Goal: Contribute content: Add original content to the website for others to see

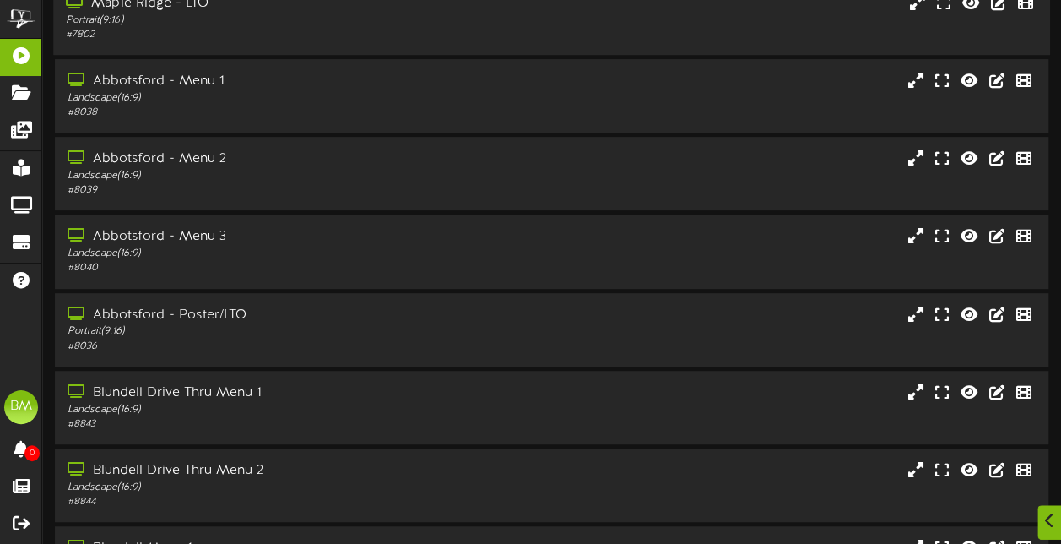
scroll to position [253, 0]
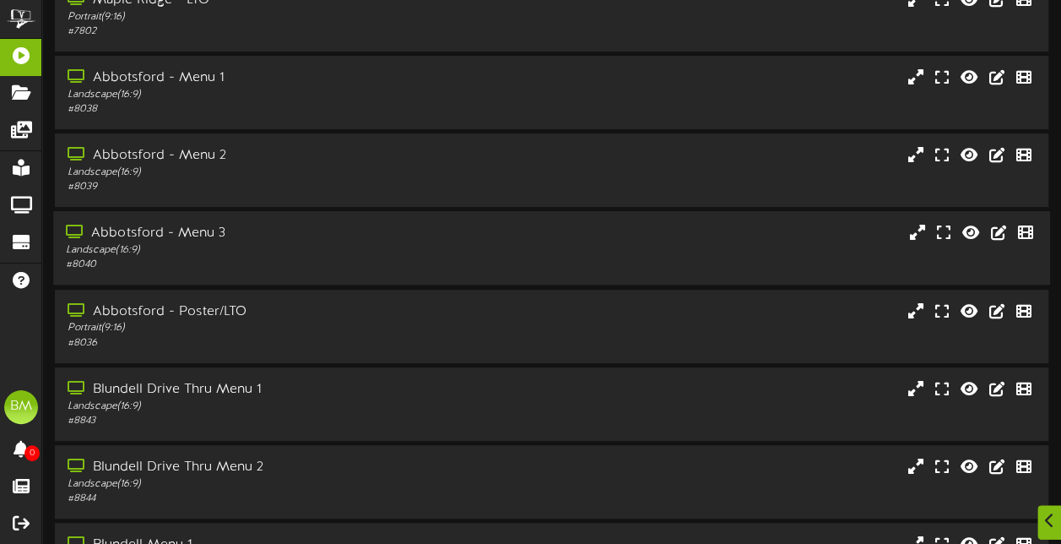
click at [273, 243] on div "Abbotsford - Menu 3" at bounding box center [261, 233] width 390 height 19
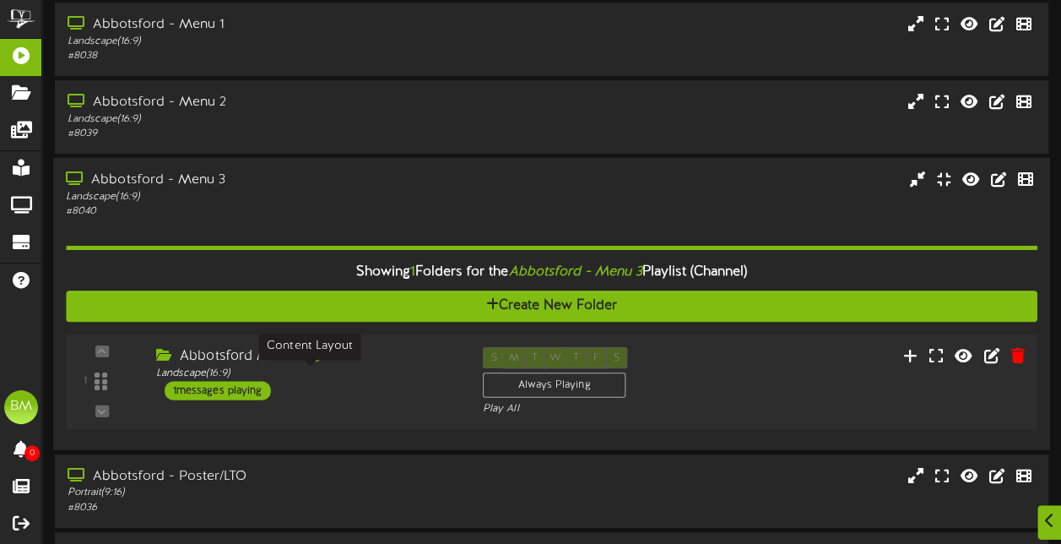
scroll to position [422, 0]
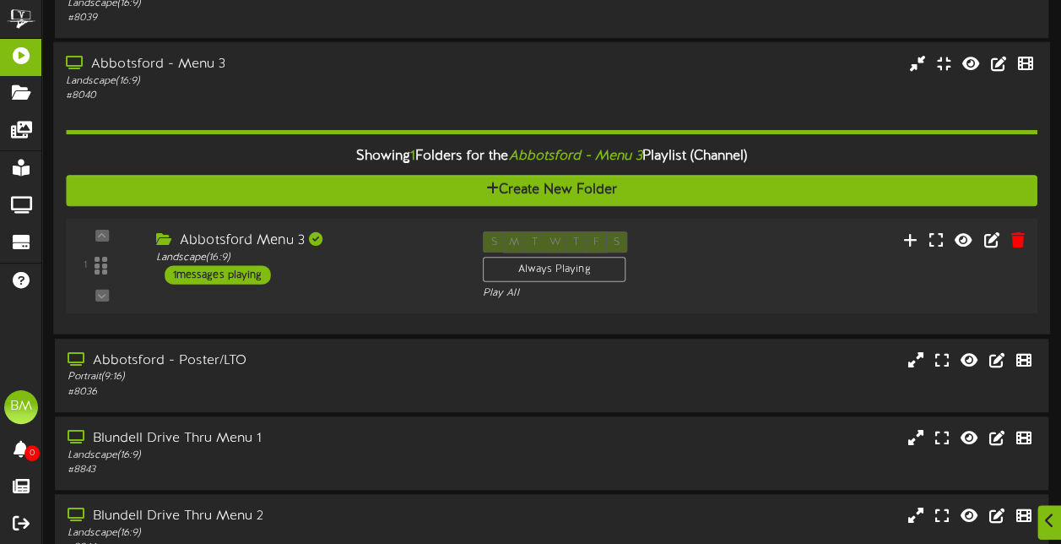
click at [217, 279] on div "1 messages playing" at bounding box center [218, 275] width 106 height 19
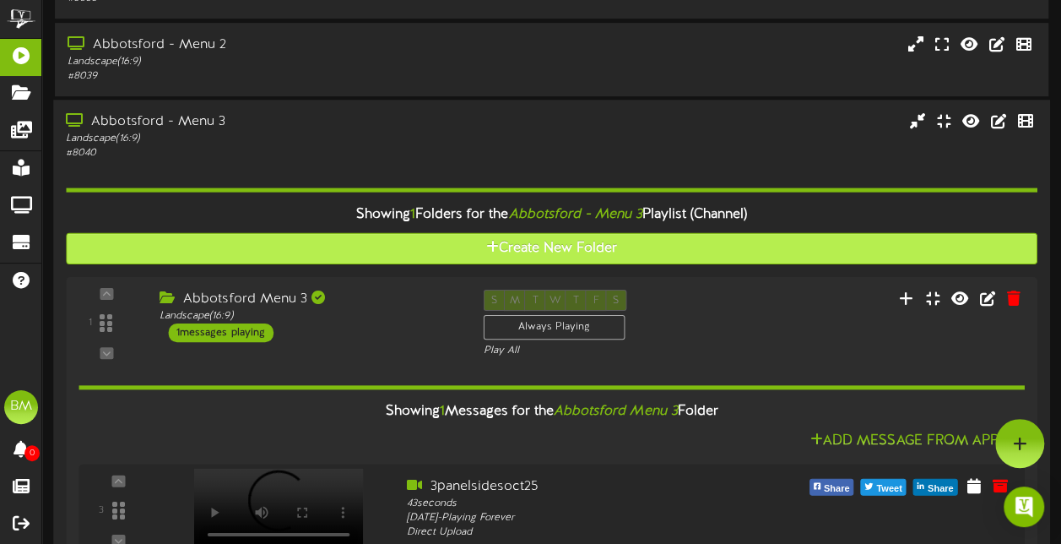
scroll to position [338, 0]
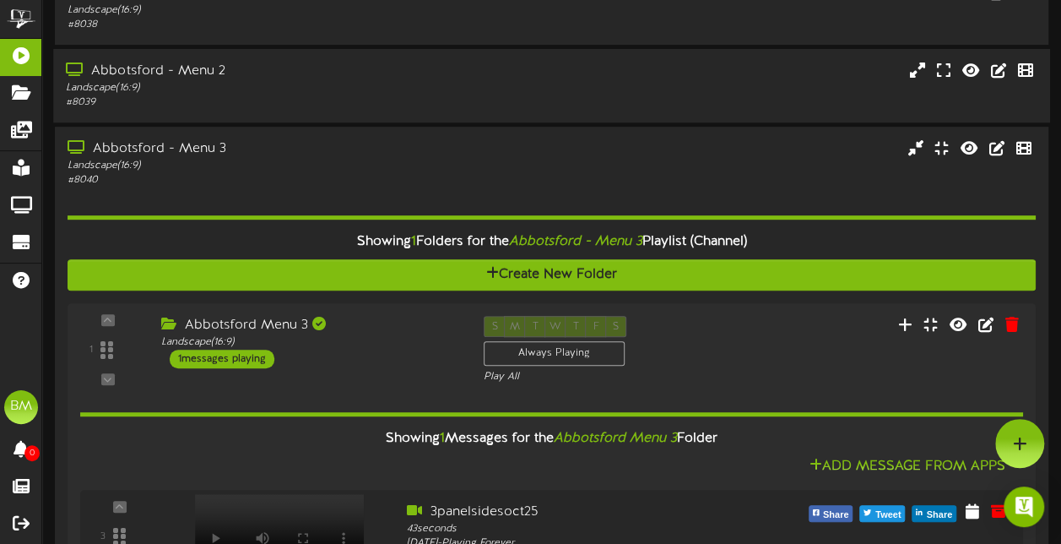
click at [263, 87] on div "Landscape ( 16:9 )" at bounding box center [261, 88] width 390 height 14
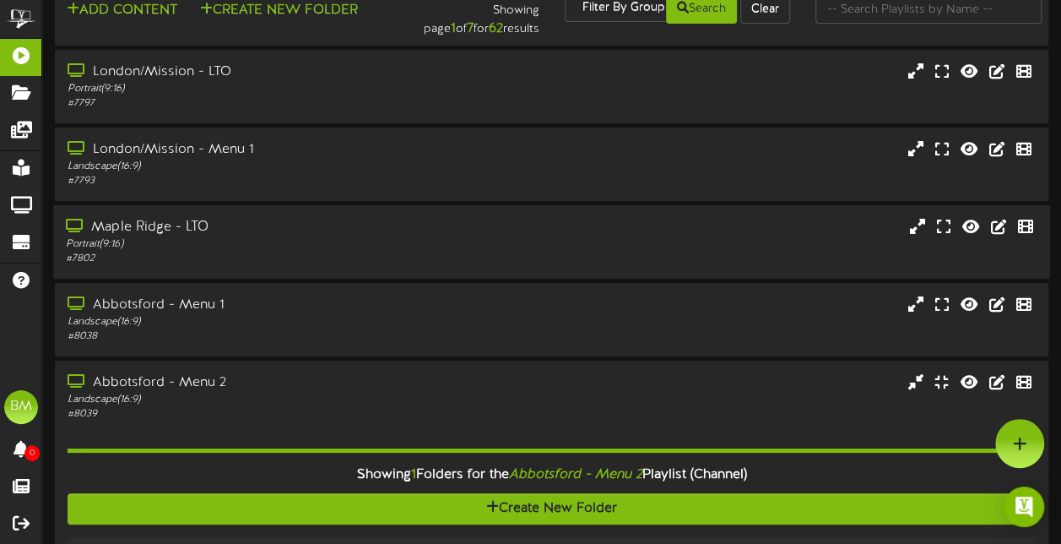
scroll to position [0, 0]
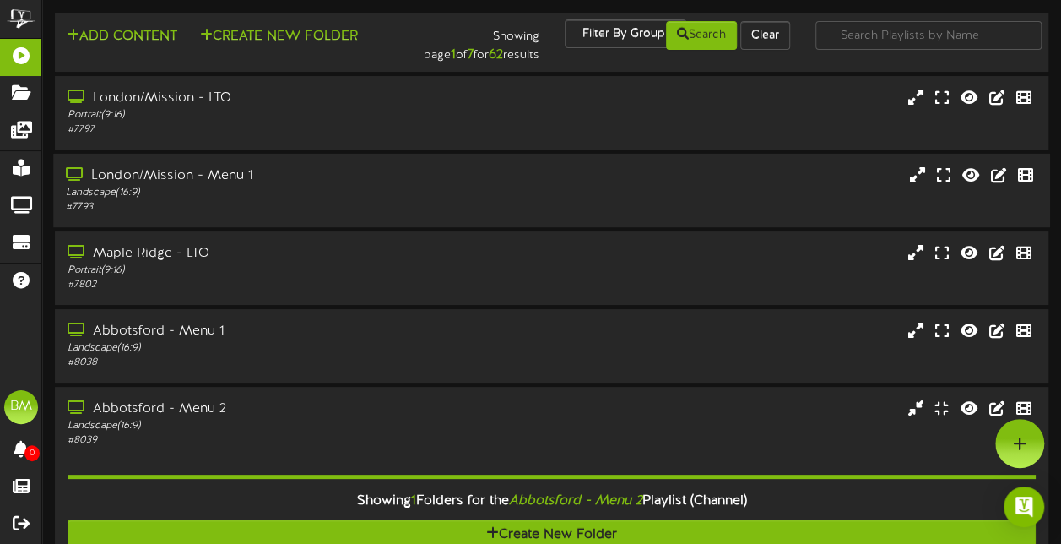
click at [322, 195] on div "Landscape ( 16:9 )" at bounding box center [261, 193] width 390 height 14
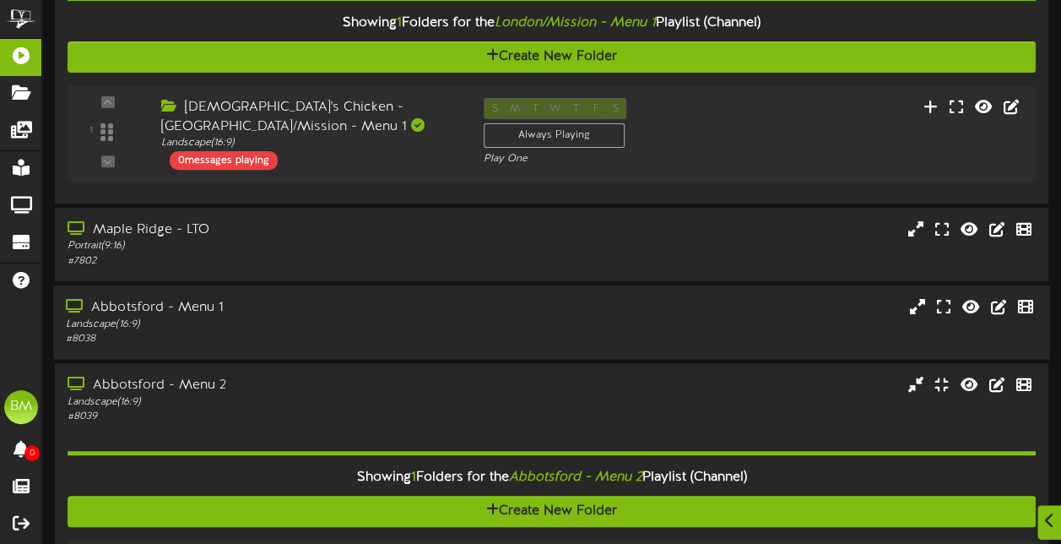
scroll to position [243, 0]
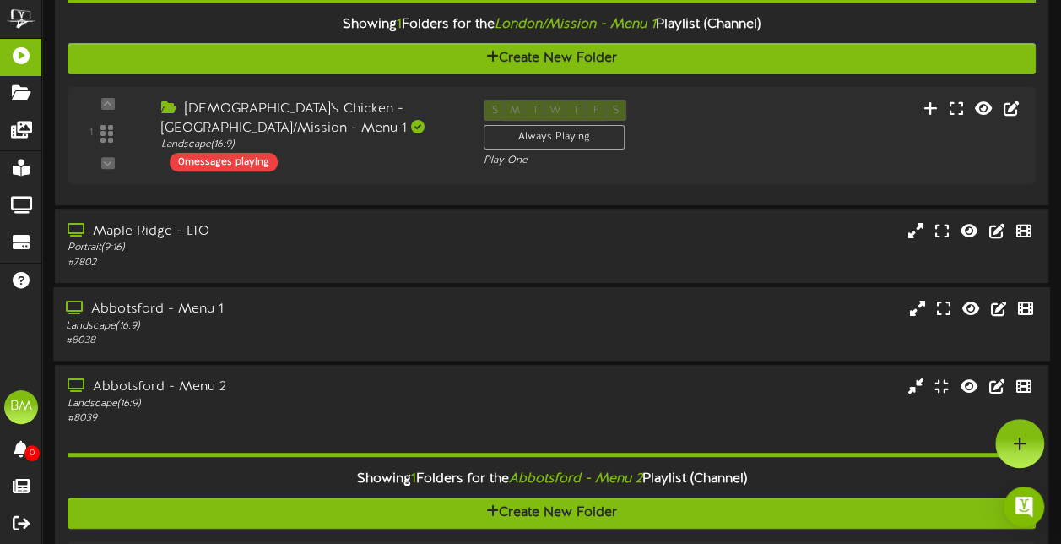
click at [322, 318] on div "Abbotsford - Menu 1" at bounding box center [261, 309] width 390 height 19
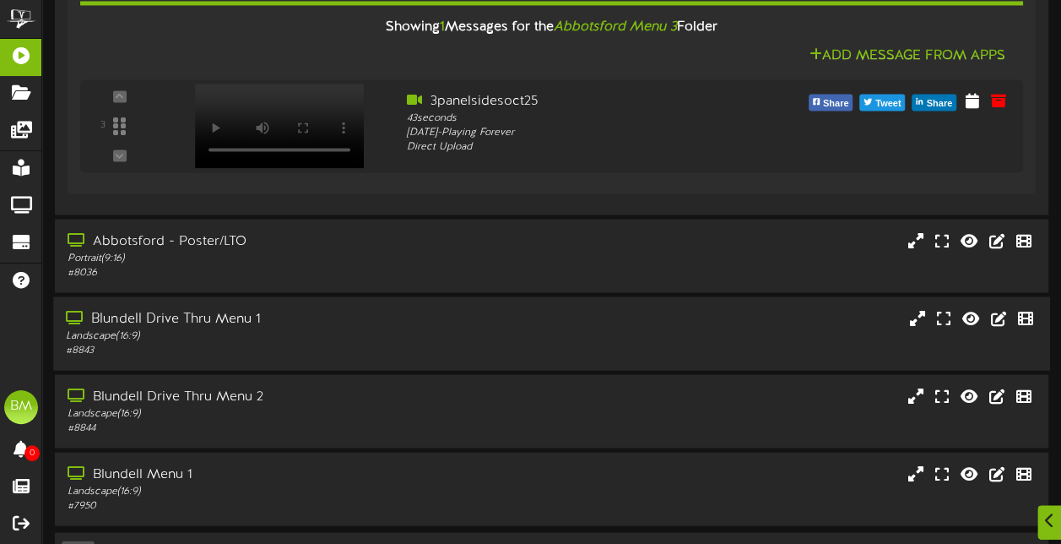
scroll to position [1408, 0]
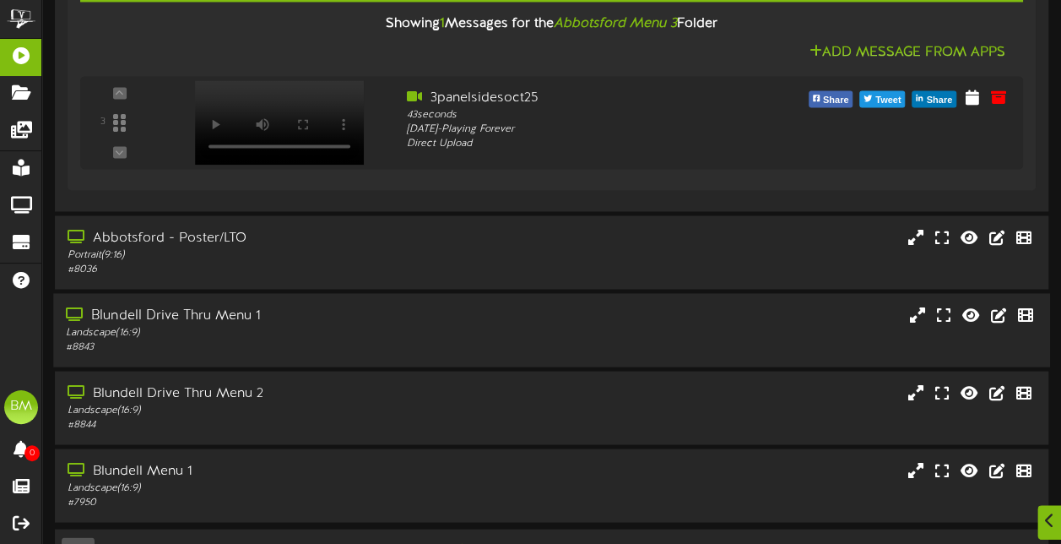
click at [356, 333] on div "Landscape ( 16:9 )" at bounding box center [261, 332] width 390 height 14
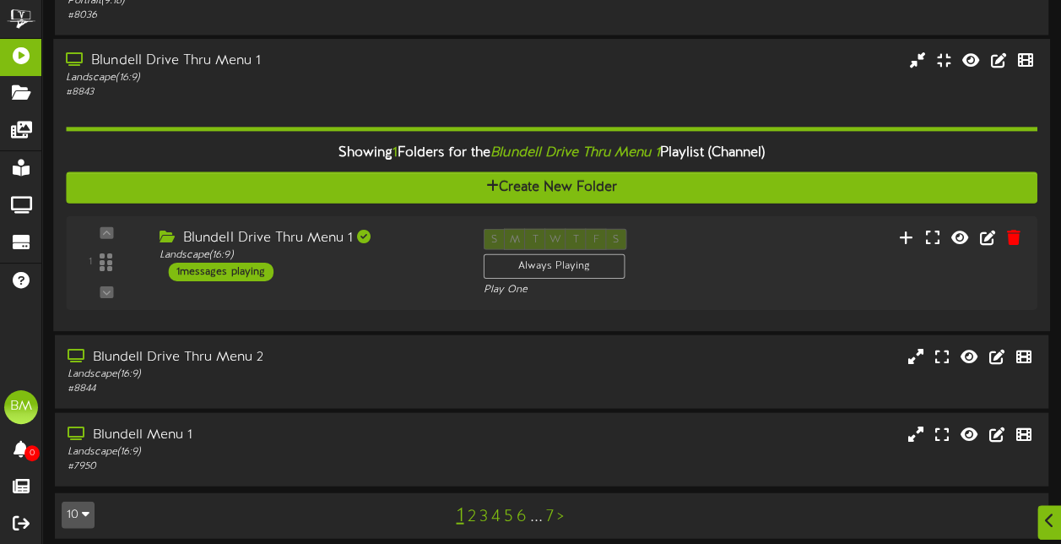
scroll to position [1669, 0]
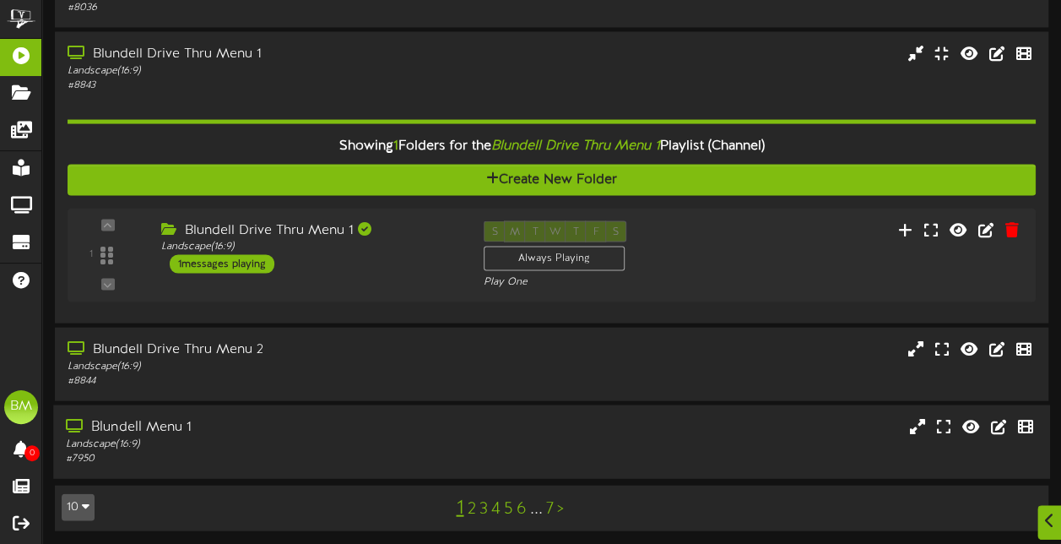
click at [313, 437] on div "Landscape ( 16:9 )" at bounding box center [261, 444] width 390 height 14
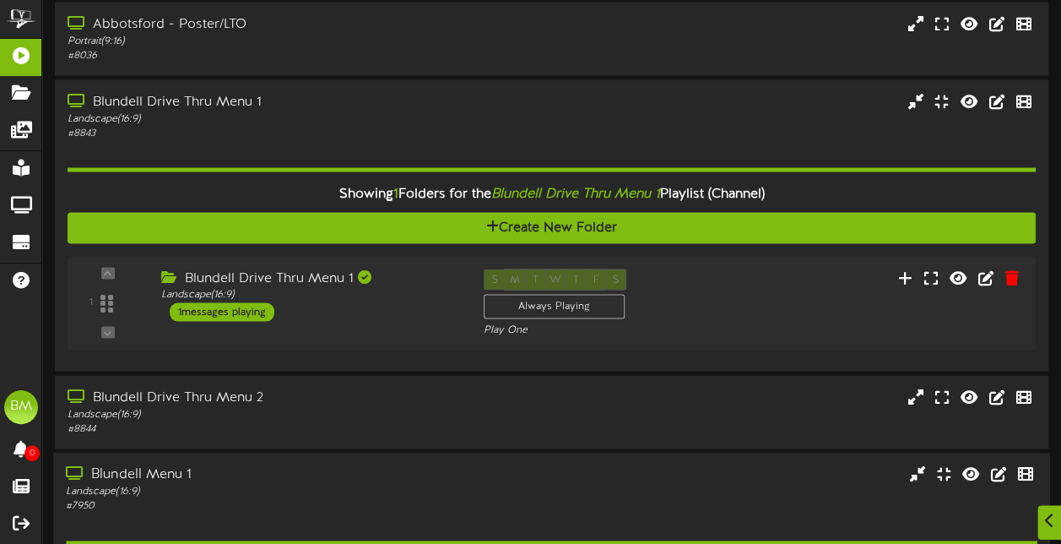
scroll to position [1886, 0]
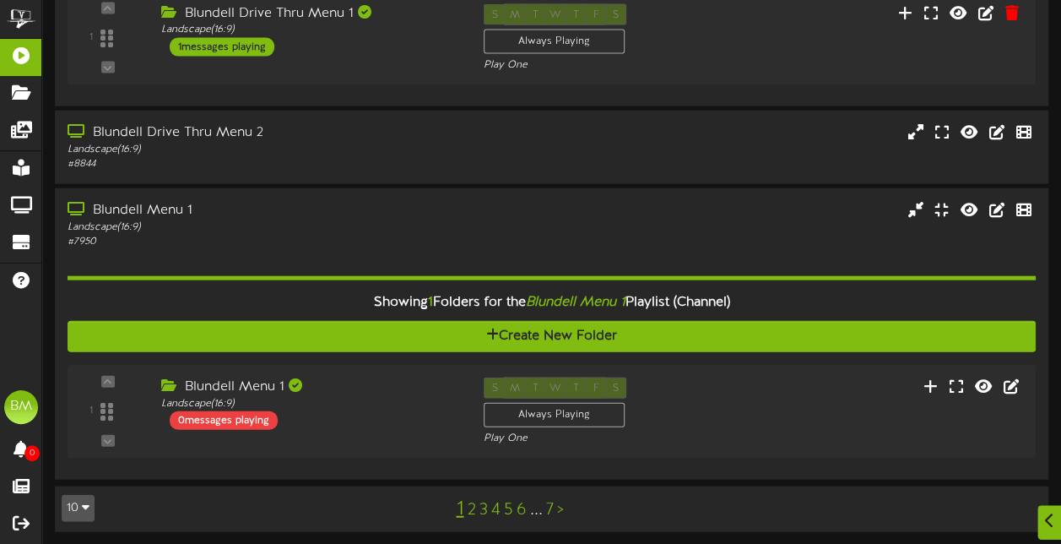
click at [470, 510] on link "2" at bounding box center [471, 510] width 8 height 19
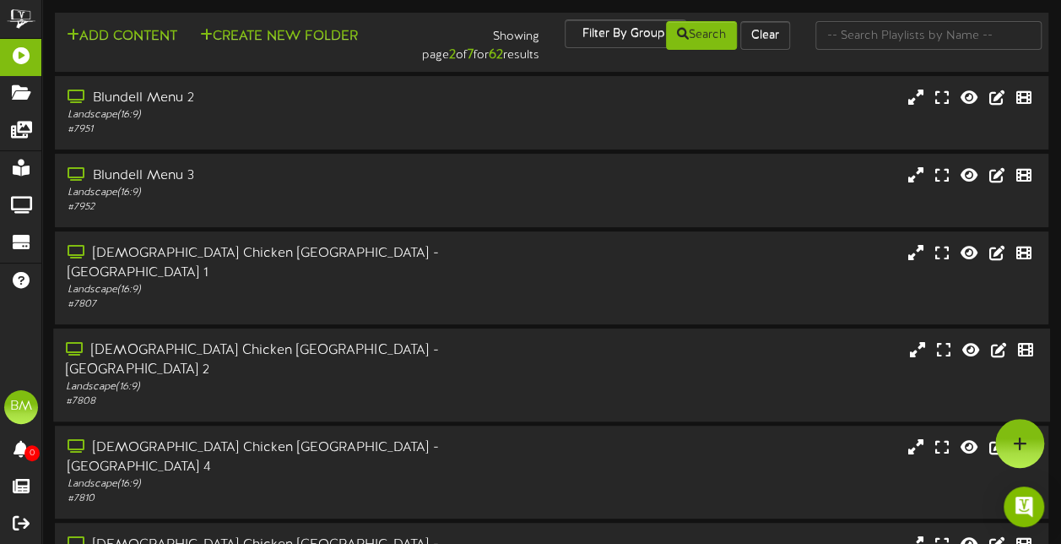
drag, startPoint x: 274, startPoint y: 294, endPoint x: 163, endPoint y: 355, distance: 126.9
drag, startPoint x: 163, startPoint y: 355, endPoint x: 210, endPoint y: 365, distance: 48.3
click at [210, 394] on div "# 7808" at bounding box center [261, 401] width 390 height 14
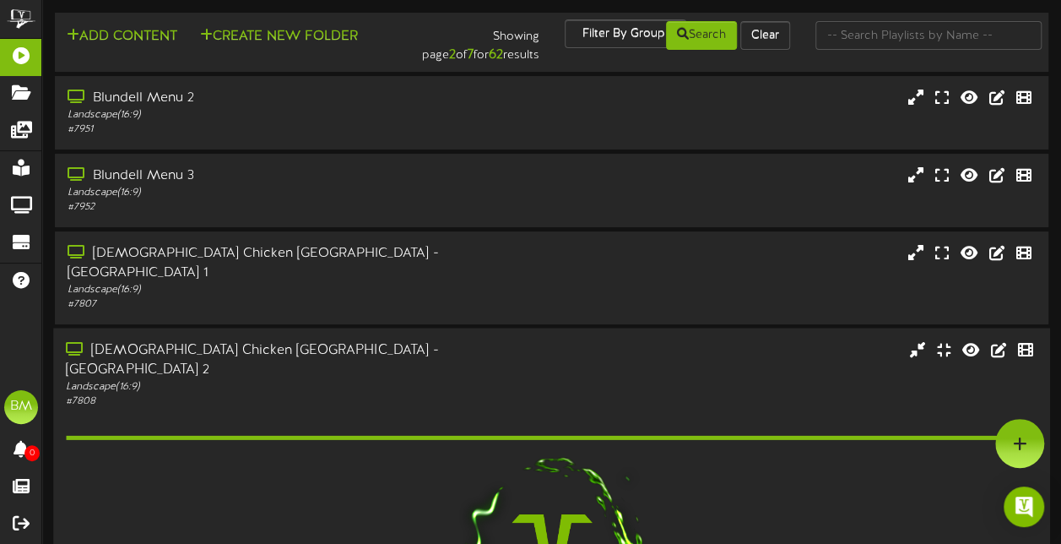
click at [210, 393] on div "# 7808" at bounding box center [261, 400] width 390 height 14
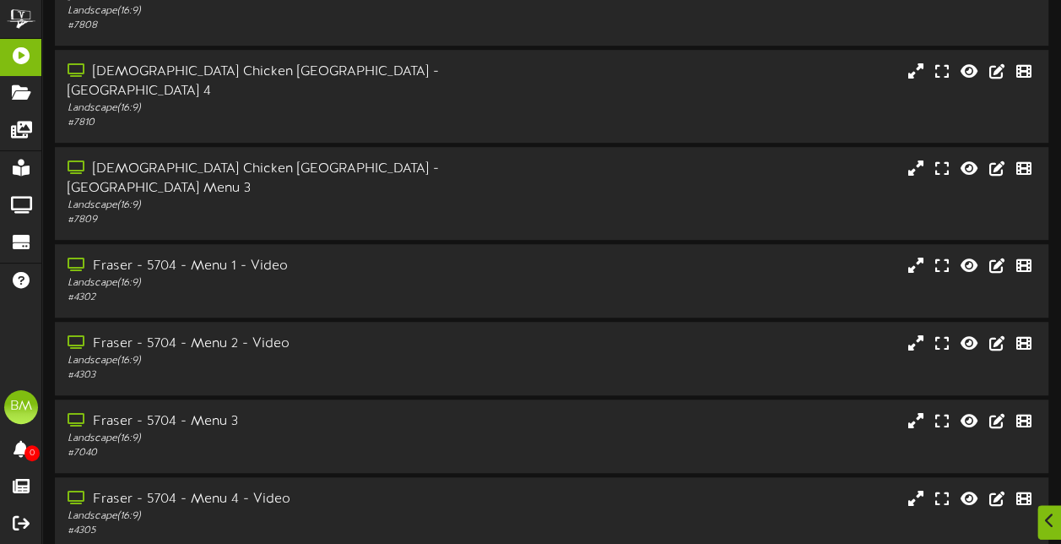
scroll to position [377, 0]
click at [351, 507] on div "Landscape ( 16:9 )" at bounding box center [261, 514] width 390 height 14
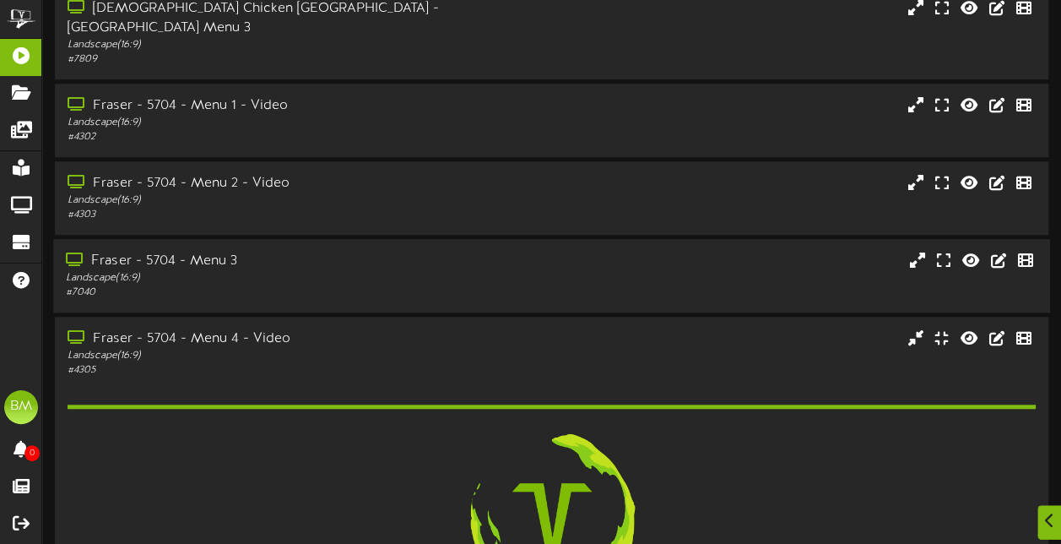
scroll to position [546, 0]
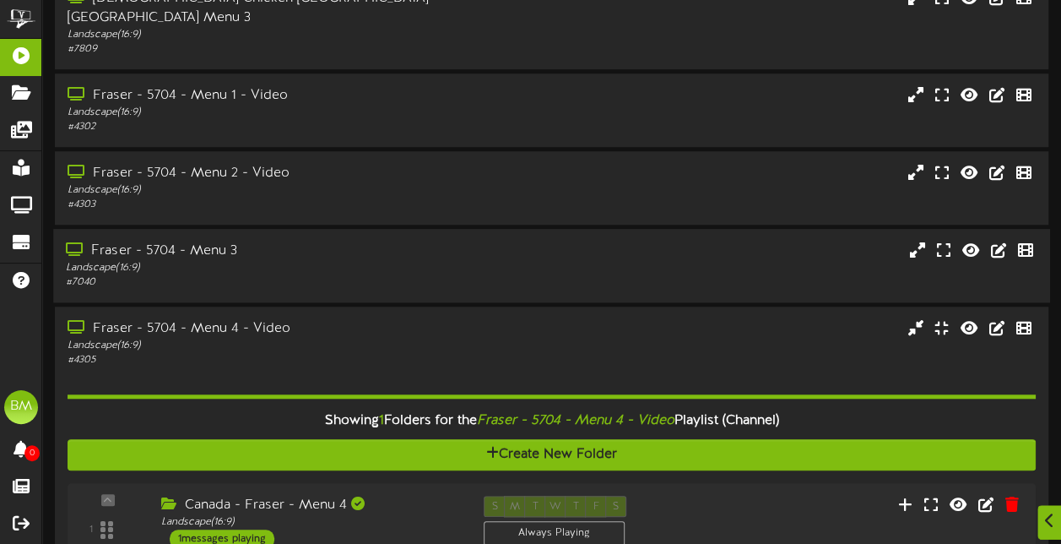
click at [361, 229] on div "Fraser - 5704 - Menu 3 Landscape ( 16:9 ) # 7040" at bounding box center [551, 265] width 997 height 73
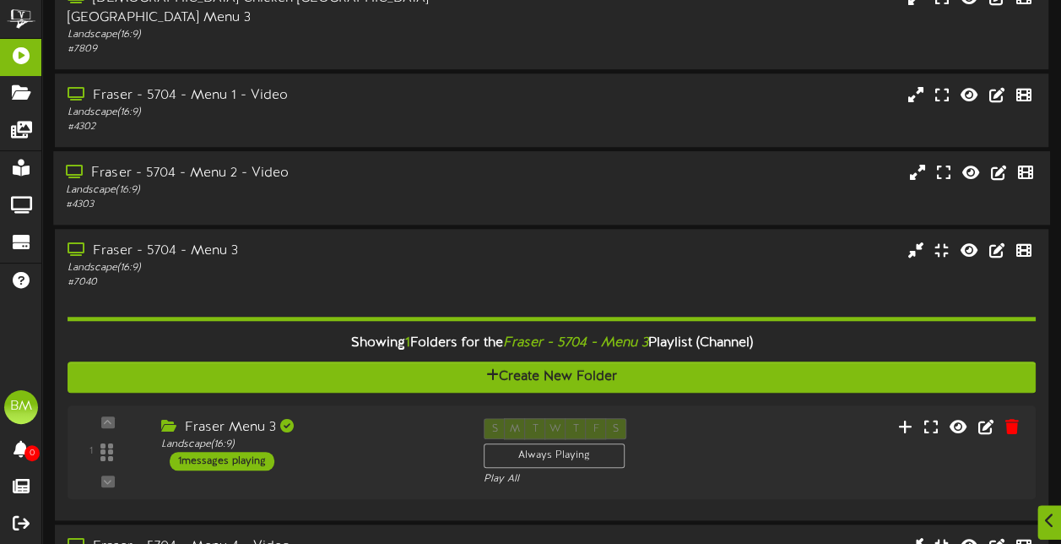
click at [375, 198] on div "# 4303" at bounding box center [261, 205] width 390 height 14
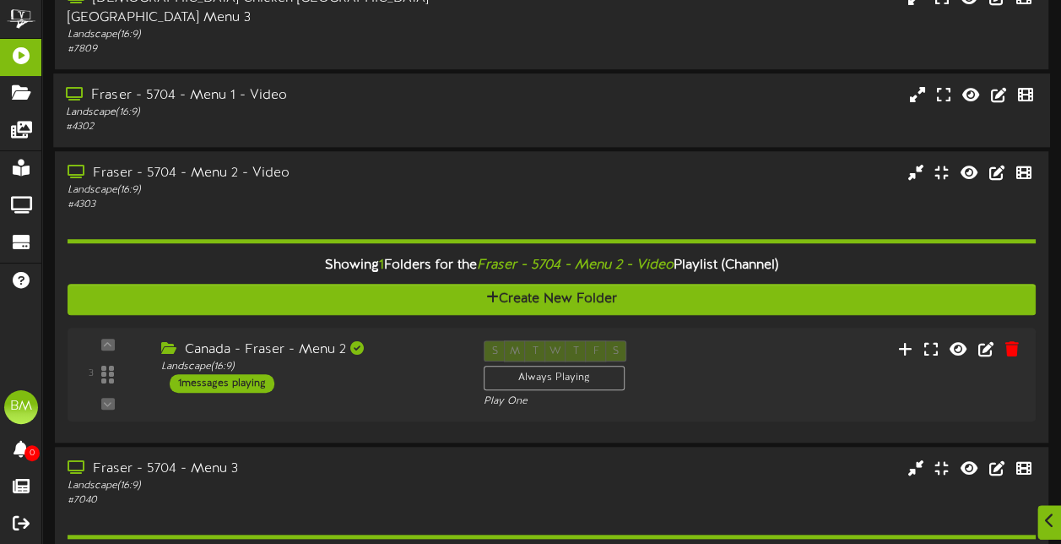
click at [371, 106] on div "Landscape ( 16:9 )" at bounding box center [261, 113] width 390 height 14
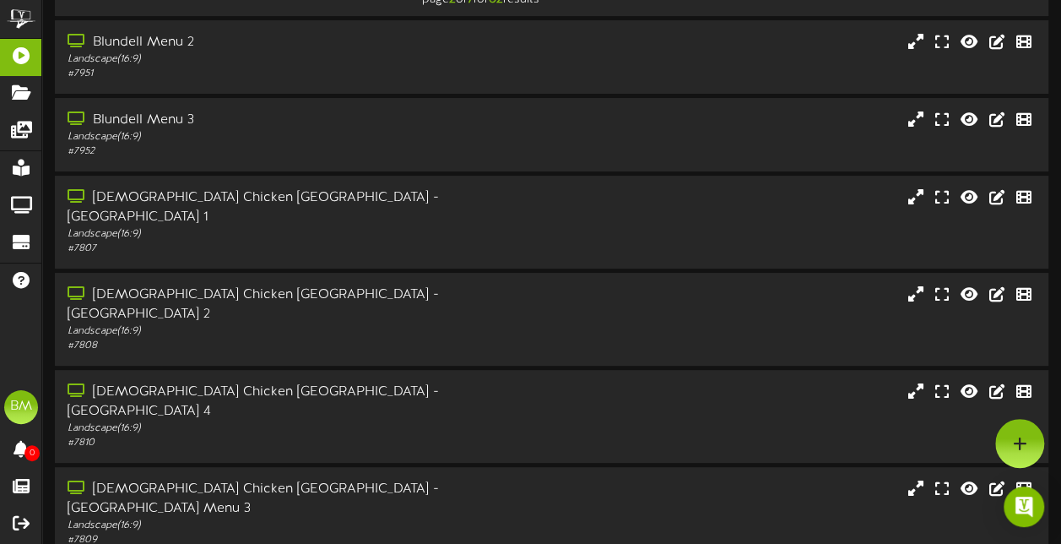
scroll to position [0, 0]
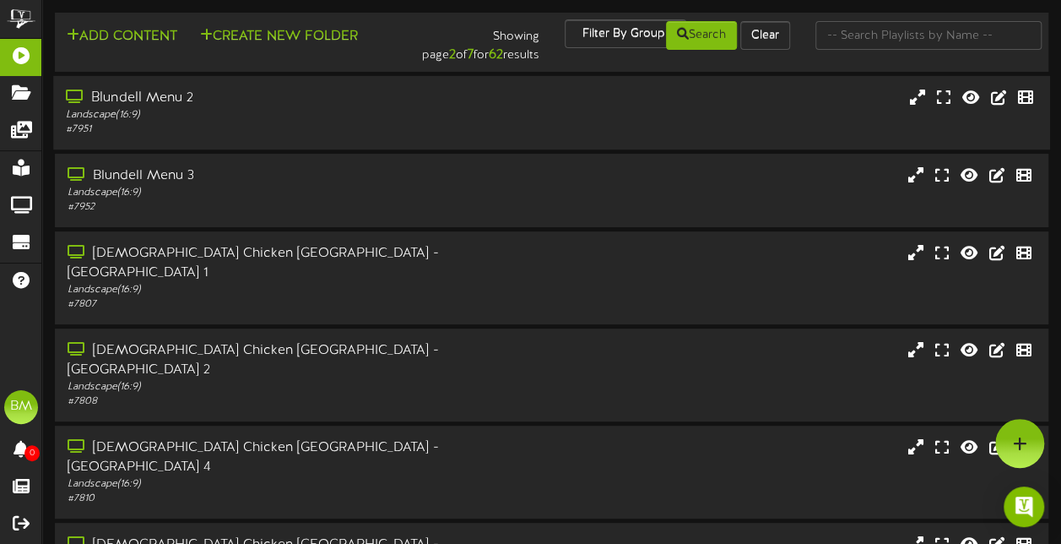
click at [370, 135] on div "# 7951" at bounding box center [261, 129] width 390 height 14
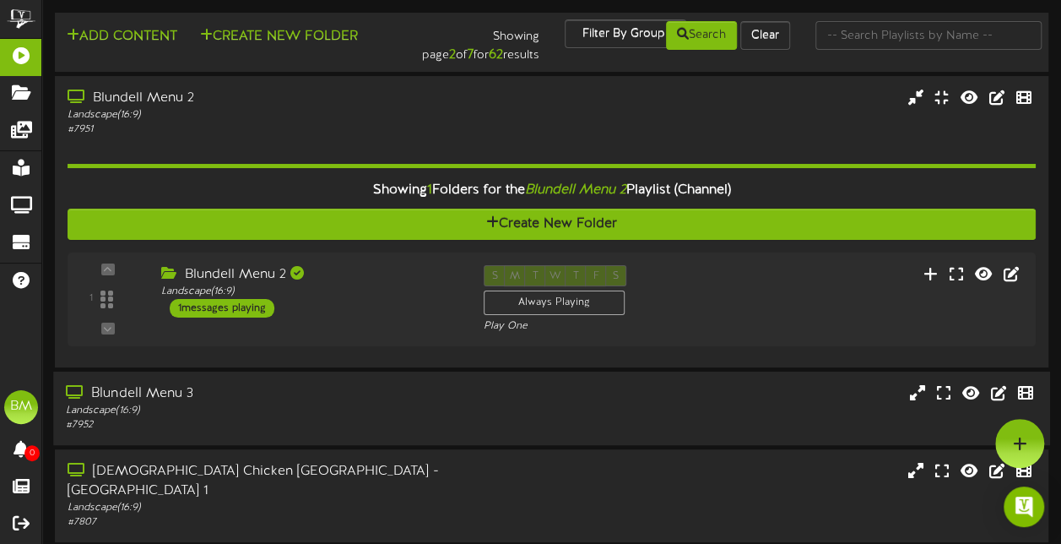
click at [329, 409] on div "Landscape ( 16:9 )" at bounding box center [261, 410] width 390 height 14
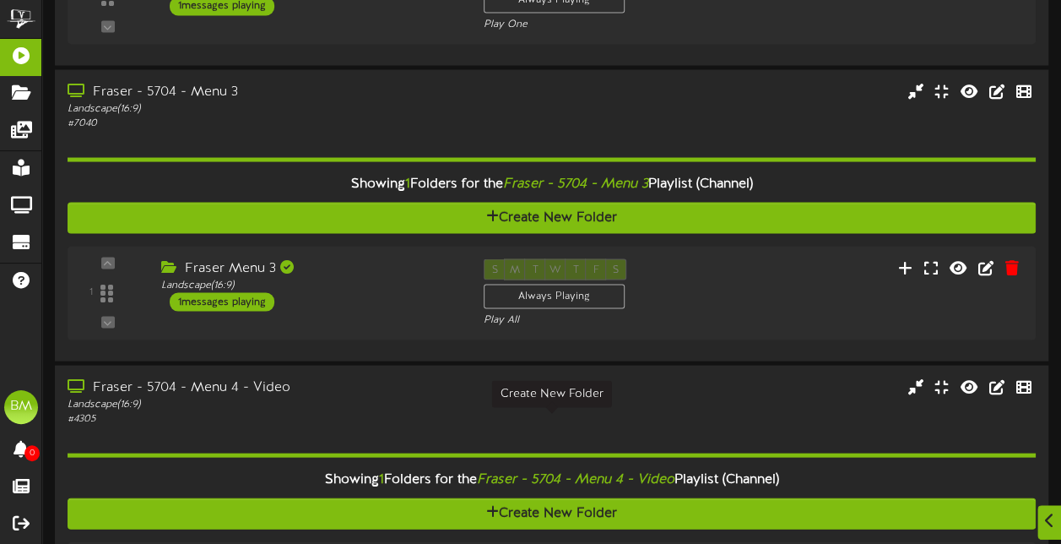
scroll to position [1676, 0]
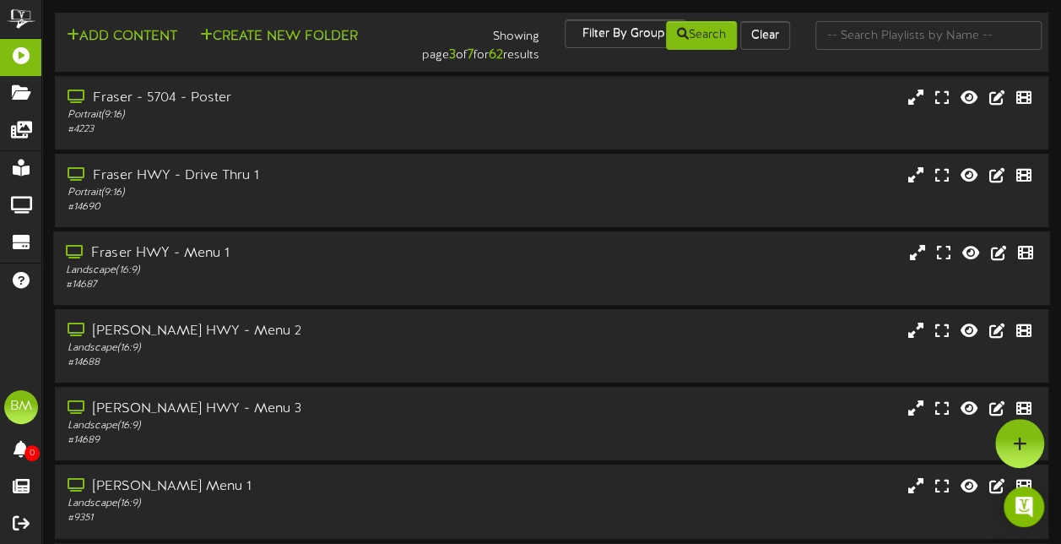
click at [398, 256] on div "Fraser HWY - Menu 1" at bounding box center [261, 253] width 390 height 19
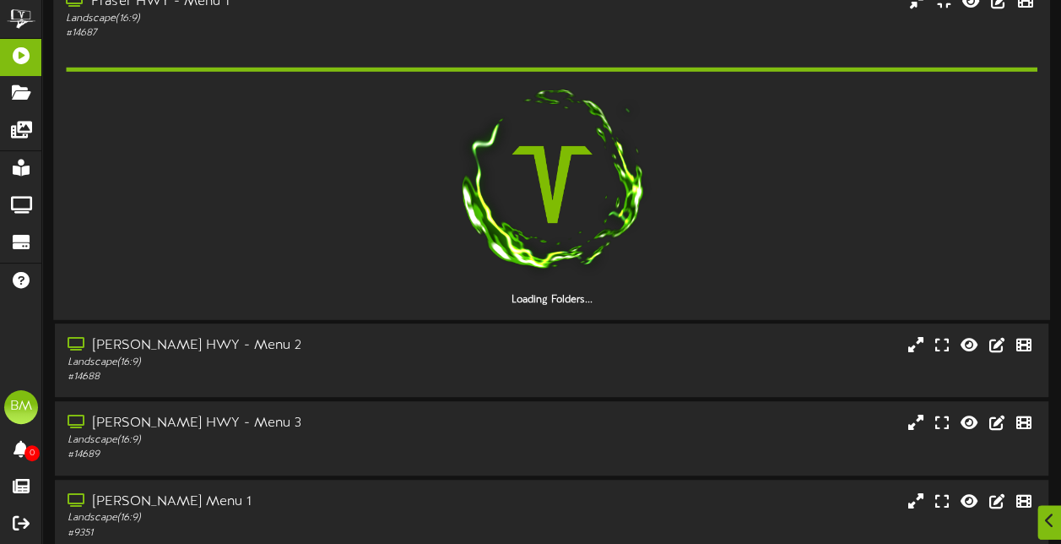
scroll to position [253, 0]
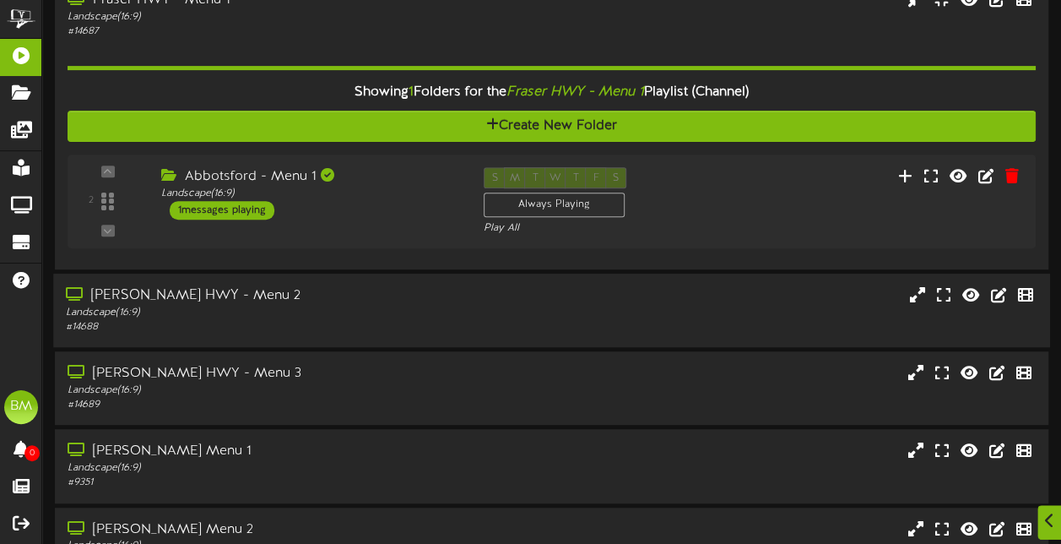
click at [334, 295] on div "Fraser HWY - Menu 2" at bounding box center [261, 295] width 390 height 19
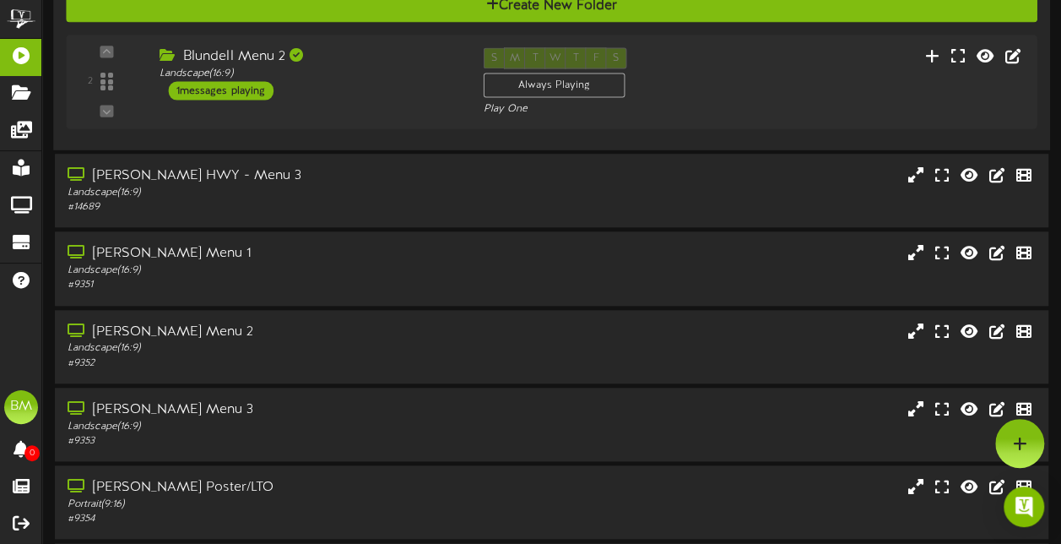
scroll to position [665, 0]
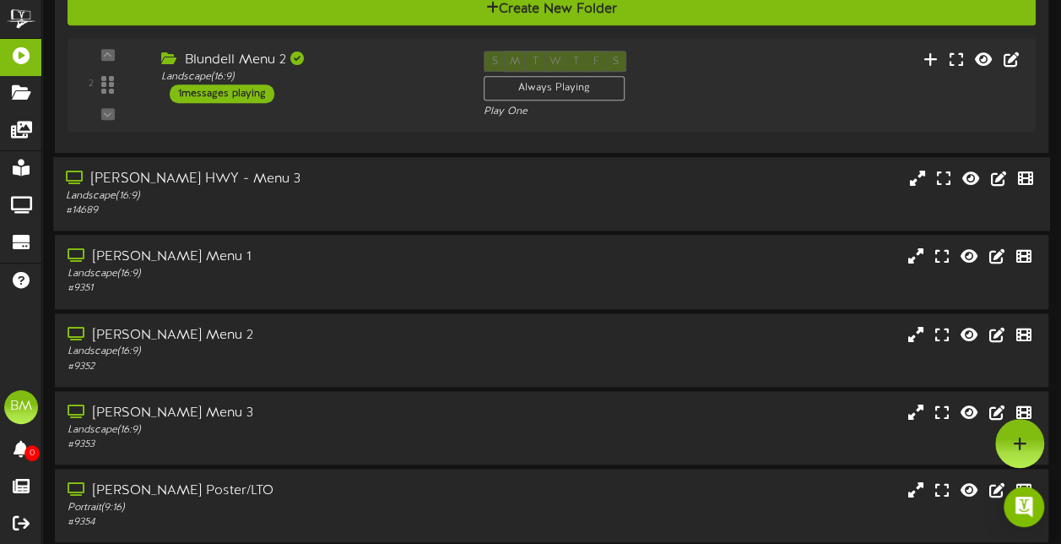
click at [307, 189] on div "Landscape ( 16:9 )" at bounding box center [261, 196] width 390 height 14
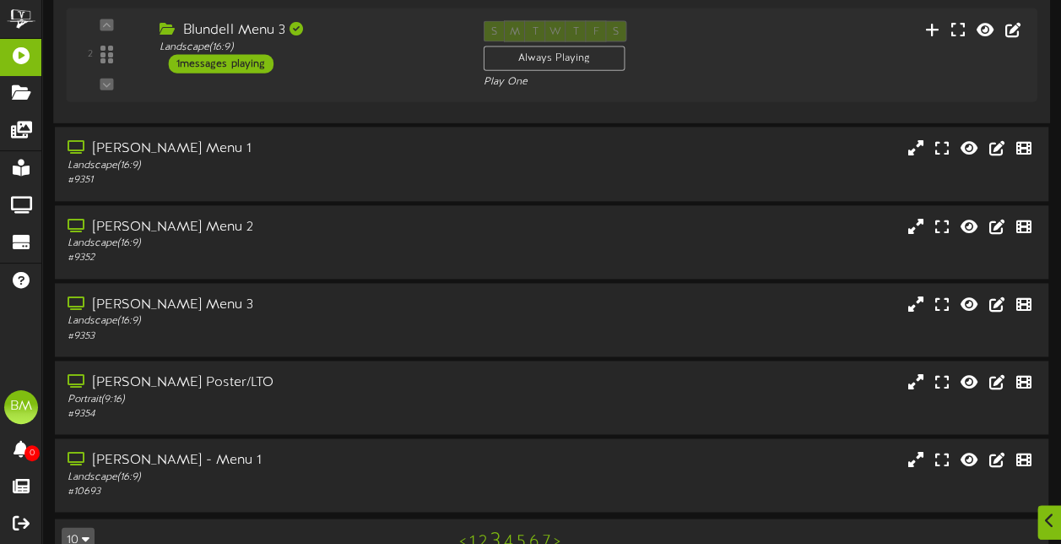
scroll to position [996, 0]
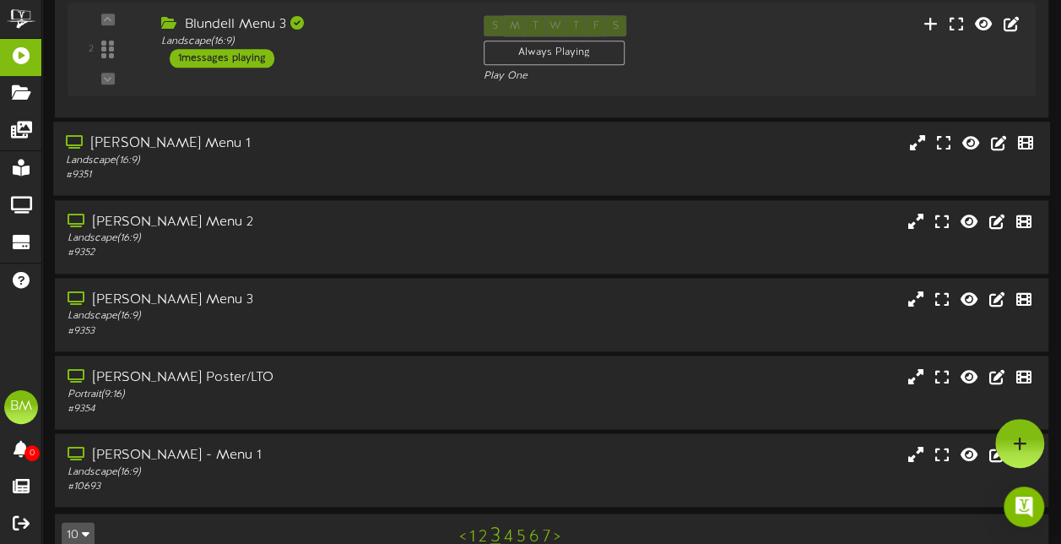
click at [322, 173] on div "# 9351" at bounding box center [261, 175] width 390 height 14
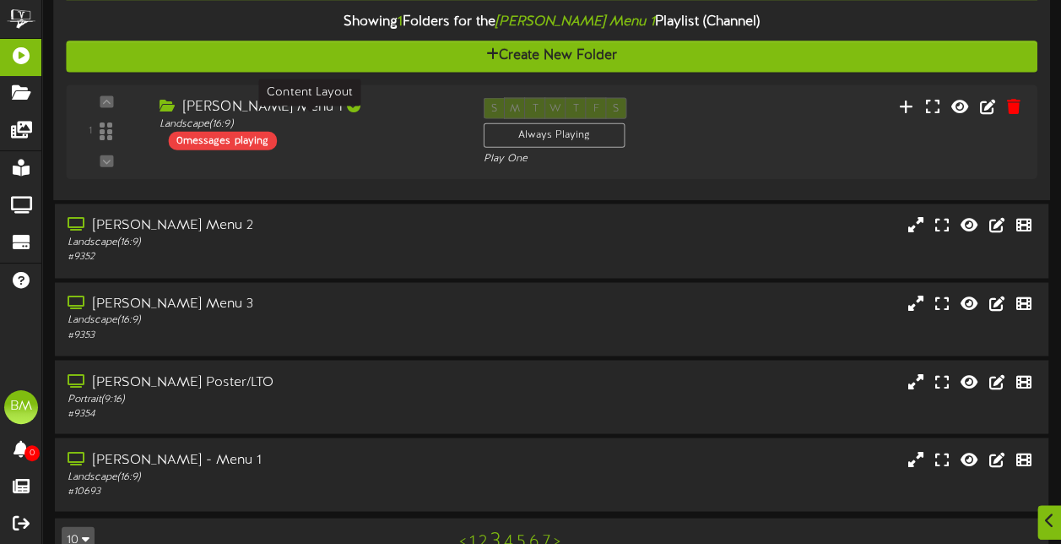
scroll to position [1243, 0]
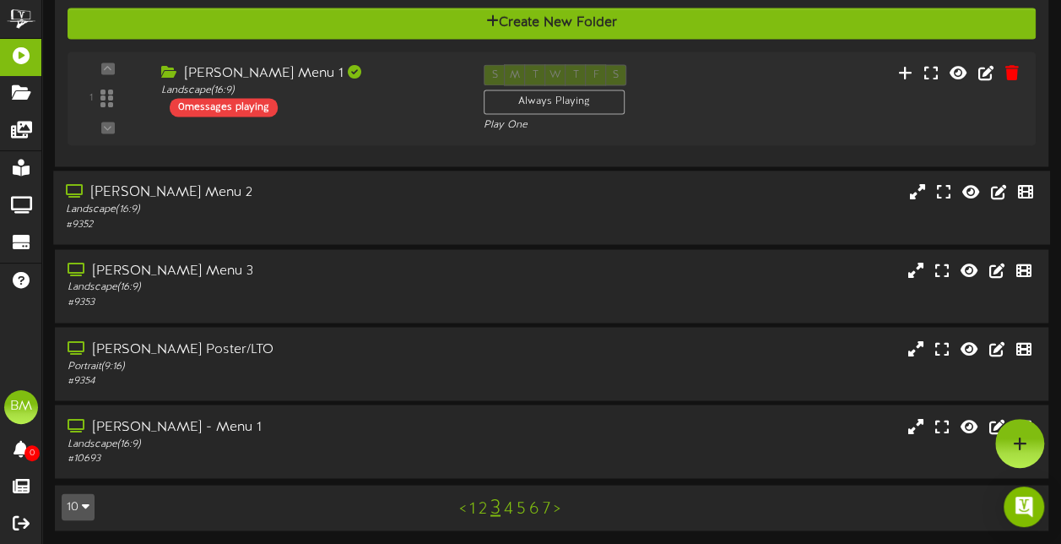
click at [322, 187] on div "Garrison Menu 2" at bounding box center [261, 192] width 390 height 19
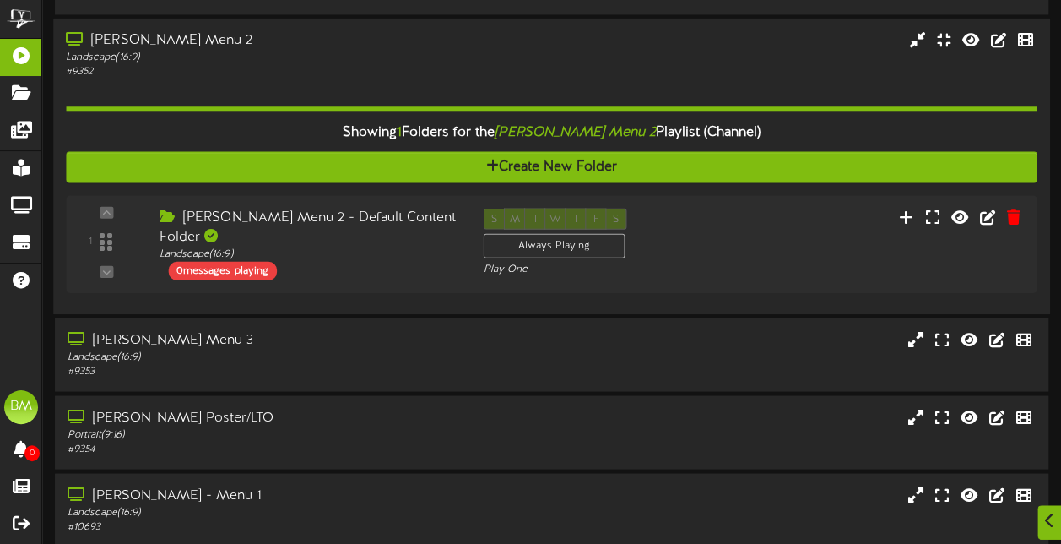
scroll to position [1411, 0]
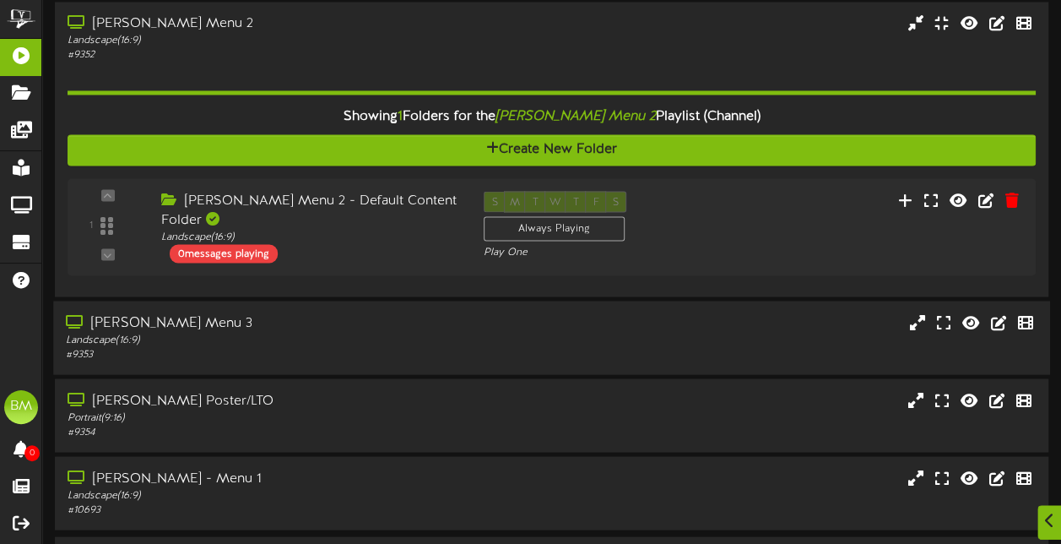
click at [335, 349] on div "# 9353" at bounding box center [261, 354] width 390 height 14
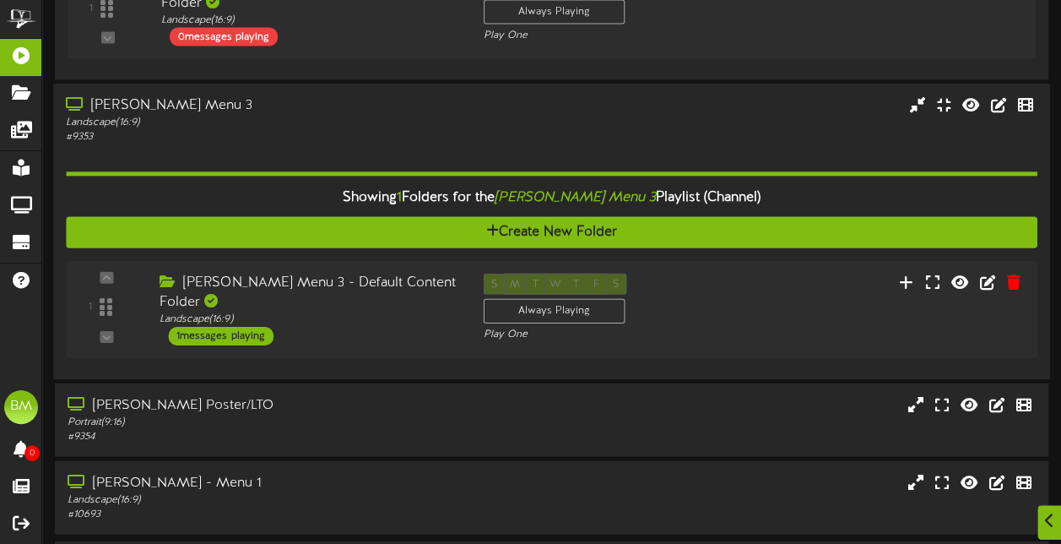
scroll to position [1665, 0]
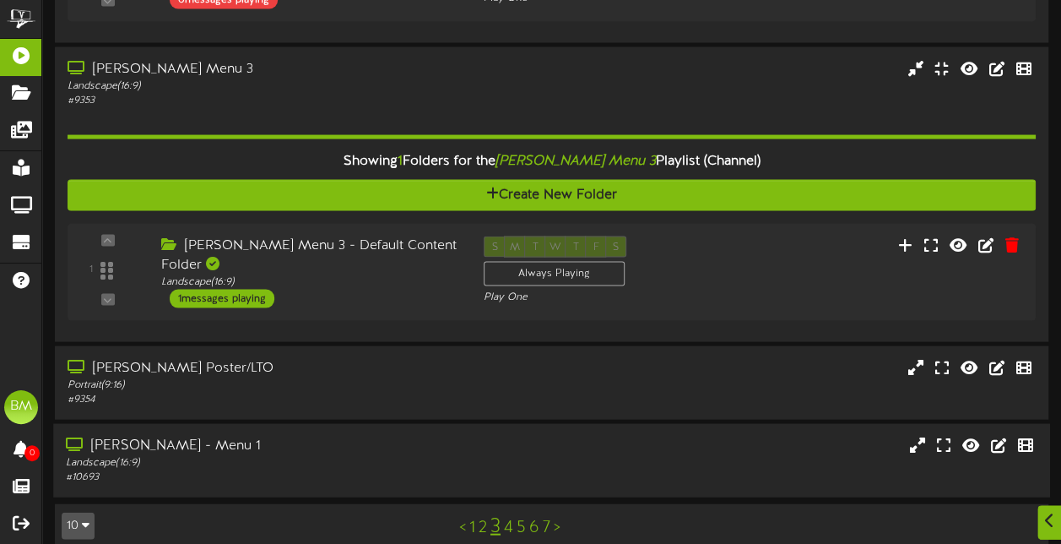
click at [429, 470] on div "# 10693" at bounding box center [261, 477] width 390 height 14
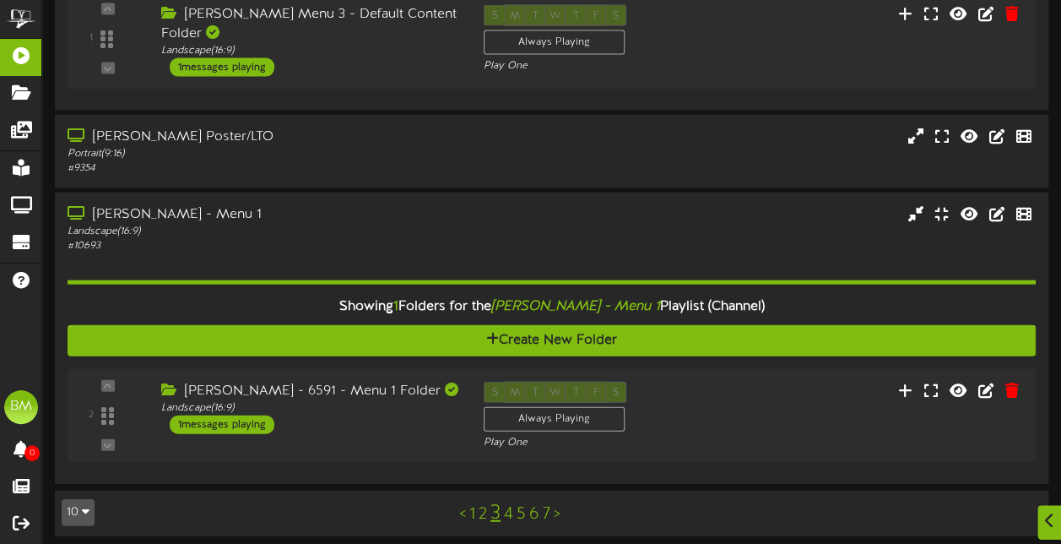
scroll to position [1899, 0]
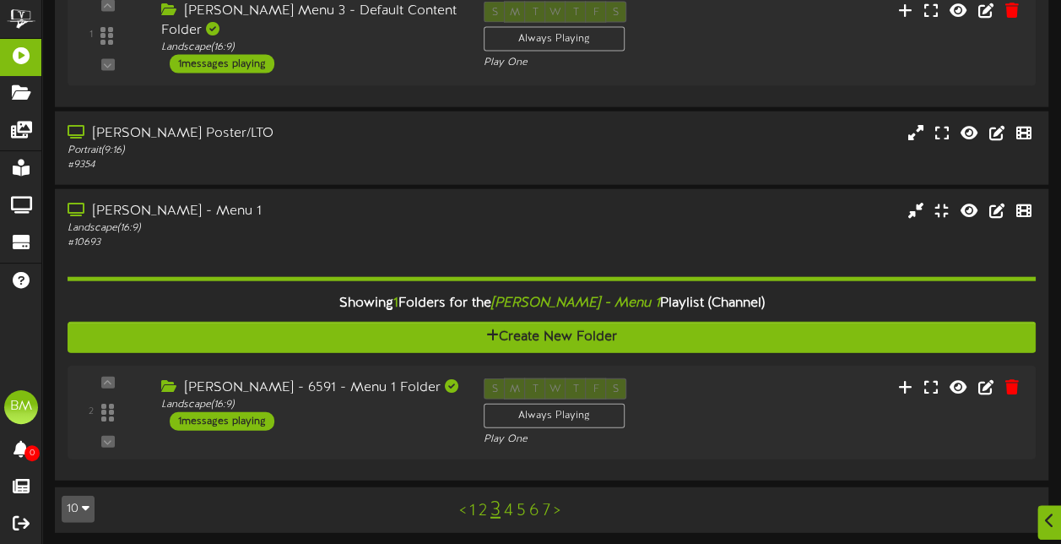
click at [467, 508] on div "< 1 2 3 4 5 6 7 >" at bounding box center [510, 510] width 252 height 32
click at [472, 510] on link "1" at bounding box center [472, 510] width 6 height 19
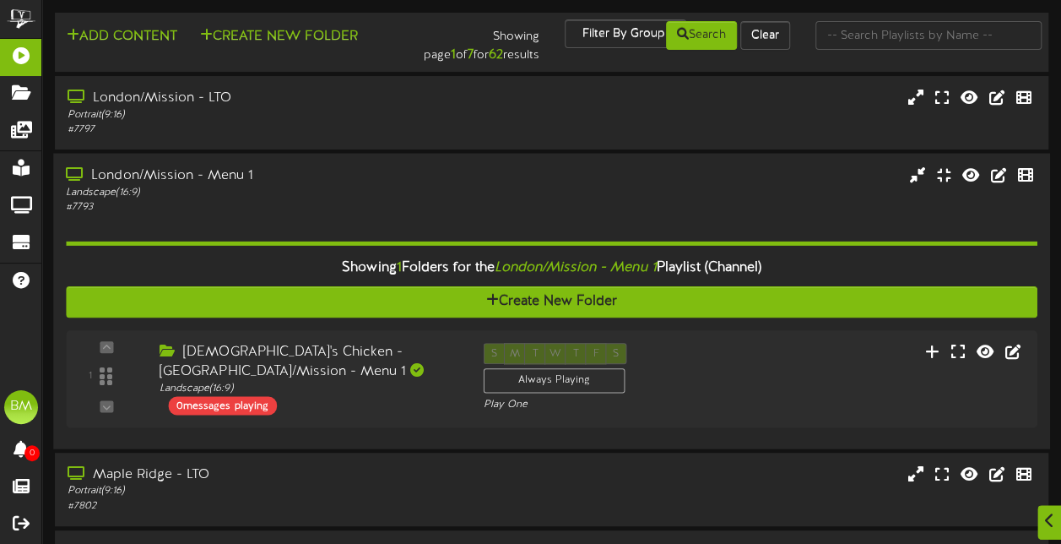
scroll to position [84, 0]
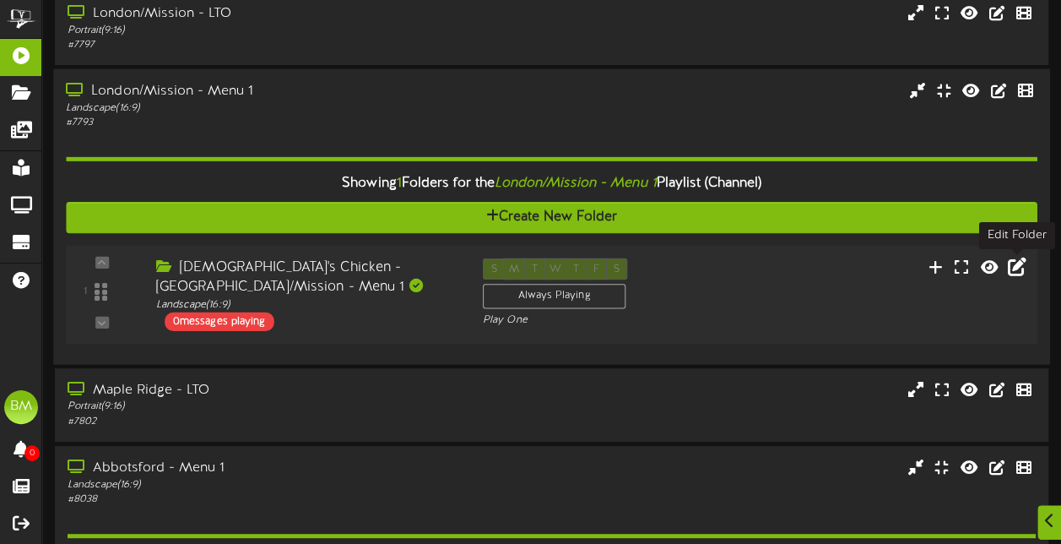
click at [1020, 268] on icon at bounding box center [1017, 266] width 19 height 19
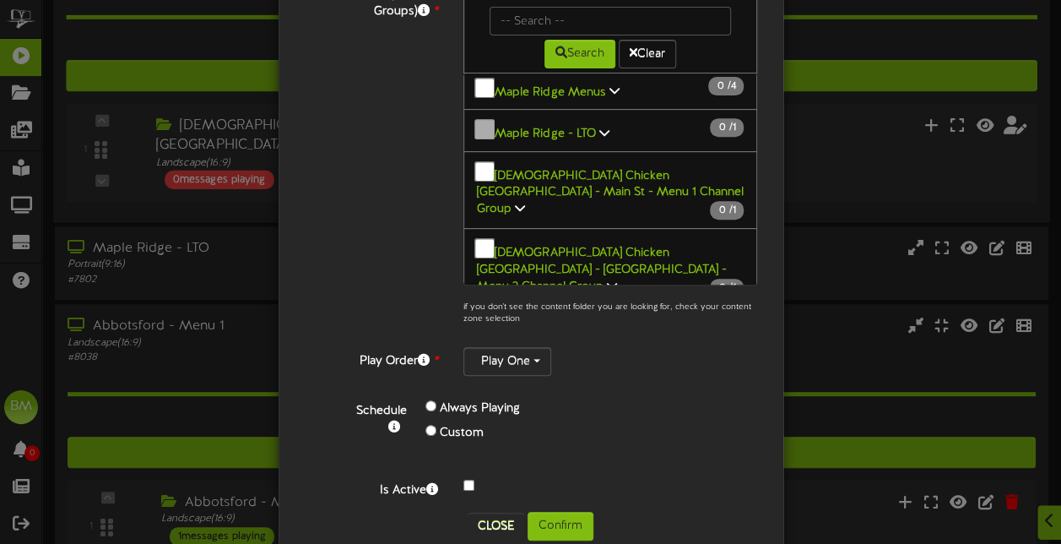
scroll to position [253, 0]
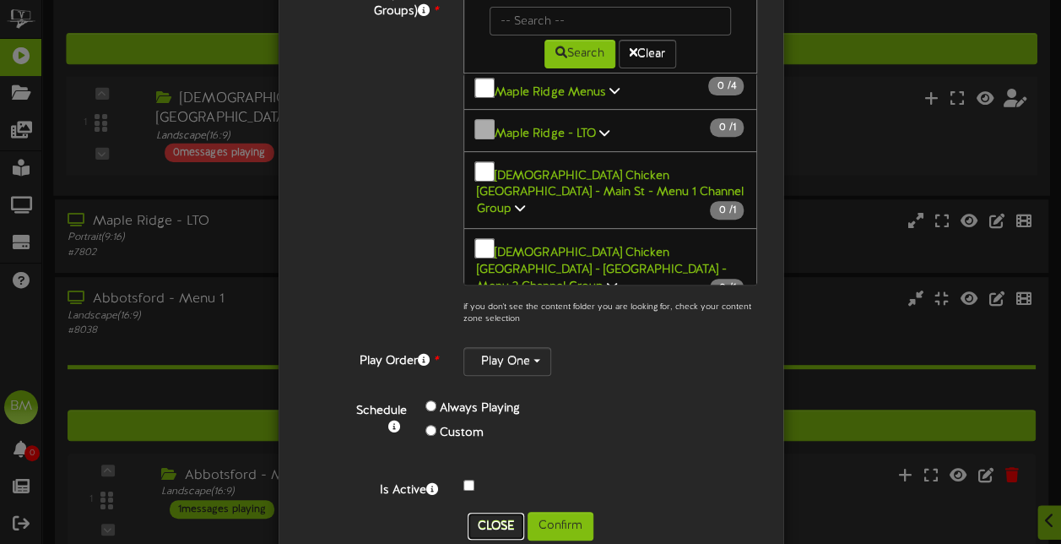
click at [478, 512] on button "Close" at bounding box center [496, 525] width 57 height 27
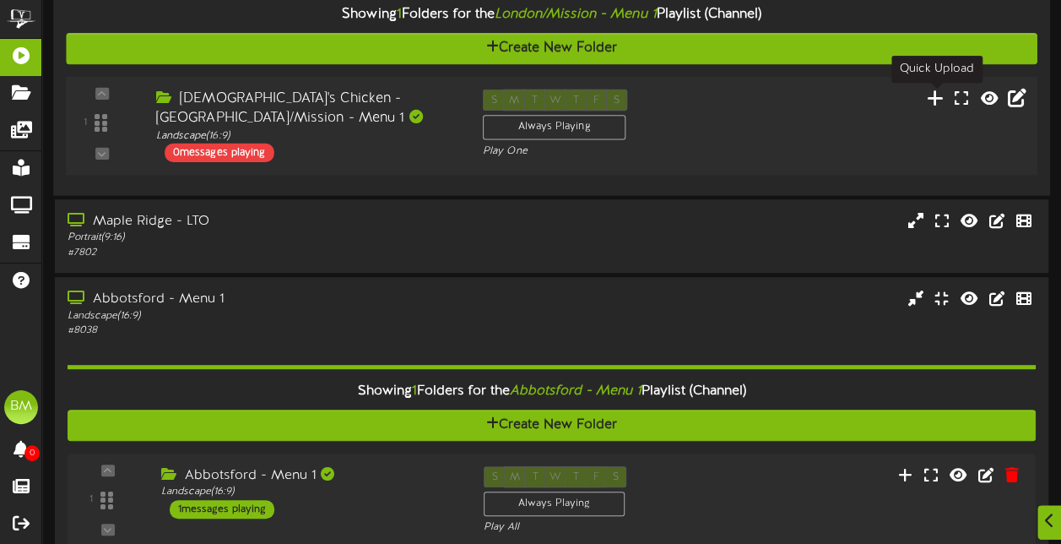
click at [939, 99] on icon at bounding box center [936, 97] width 18 height 19
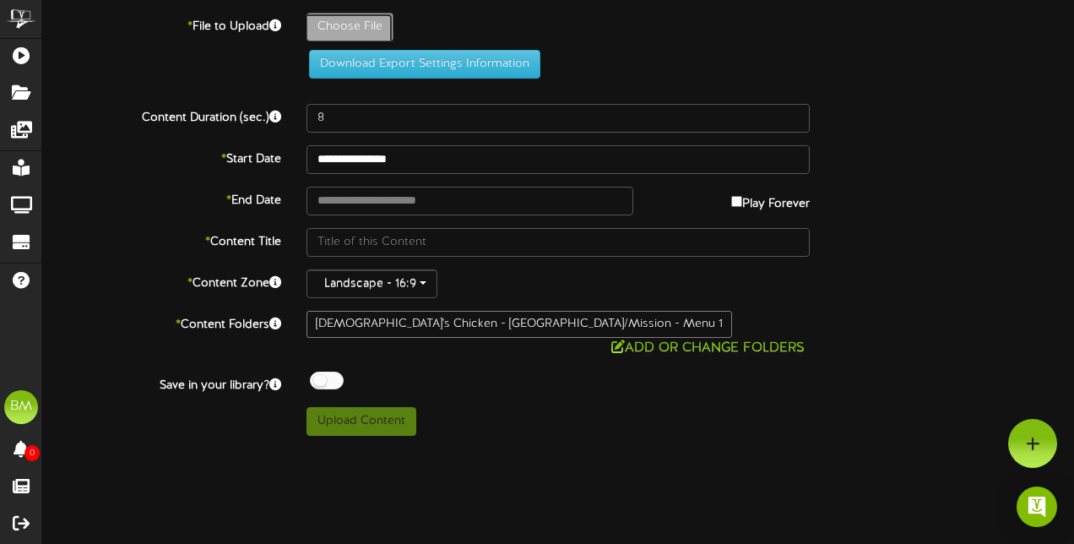
type input "**********"
type input "3panelcombosjune"
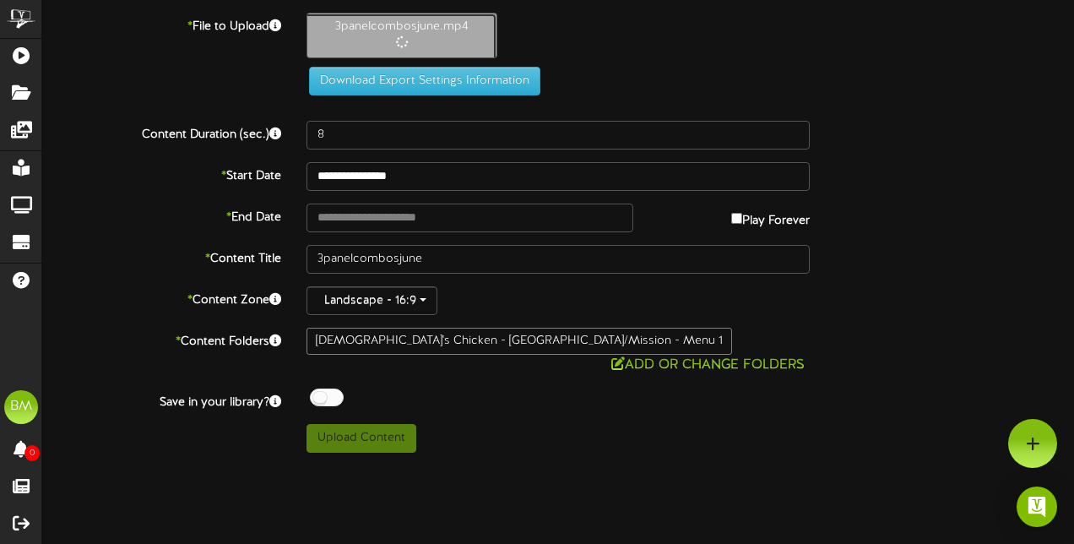
type input "29"
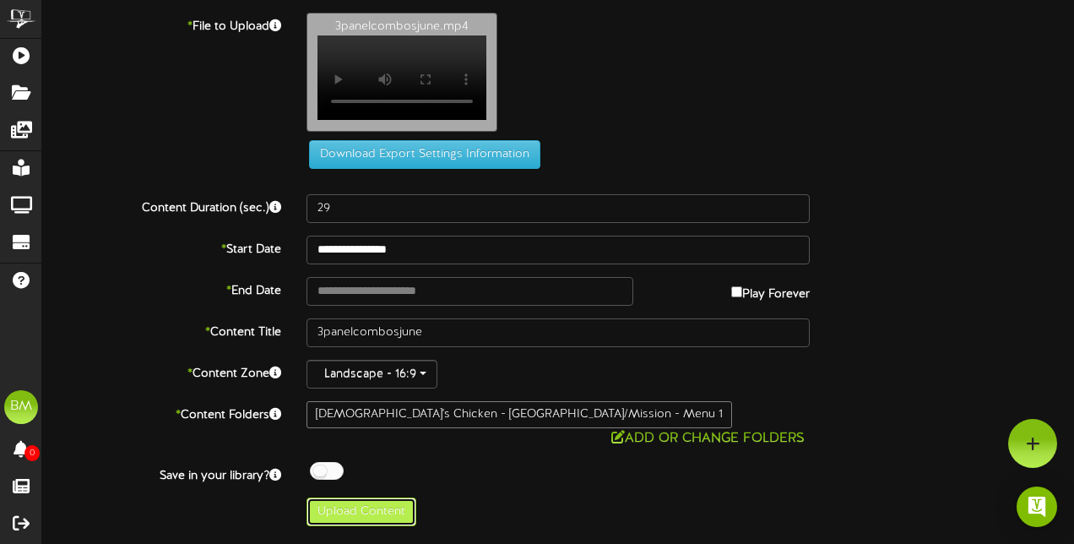
click at [358, 497] on button "Upload Content" at bounding box center [361, 511] width 110 height 29
type input "**********"
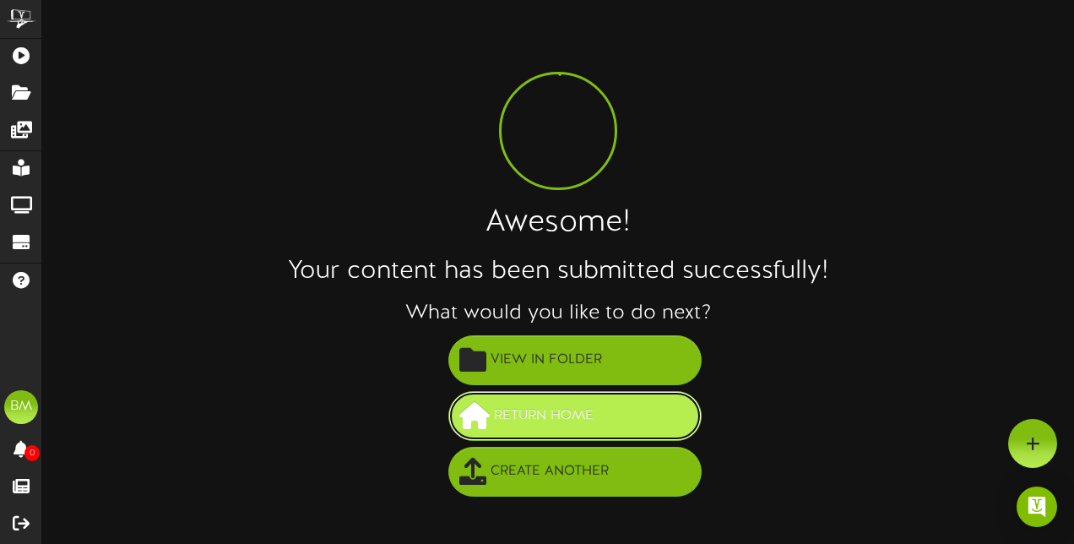
click at [657, 417] on button "Return Home" at bounding box center [574, 416] width 253 height 50
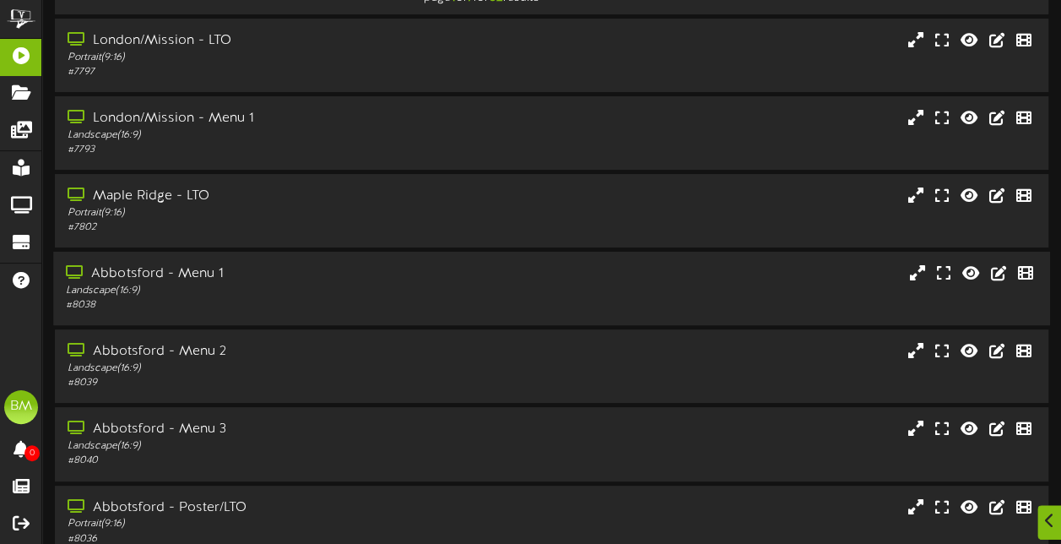
scroll to position [84, 0]
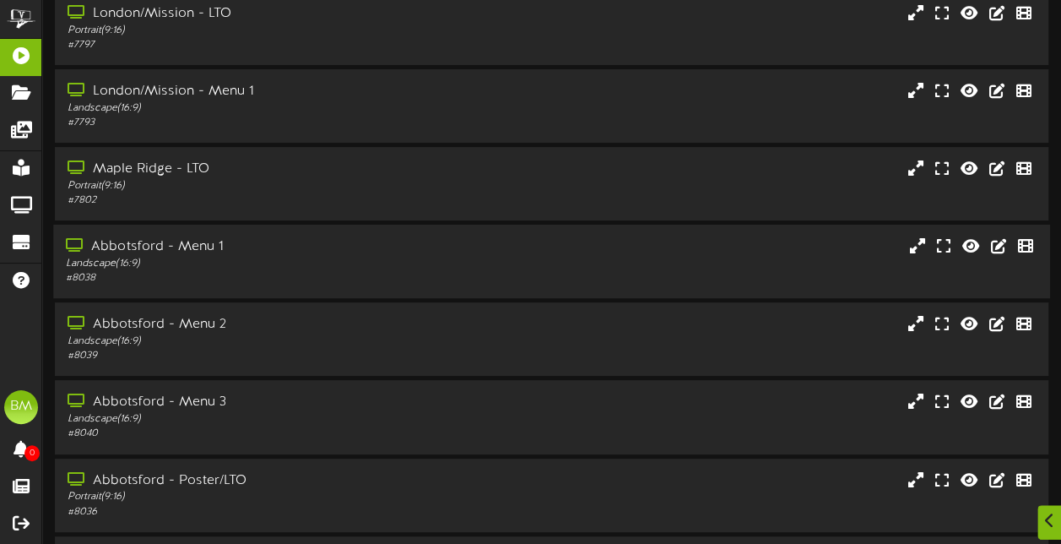
click at [340, 277] on div "# 8038" at bounding box center [261, 278] width 390 height 14
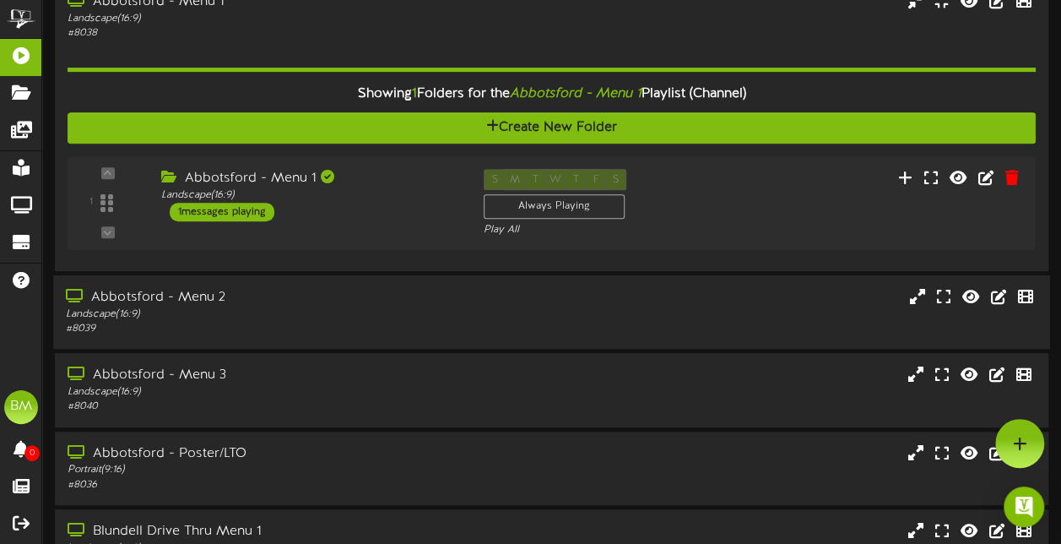
scroll to position [328, 0]
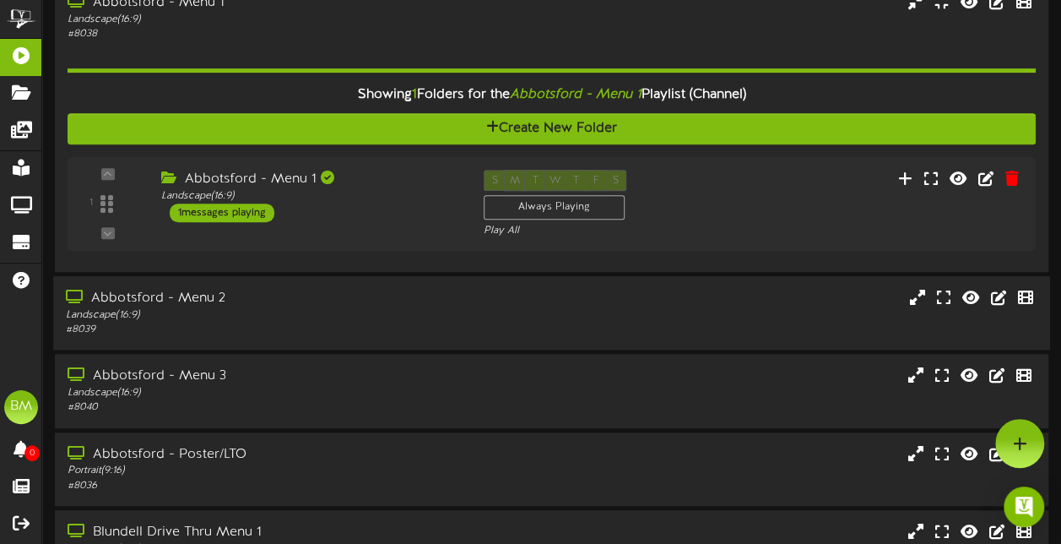
click at [360, 302] on div "Abbotsford - Menu 2" at bounding box center [261, 298] width 390 height 19
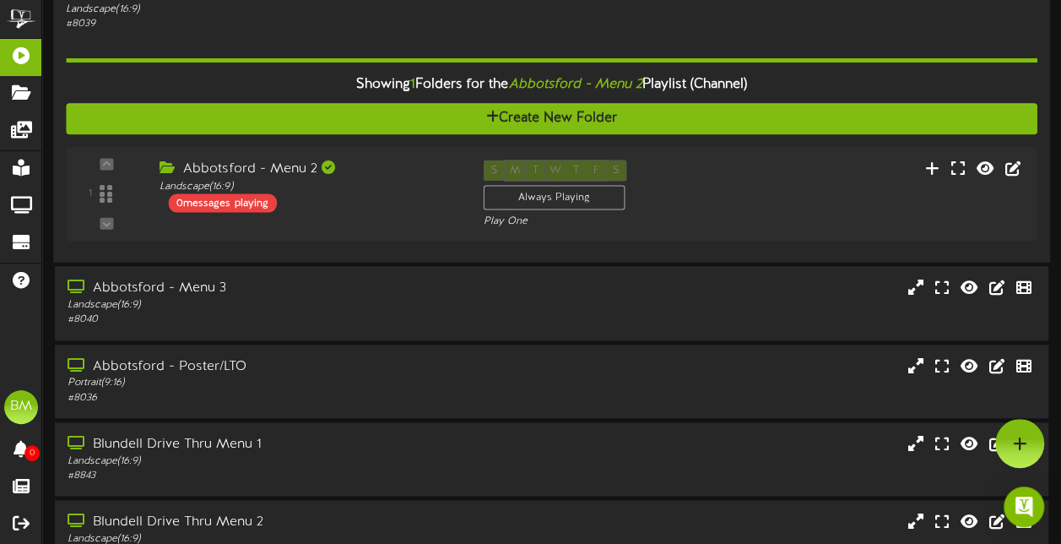
scroll to position [573, 0]
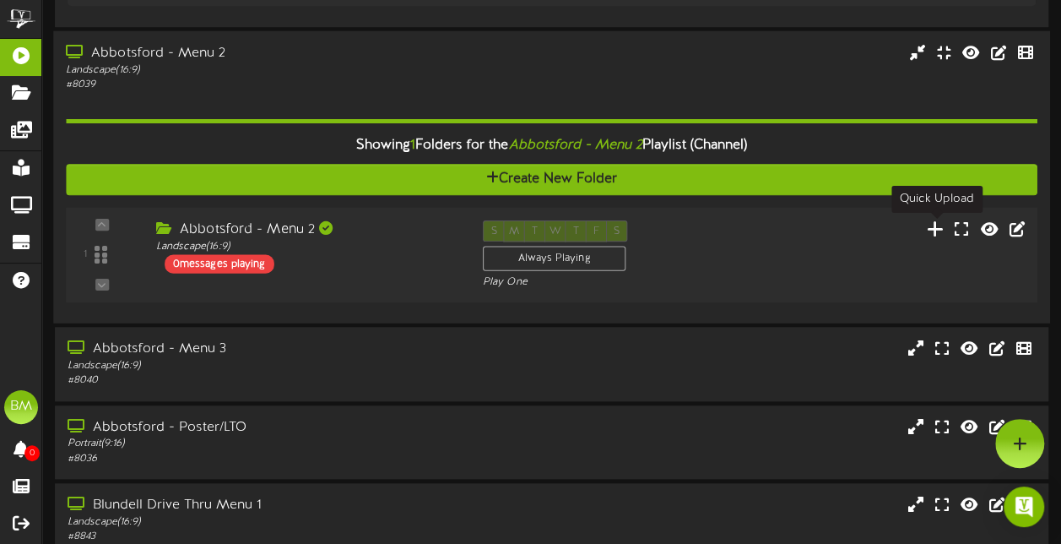
click at [945, 227] on icon at bounding box center [936, 228] width 18 height 19
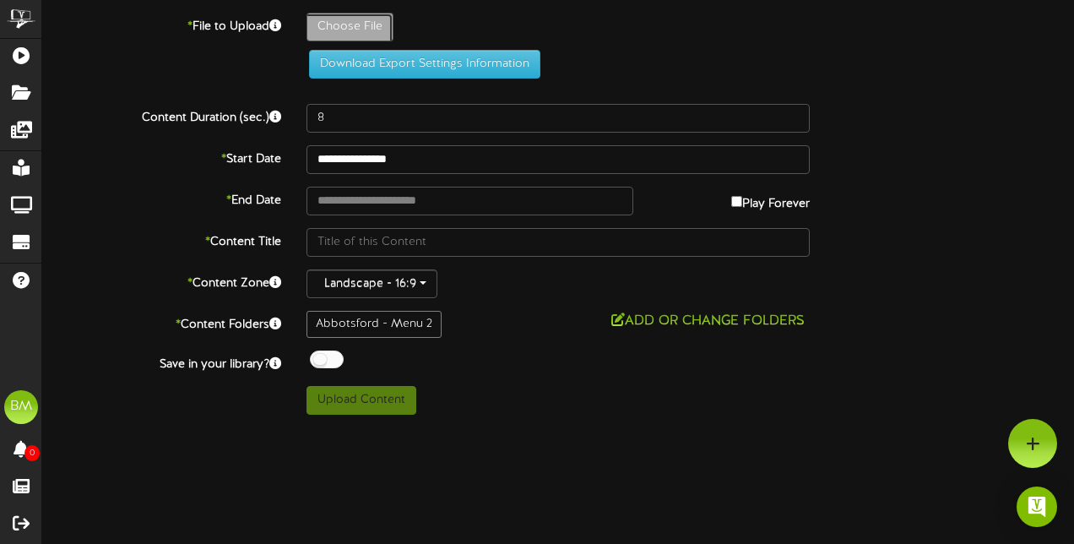
type input "**********"
type input "3panelsandjune"
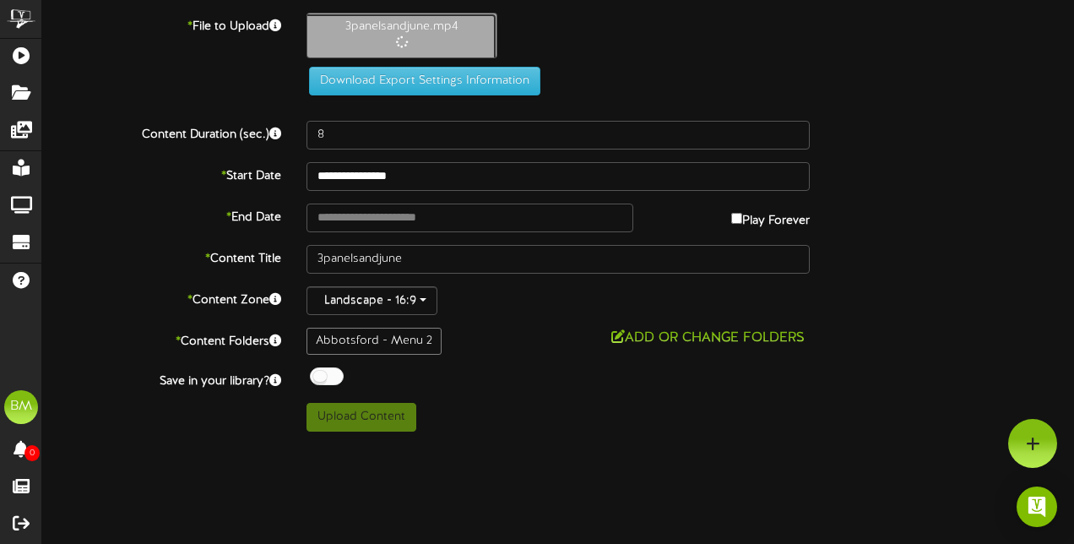
type input "29"
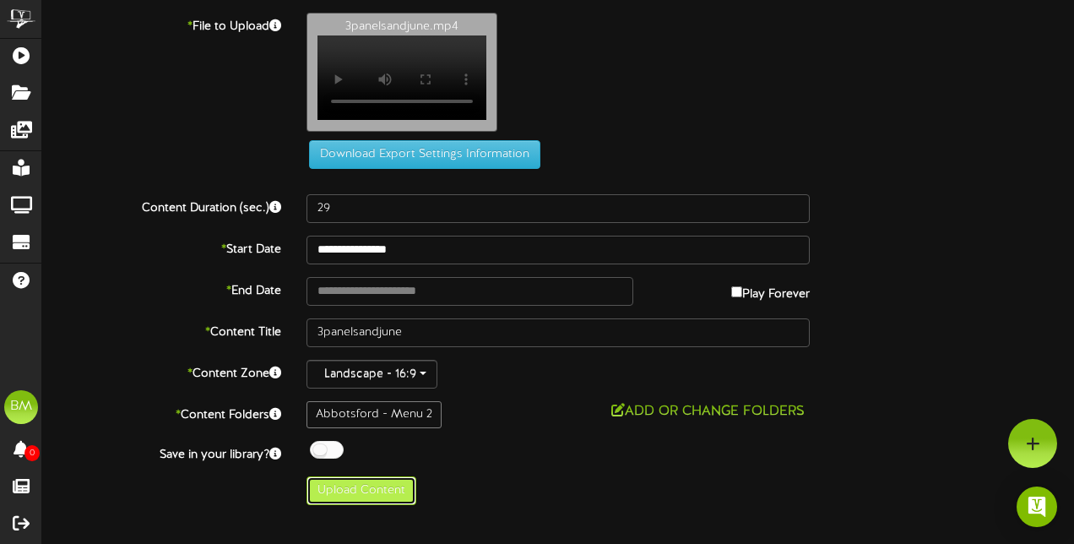
click at [379, 495] on button "Upload Content" at bounding box center [361, 490] width 110 height 29
type input "**********"
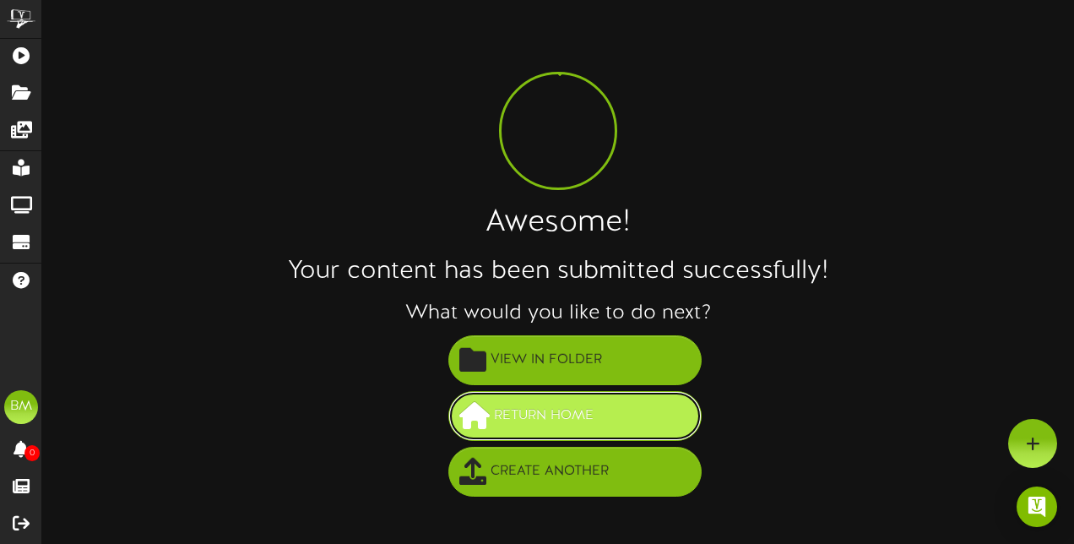
click at [544, 430] on button "Return Home" at bounding box center [574, 416] width 253 height 50
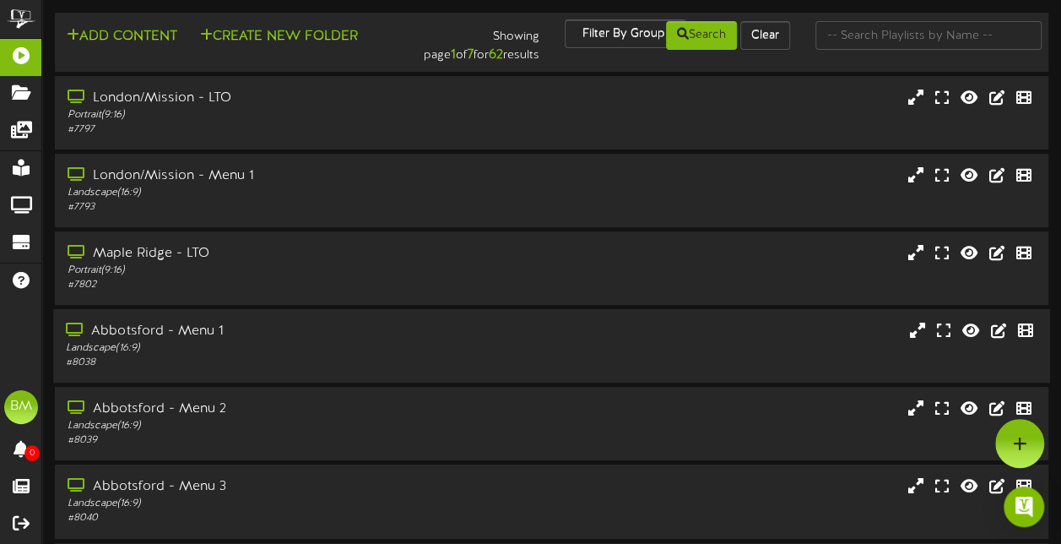
click at [352, 364] on div "# 8038" at bounding box center [261, 362] width 390 height 14
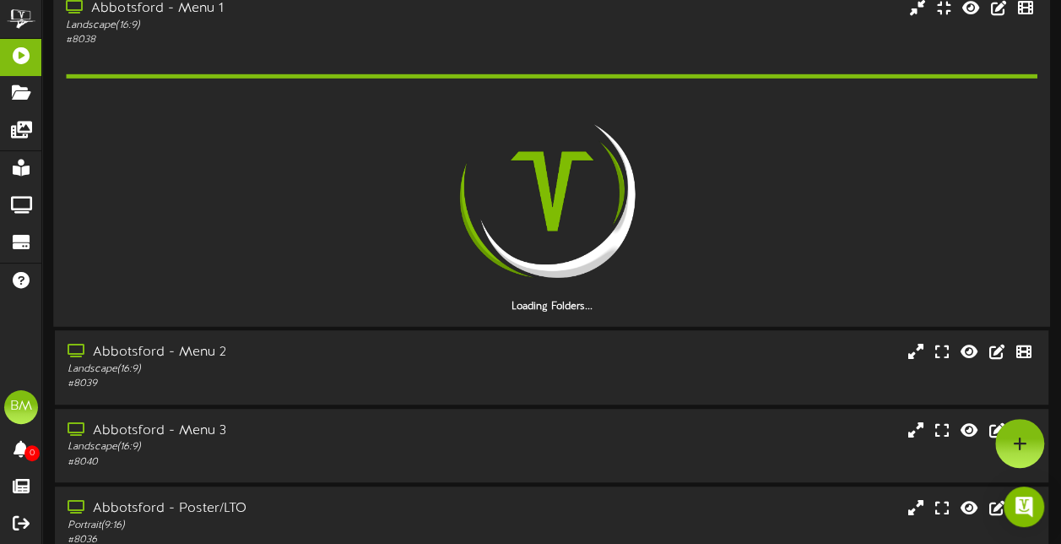
scroll to position [327, 0]
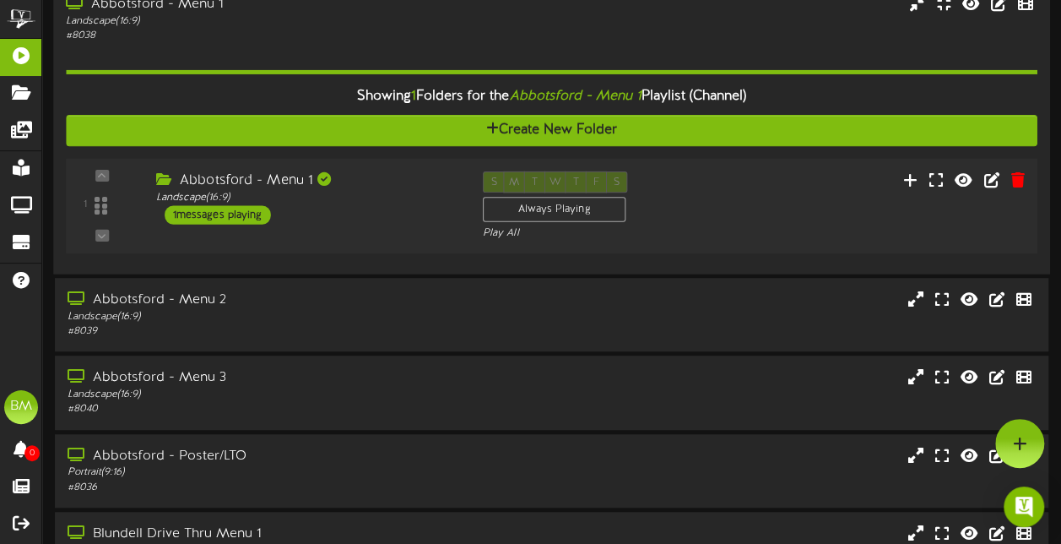
click at [261, 214] on div "1 messages playing" at bounding box center [218, 214] width 106 height 19
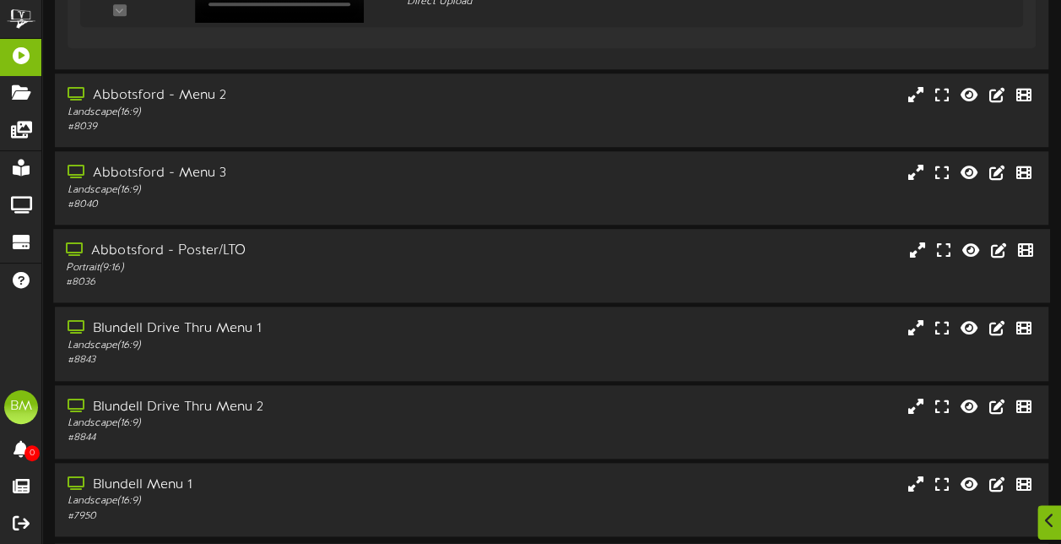
scroll to position [800, 0]
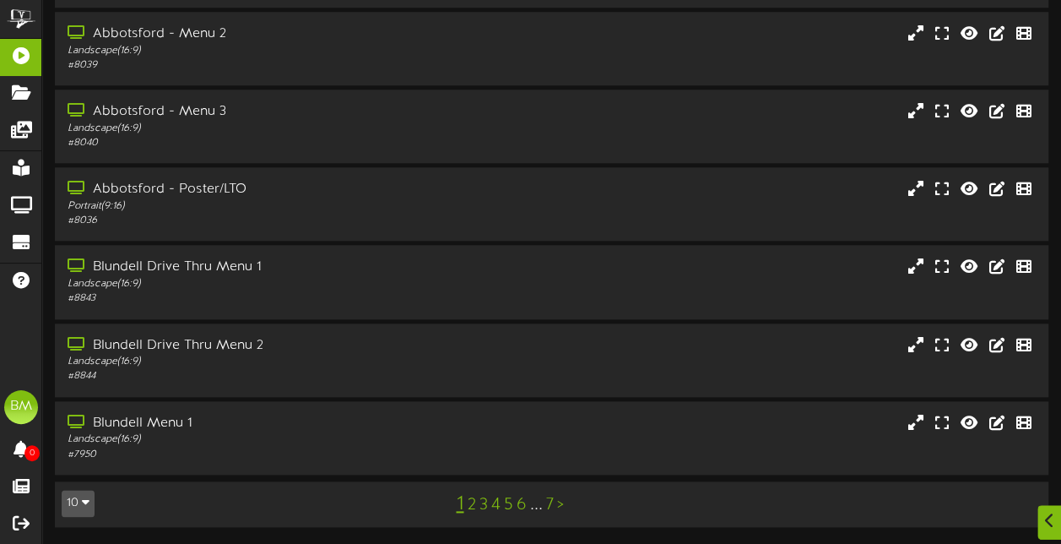
click at [473, 510] on link "2" at bounding box center [471, 504] width 8 height 19
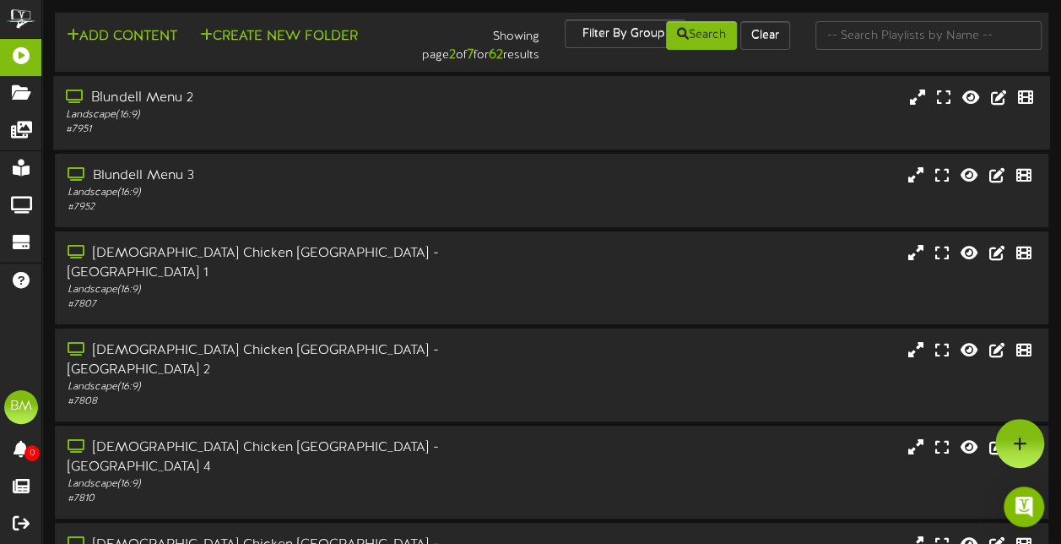
click at [382, 147] on div "Blundell Menu 2 Landscape ( 16:9 ) # 7951" at bounding box center [551, 112] width 997 height 73
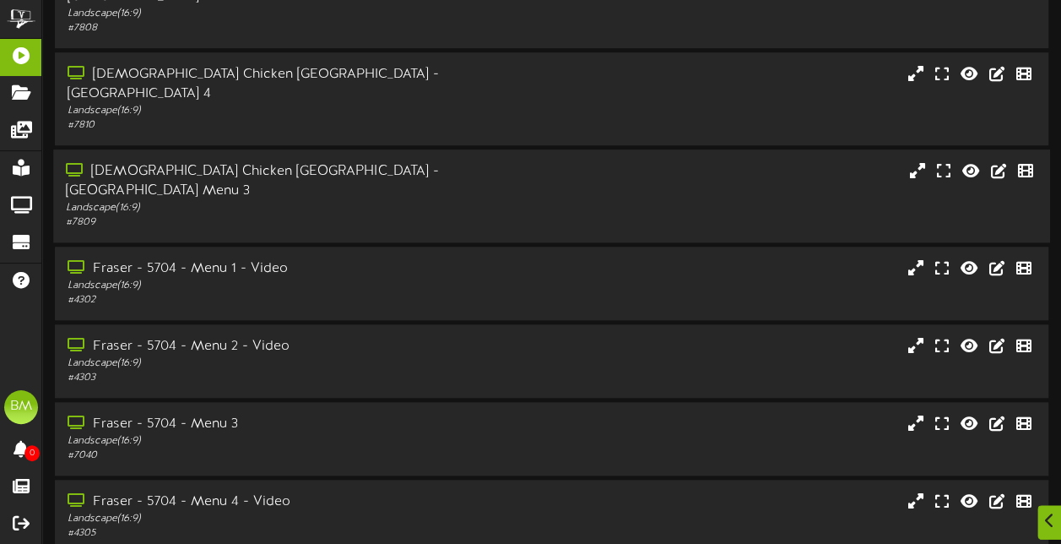
scroll to position [593, 0]
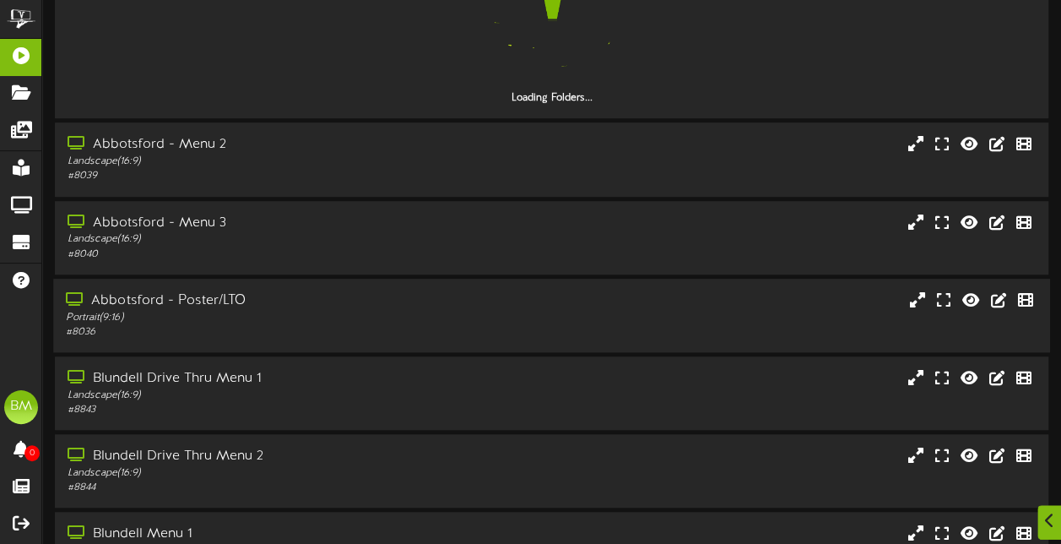
scroll to position [643, 0]
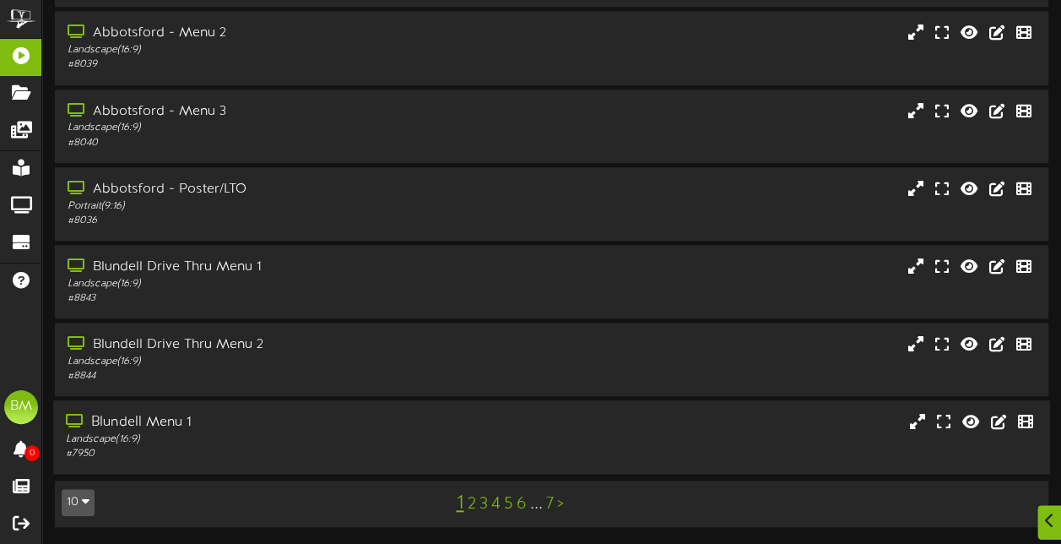
click at [398, 451] on div "# 7950" at bounding box center [261, 454] width 390 height 14
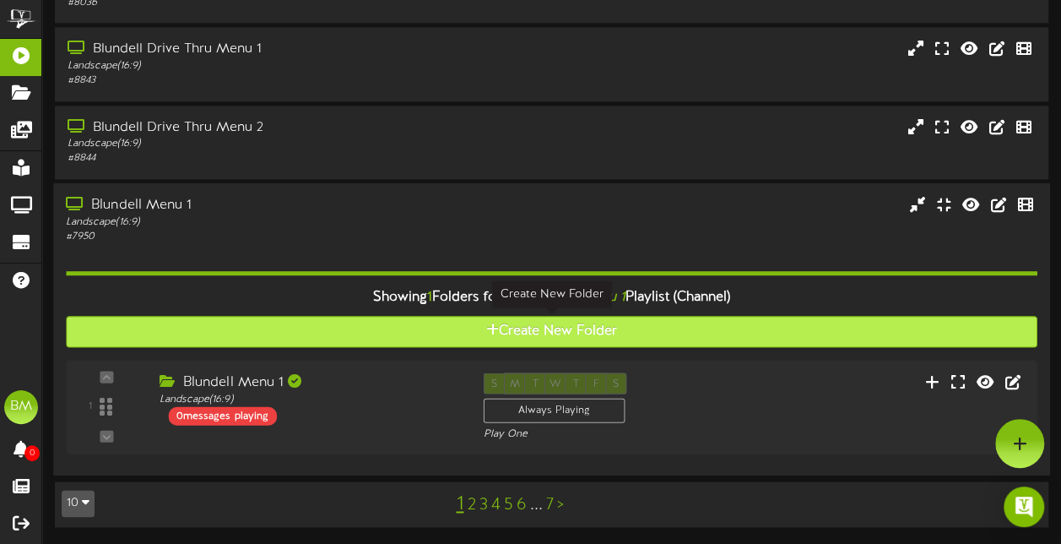
scroll to position [1016, 0]
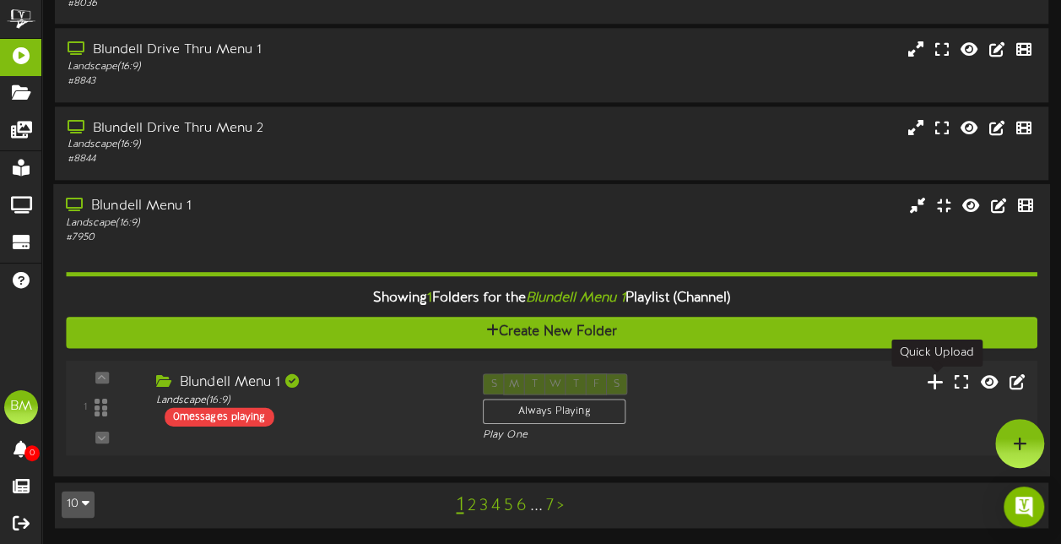
click at [936, 380] on icon at bounding box center [936, 380] width 18 height 19
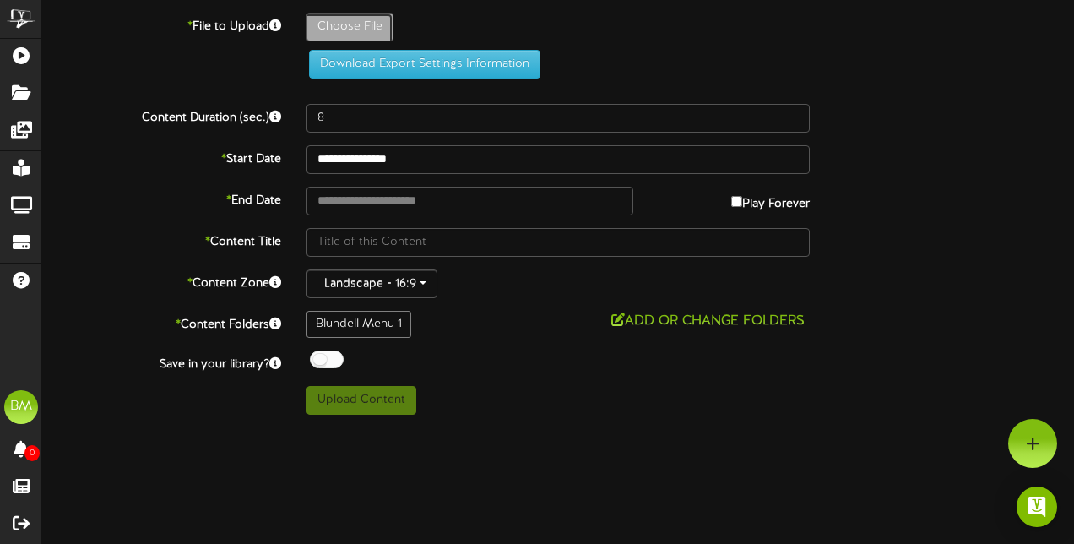
type input "**********"
type input "3panelcombosjune"
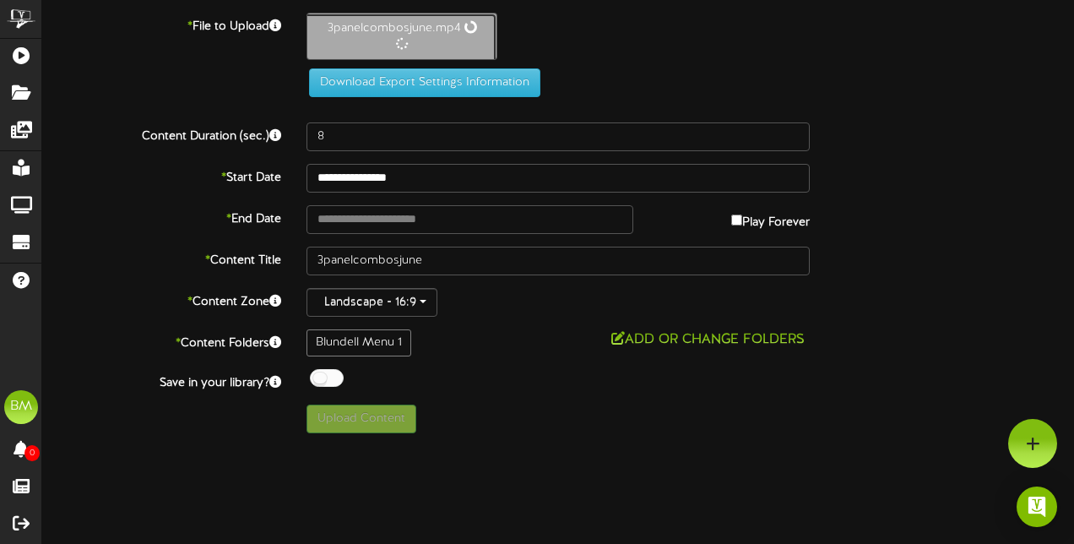
type input "29"
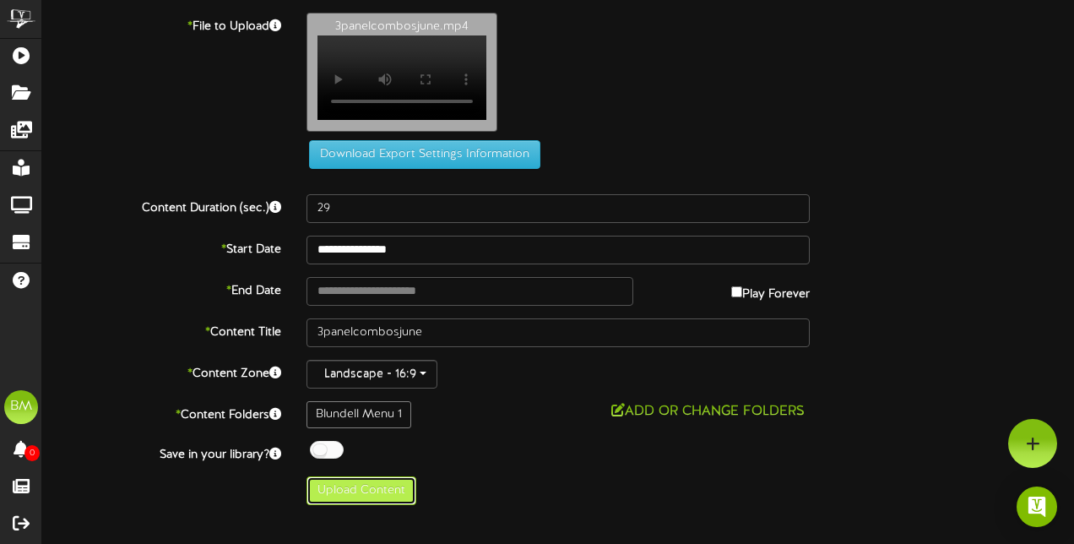
click at [395, 500] on button "Upload Content" at bounding box center [361, 490] width 110 height 29
type input "**********"
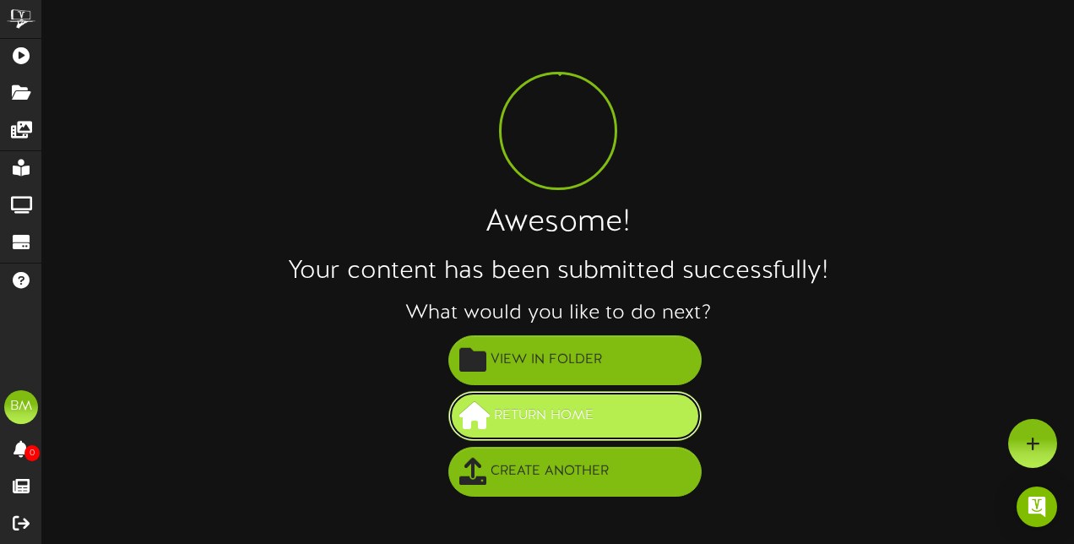
click at [560, 415] on span "Return Home" at bounding box center [544, 416] width 108 height 28
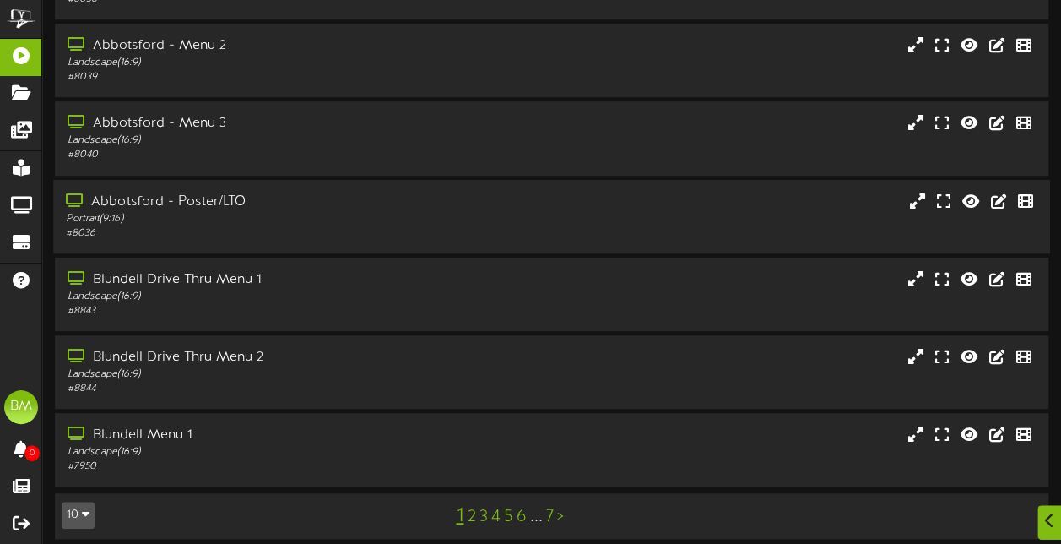
scroll to position [377, 0]
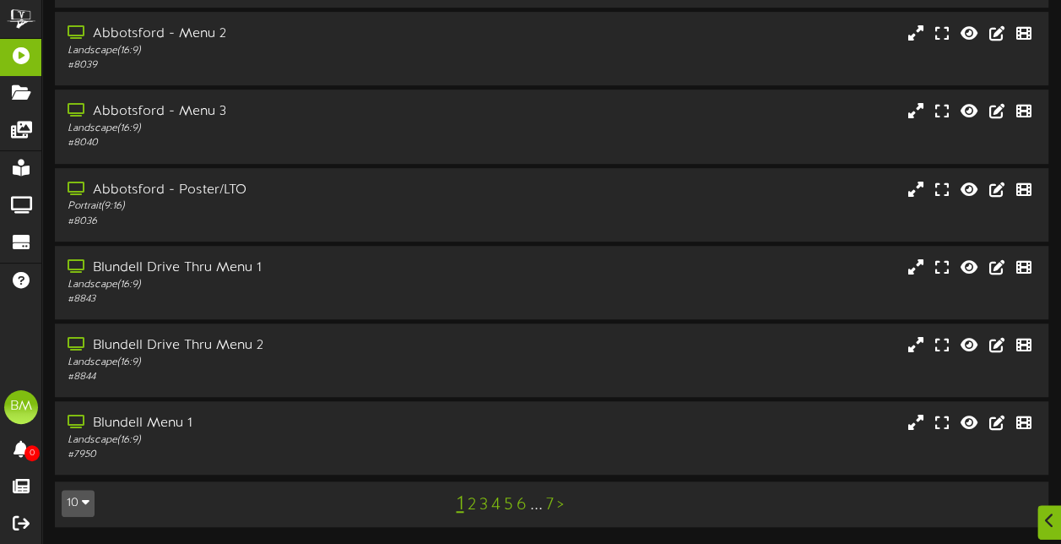
click at [469, 503] on link "2" at bounding box center [471, 504] width 8 height 19
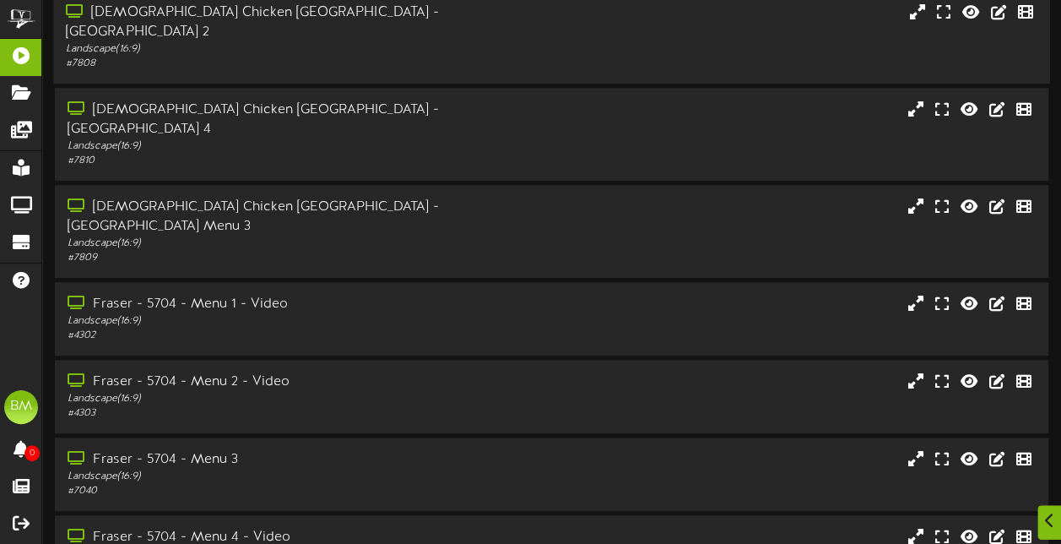
scroll to position [377, 0]
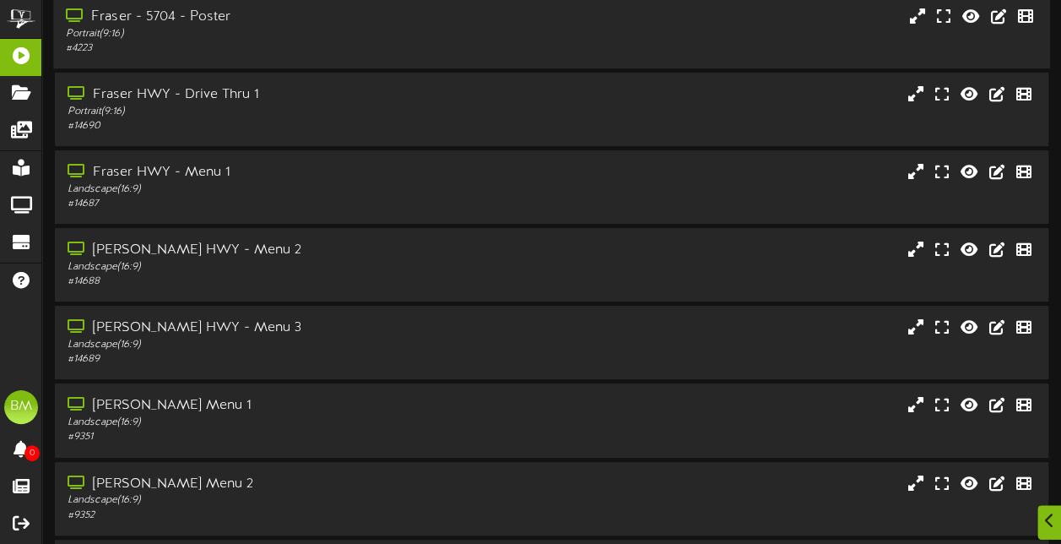
scroll to position [79, 0]
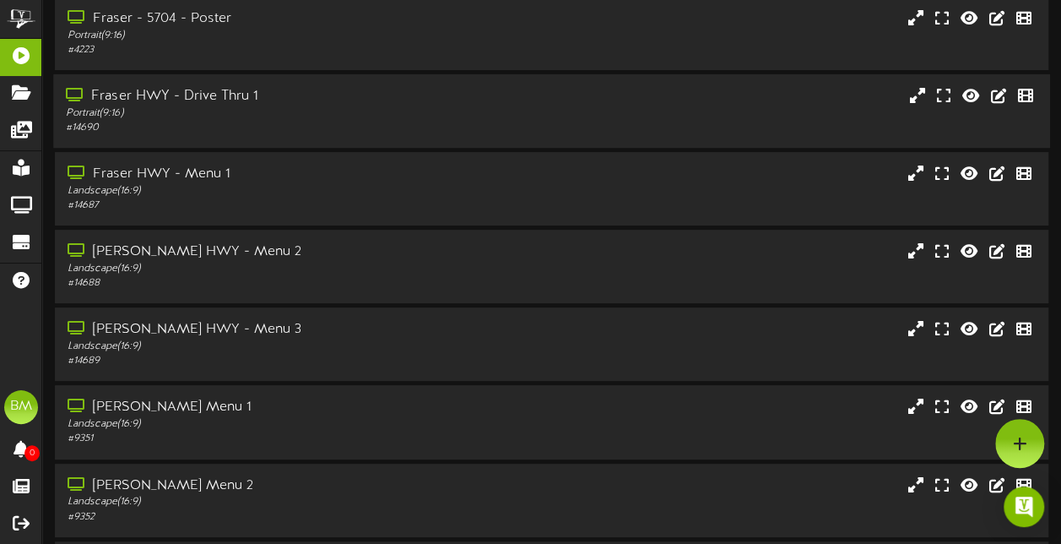
click at [370, 113] on div "Portrait ( 9:16 )" at bounding box center [261, 113] width 390 height 14
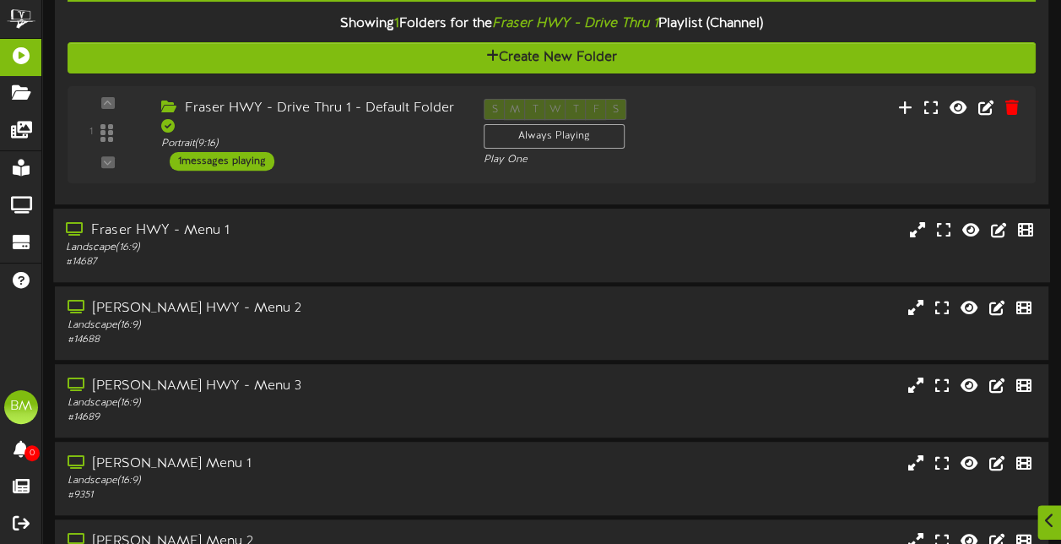
scroll to position [236, 0]
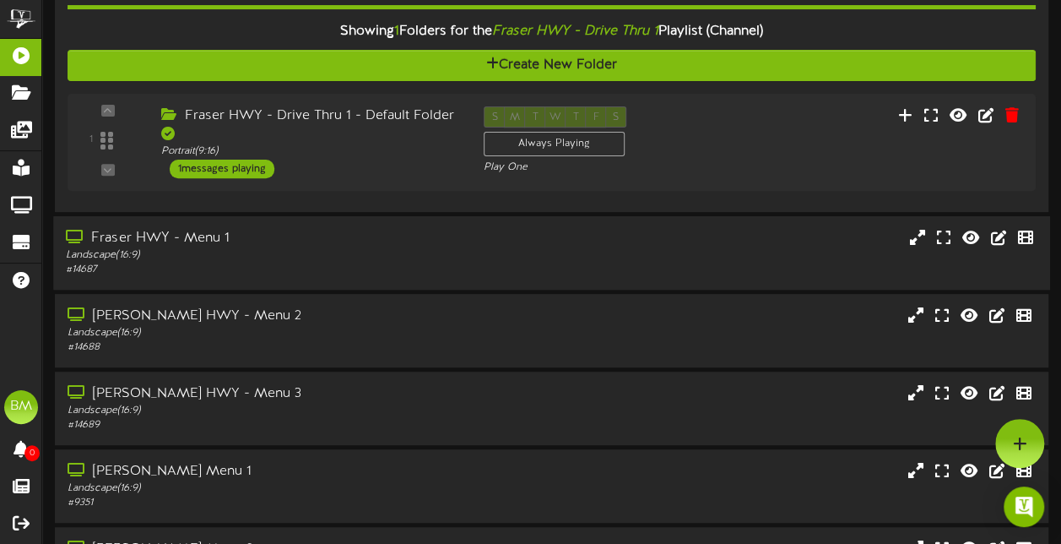
click at [371, 255] on div "Landscape ( 16:9 )" at bounding box center [261, 254] width 390 height 14
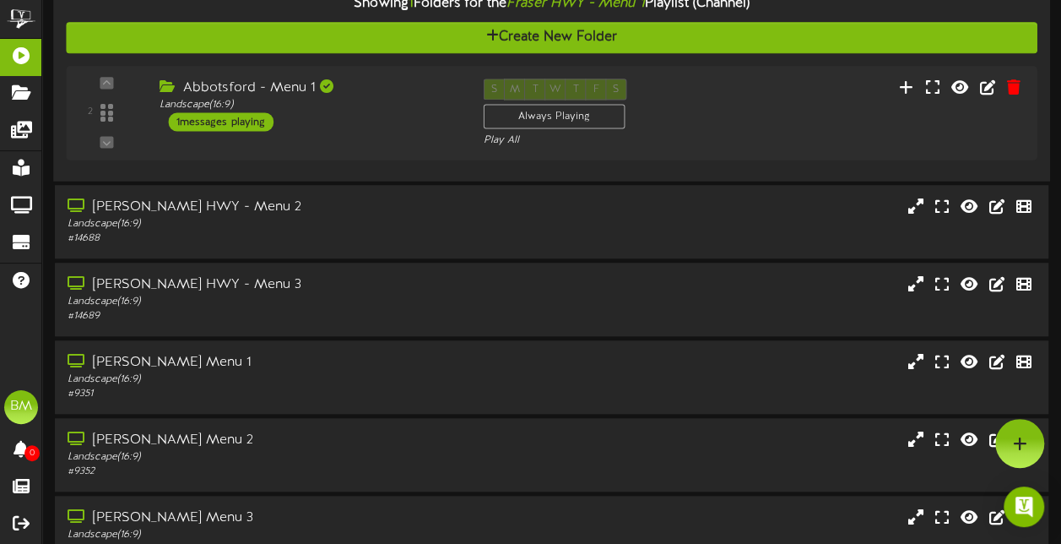
scroll to position [564, 0]
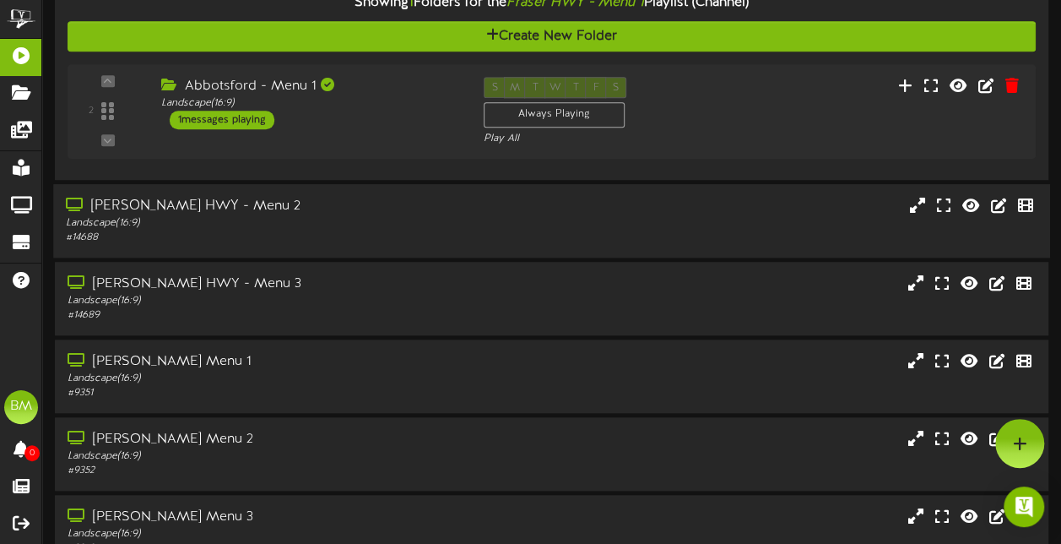
click at [373, 226] on div "Landscape ( 16:9 )" at bounding box center [261, 223] width 390 height 14
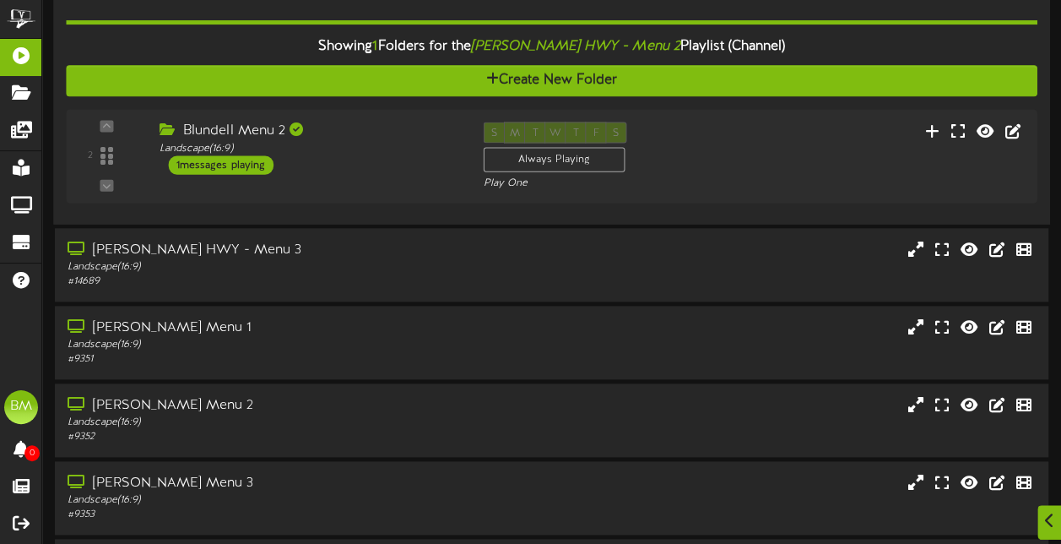
scroll to position [895, 0]
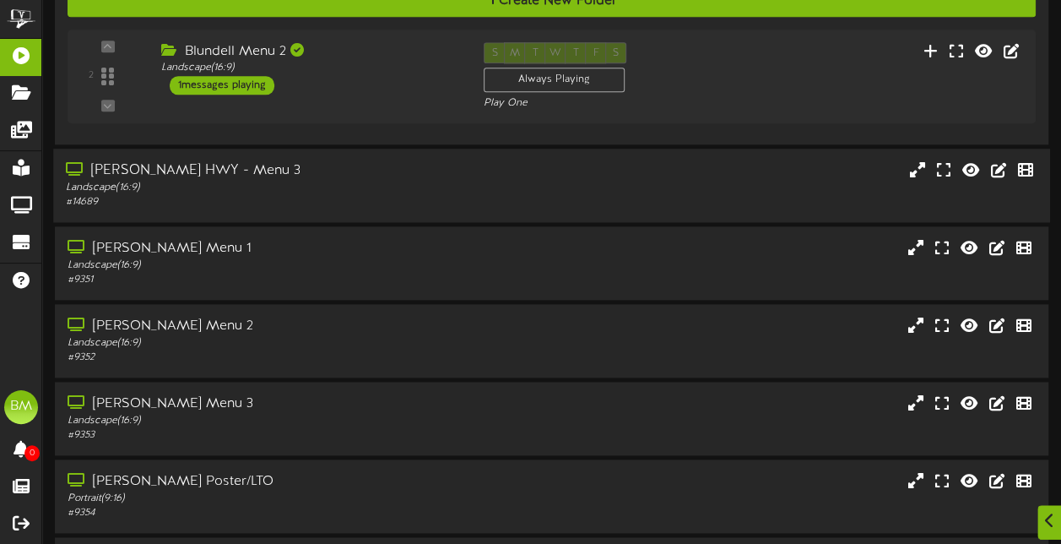
click at [393, 192] on div "Landscape ( 16:9 )" at bounding box center [261, 188] width 390 height 14
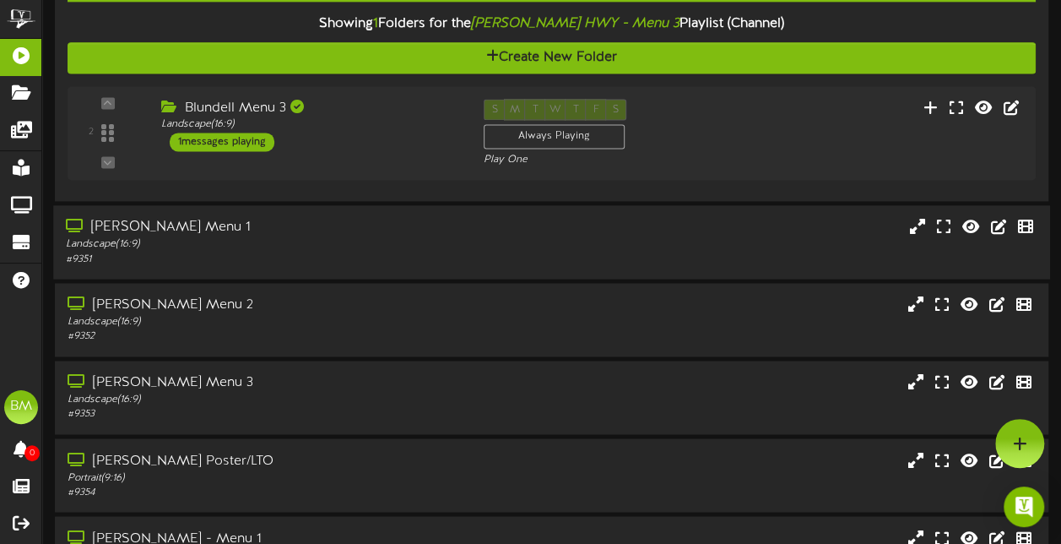
scroll to position [1133, 0]
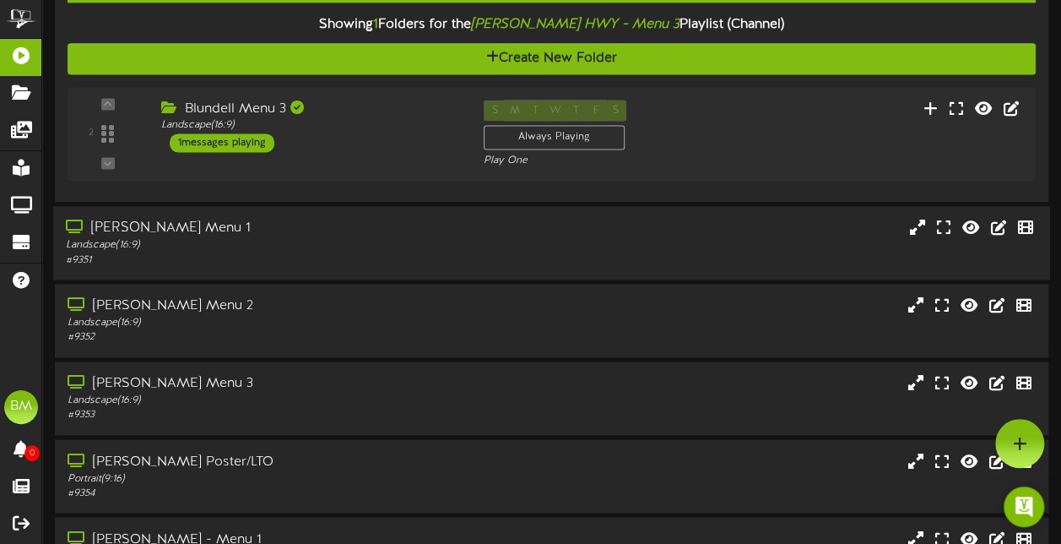
click at [387, 252] on div "# 9351" at bounding box center [261, 259] width 390 height 14
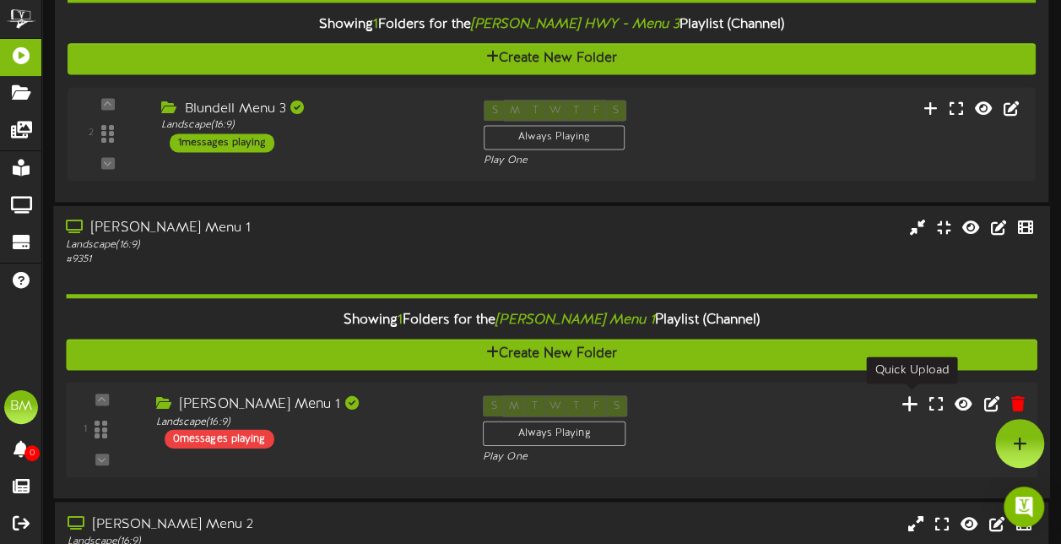
click at [918, 399] on icon at bounding box center [911, 402] width 18 height 19
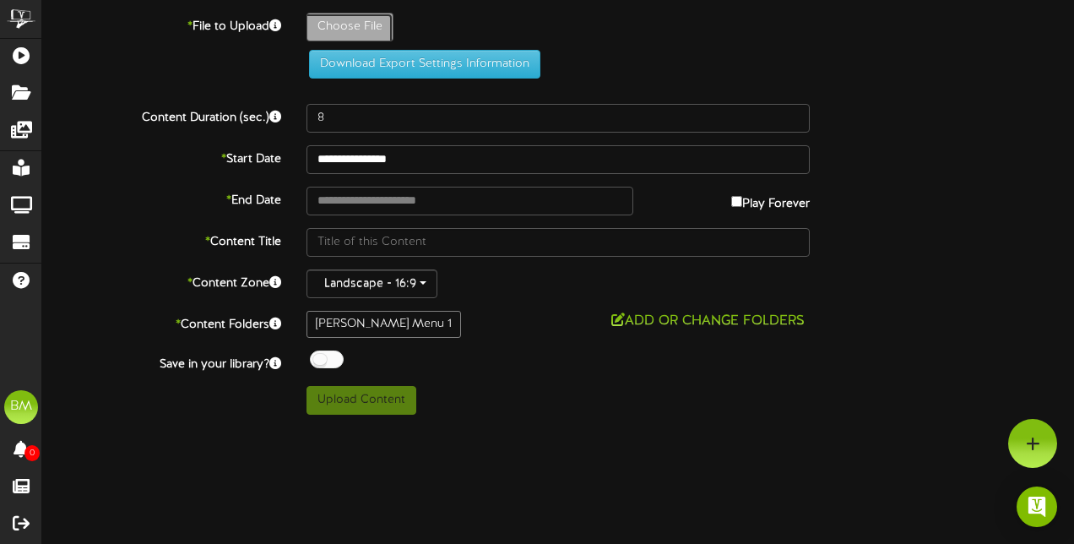
type input "**********"
type input "3panelcombosjune"
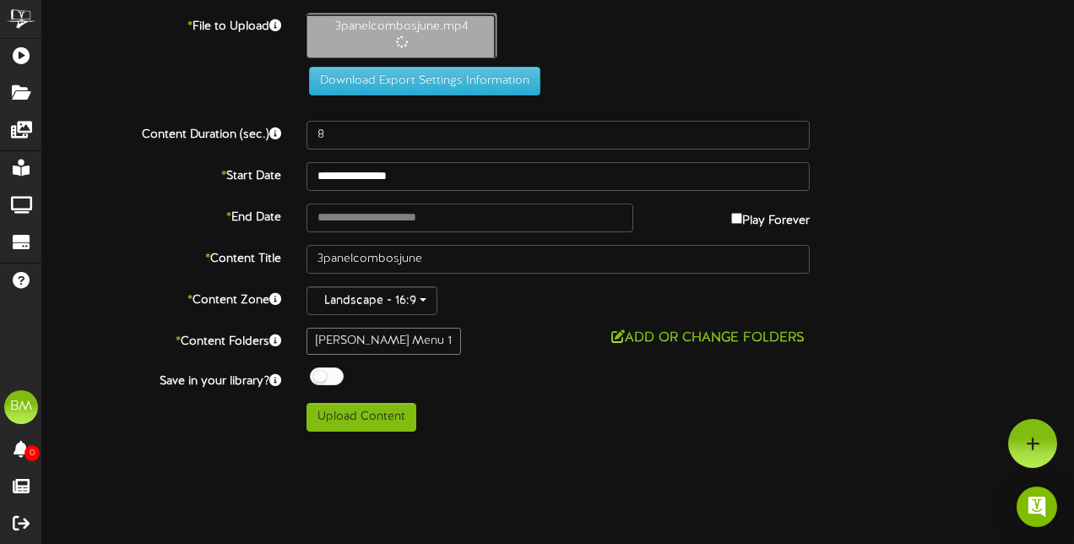
type input "29"
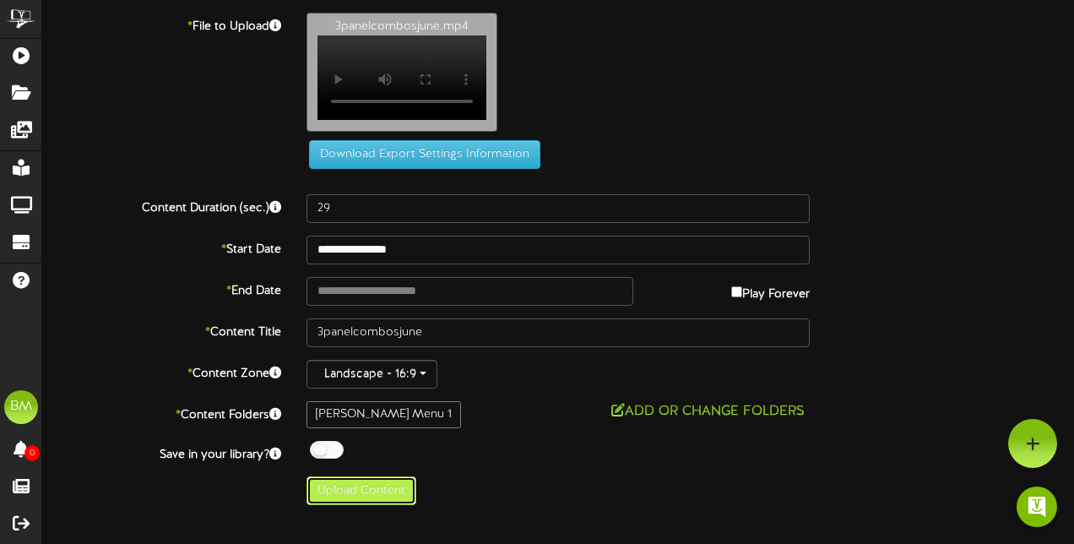
click at [375, 495] on button "Upload Content" at bounding box center [361, 490] width 110 height 29
type input "**********"
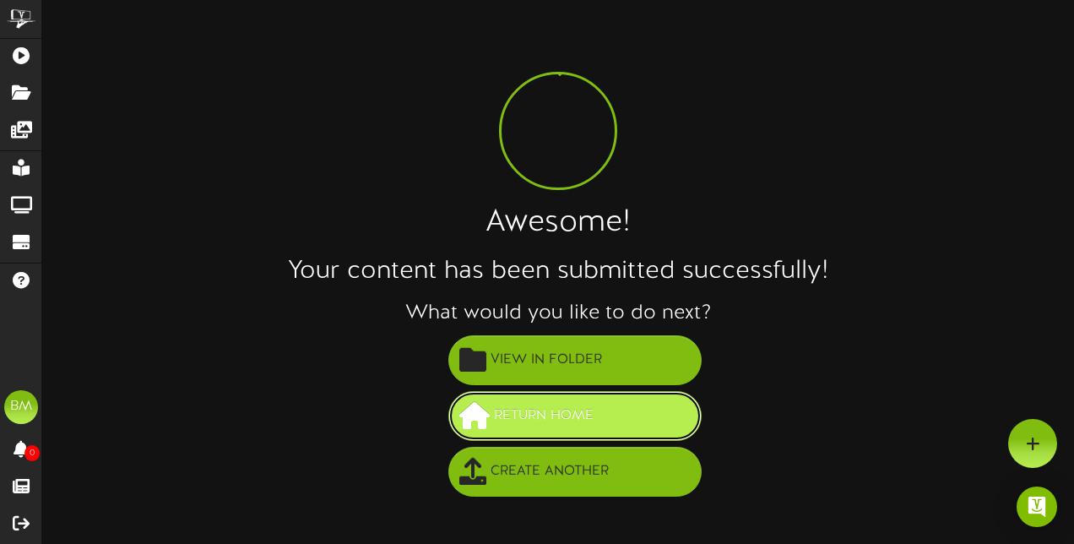
click at [517, 424] on span "Return Home" at bounding box center [544, 416] width 108 height 28
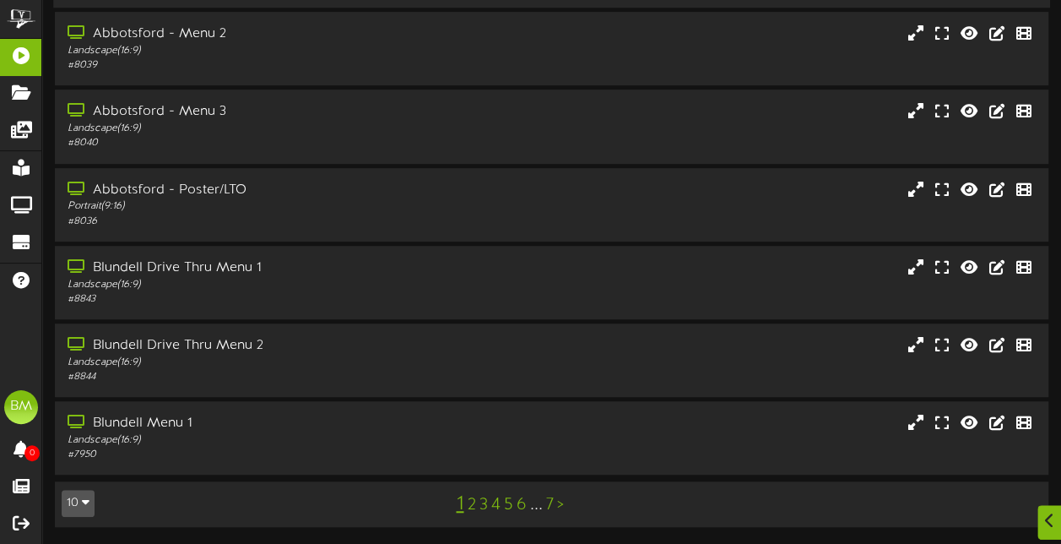
scroll to position [377, 0]
click at [472, 513] on link "2" at bounding box center [471, 504] width 8 height 19
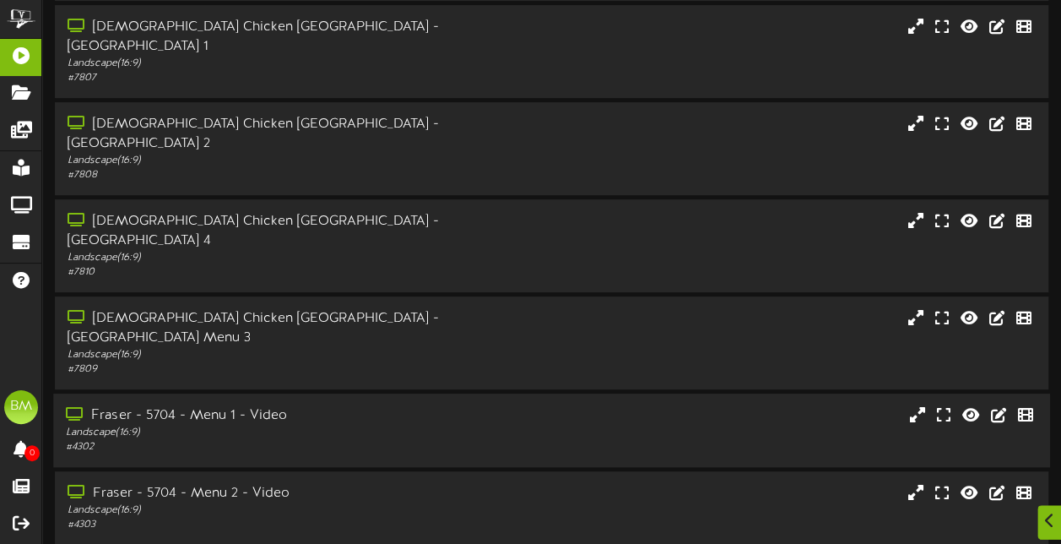
scroll to position [376, 0]
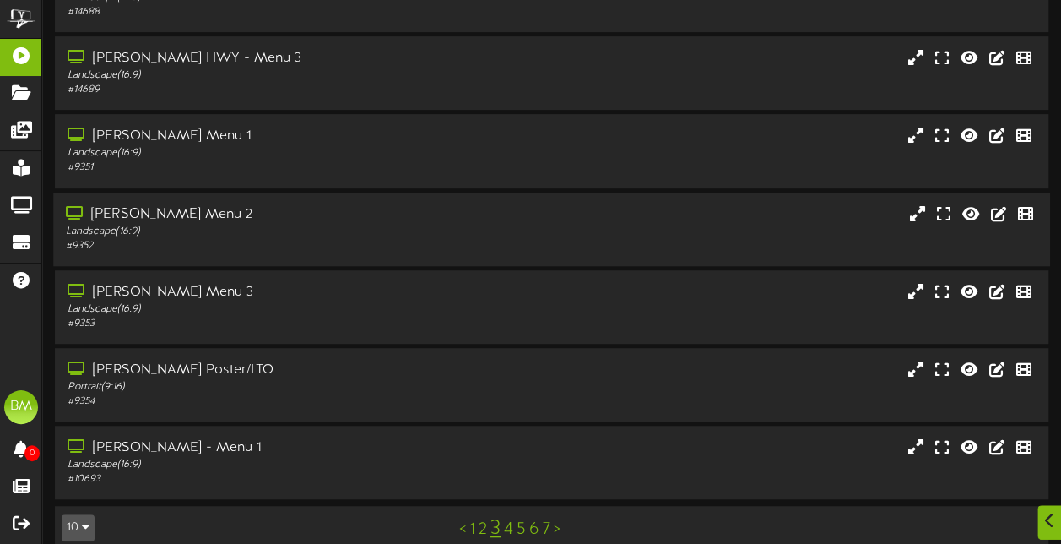
scroll to position [373, 0]
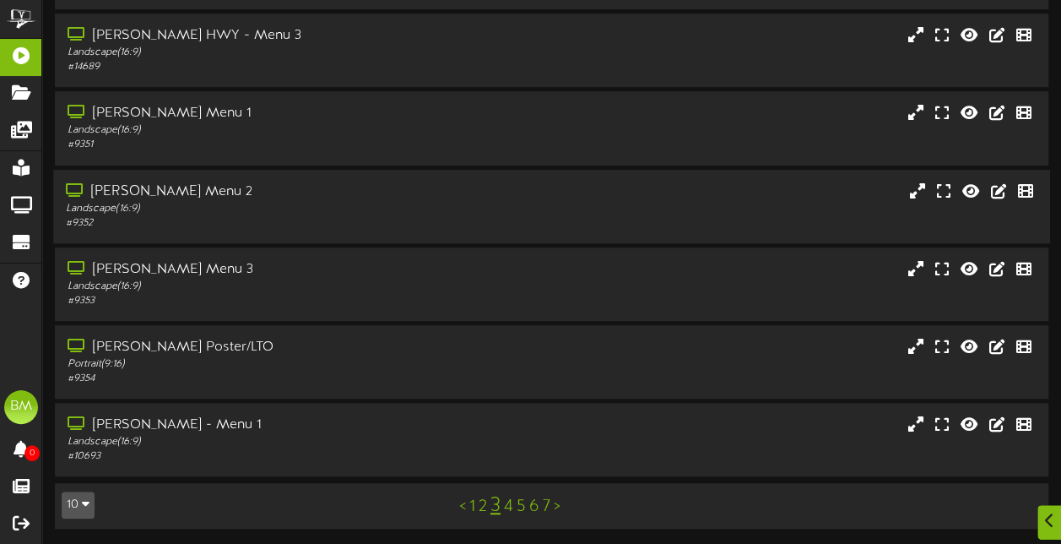
click at [328, 211] on div "Landscape ( 16:9 )" at bounding box center [261, 208] width 390 height 14
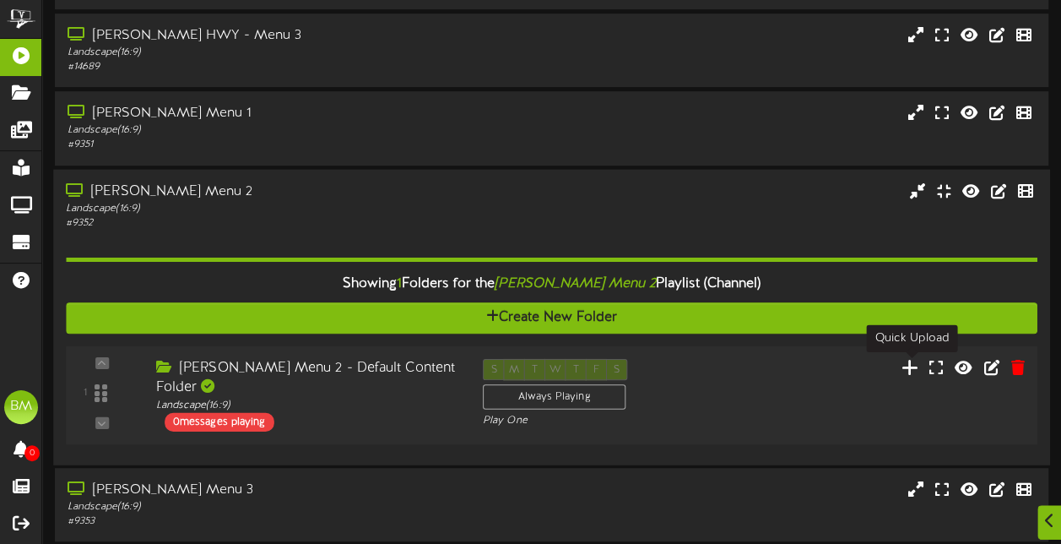
click at [909, 367] on icon at bounding box center [911, 366] width 18 height 19
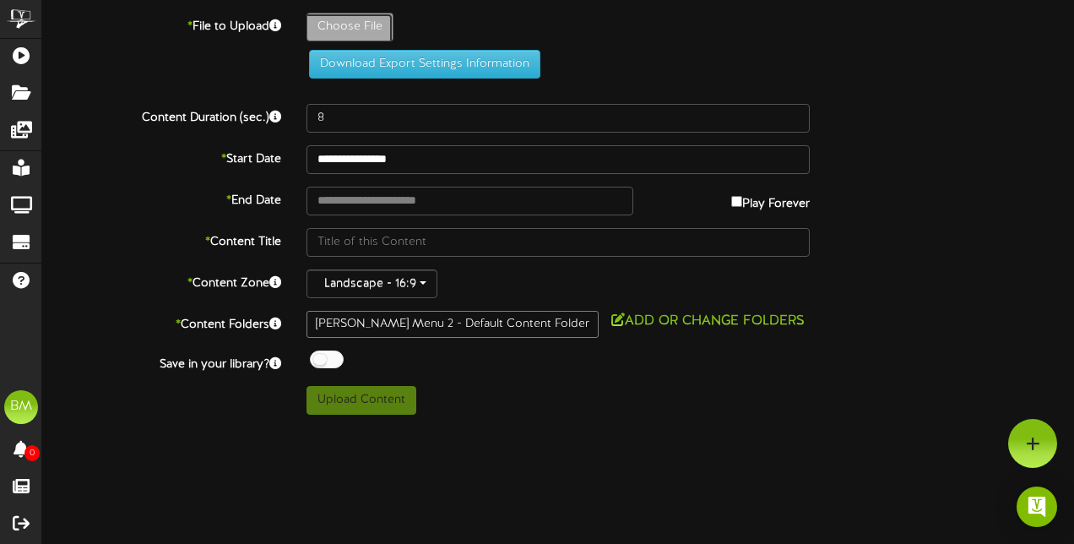
type input "**********"
type input "3panelsandjune"
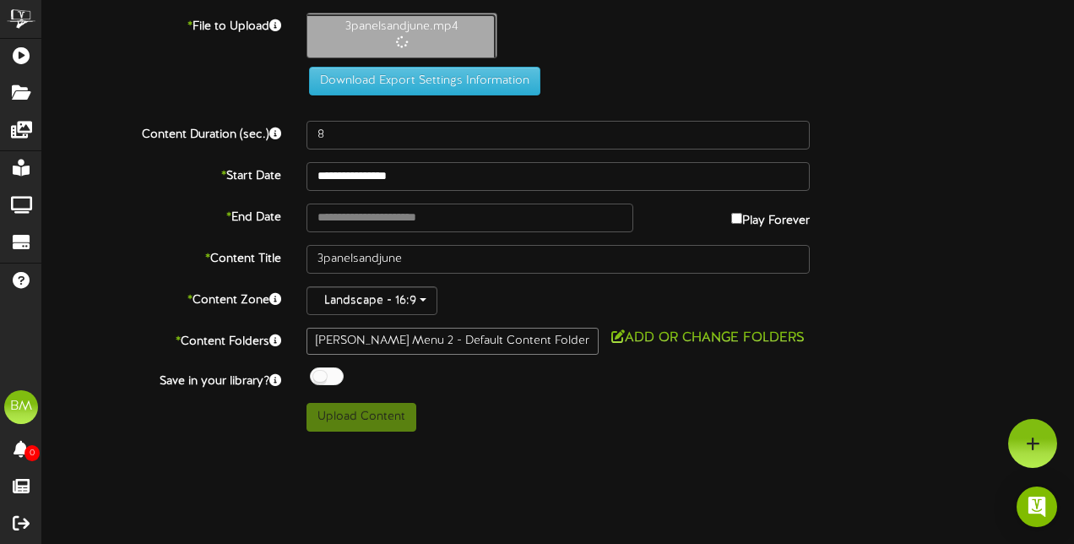
type input "29"
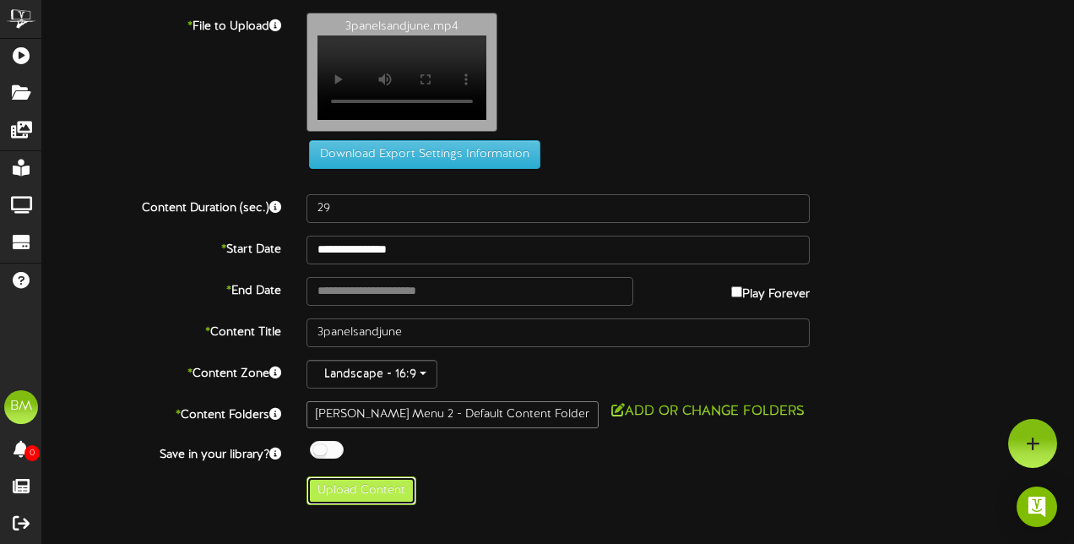
click at [378, 498] on button "Upload Content" at bounding box center [361, 490] width 110 height 29
type input "**********"
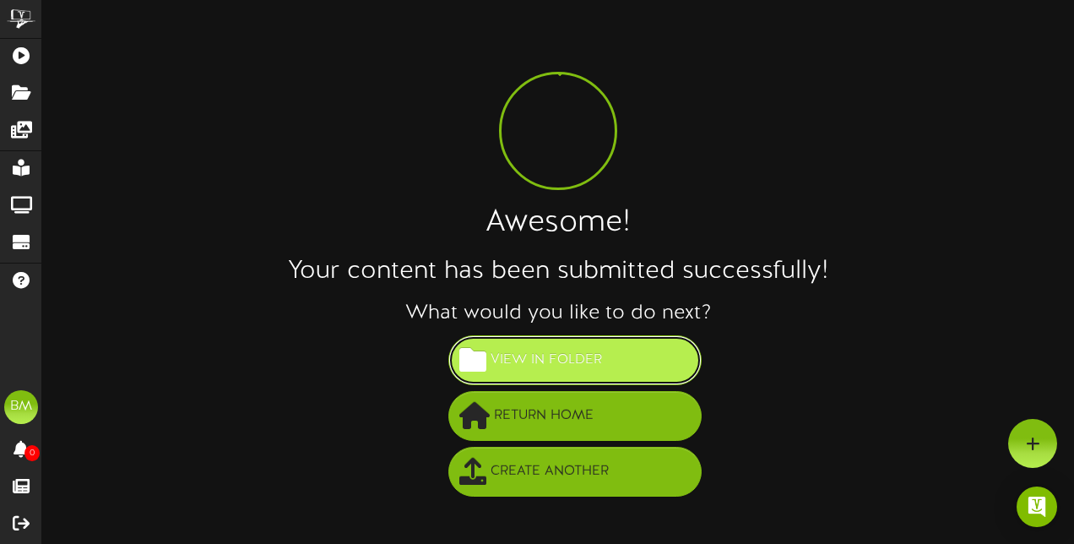
click at [568, 358] on span "View in Folder" at bounding box center [546, 360] width 120 height 28
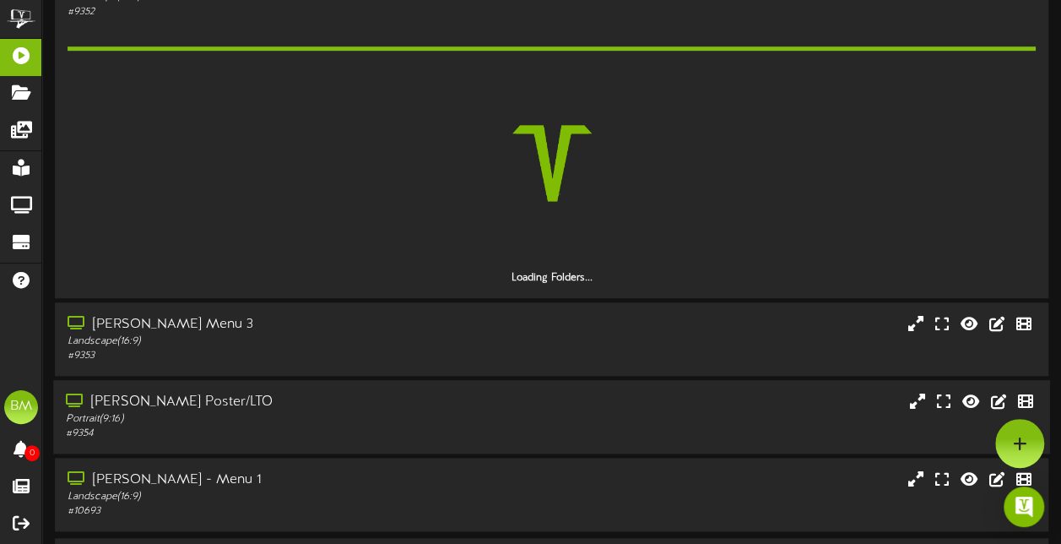
scroll to position [583, 0]
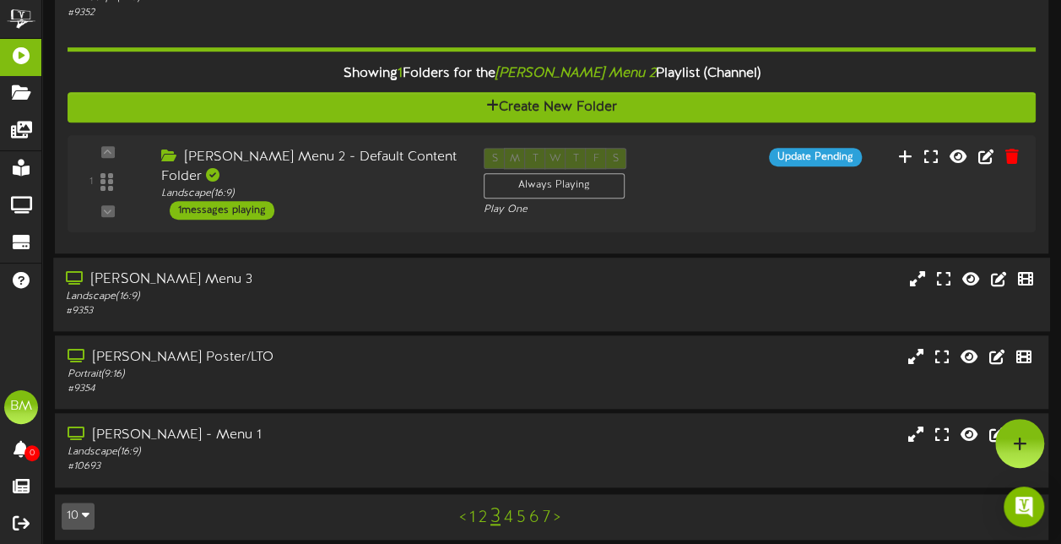
click at [285, 299] on div "Landscape ( 16:9 )" at bounding box center [261, 297] width 390 height 14
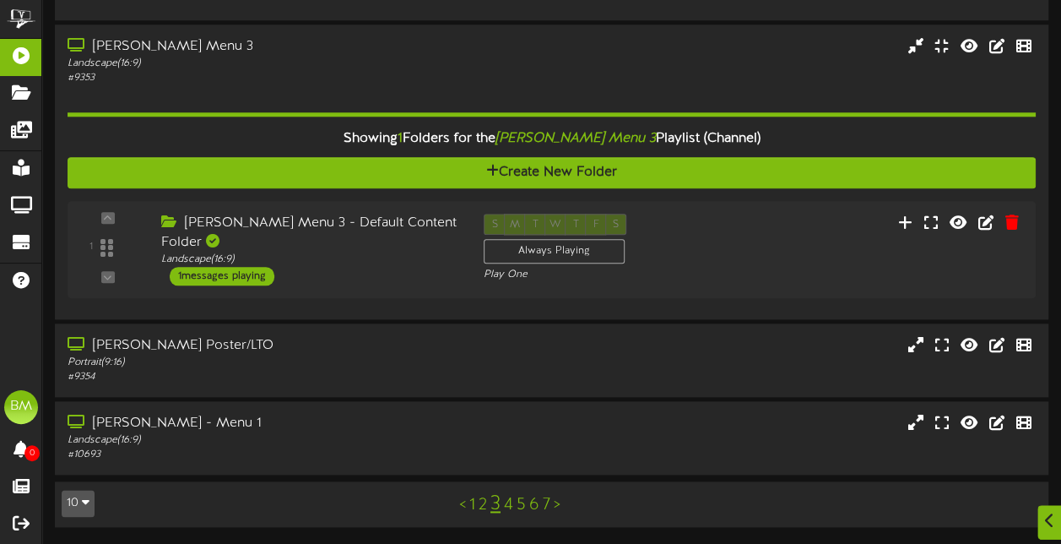
scroll to position [817, 0]
click at [506, 507] on link "4" at bounding box center [508, 504] width 9 height 19
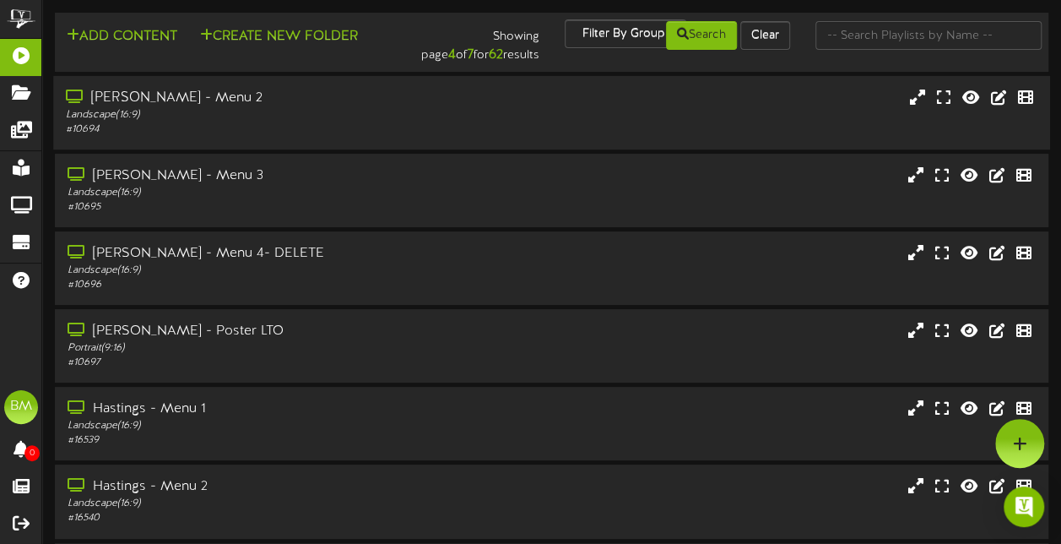
click at [380, 127] on div "# 10694" at bounding box center [261, 129] width 390 height 14
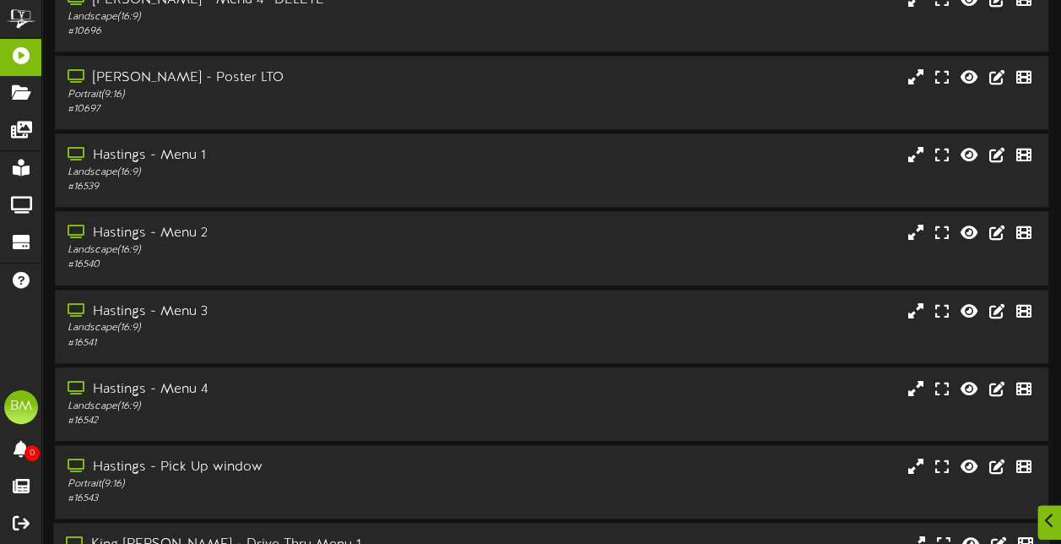
scroll to position [593, 0]
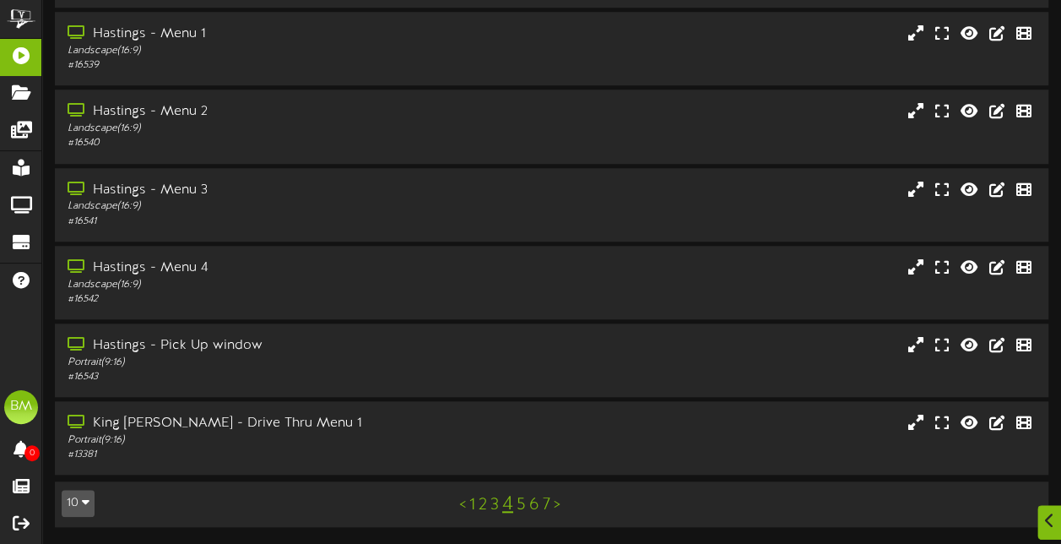
click at [493, 506] on link "3" at bounding box center [494, 504] width 8 height 19
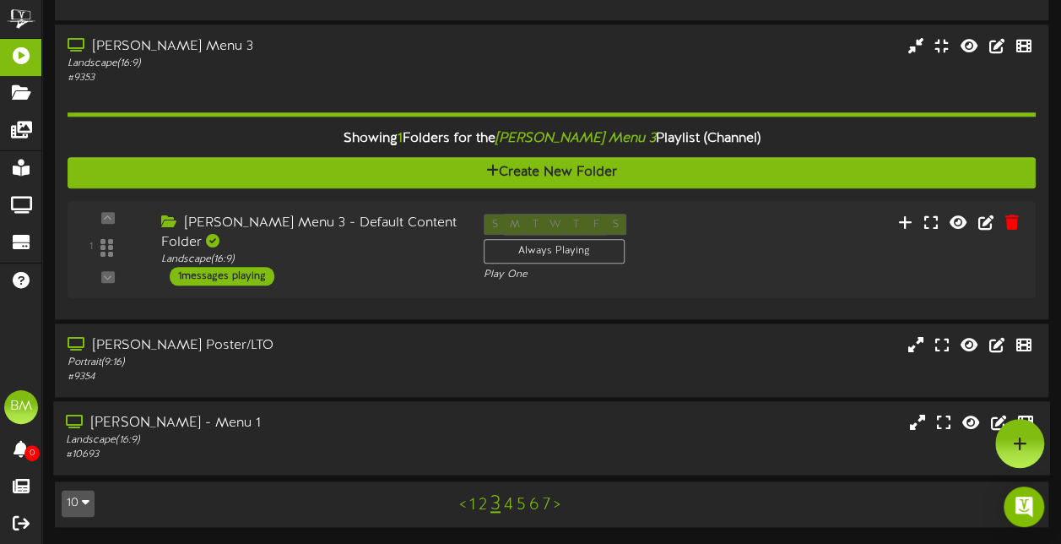
click at [358, 451] on div "# 10693" at bounding box center [261, 454] width 390 height 14
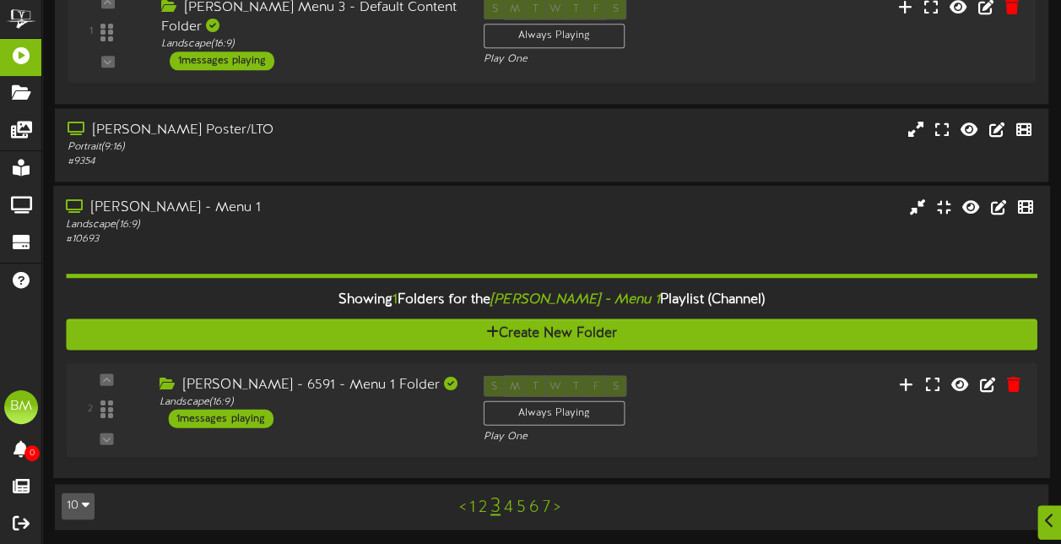
scroll to position [1033, 0]
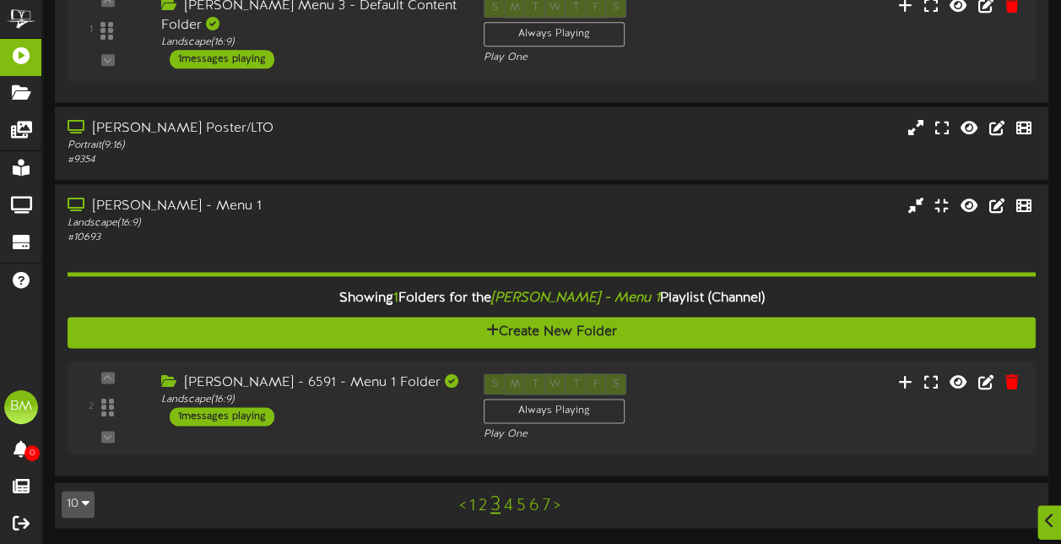
click at [508, 508] on link "4" at bounding box center [508, 505] width 9 height 19
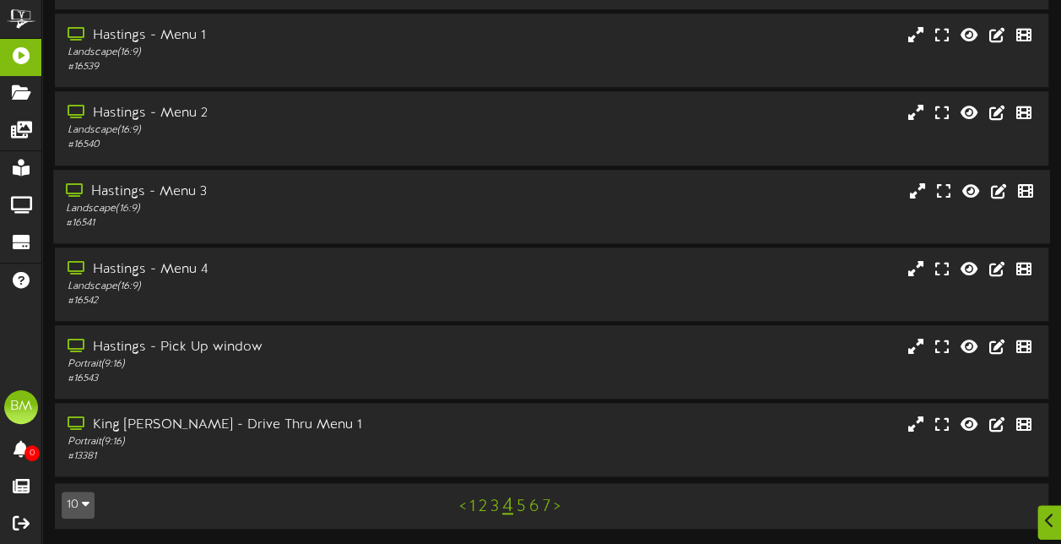
scroll to position [593, 0]
click at [520, 508] on link "5" at bounding box center [521, 504] width 9 height 19
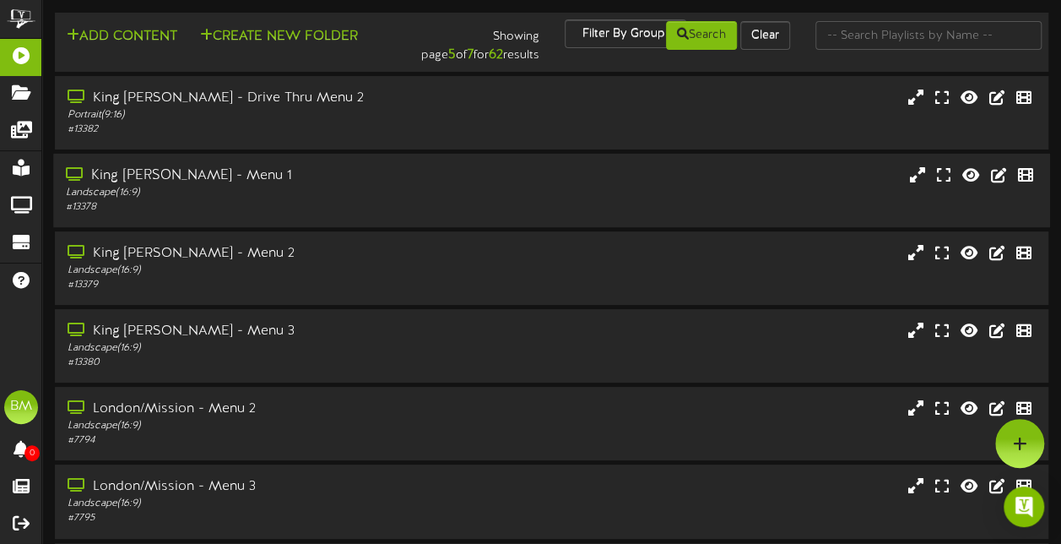
click at [451, 191] on div "Landscape ( 16:9 )" at bounding box center [261, 193] width 390 height 14
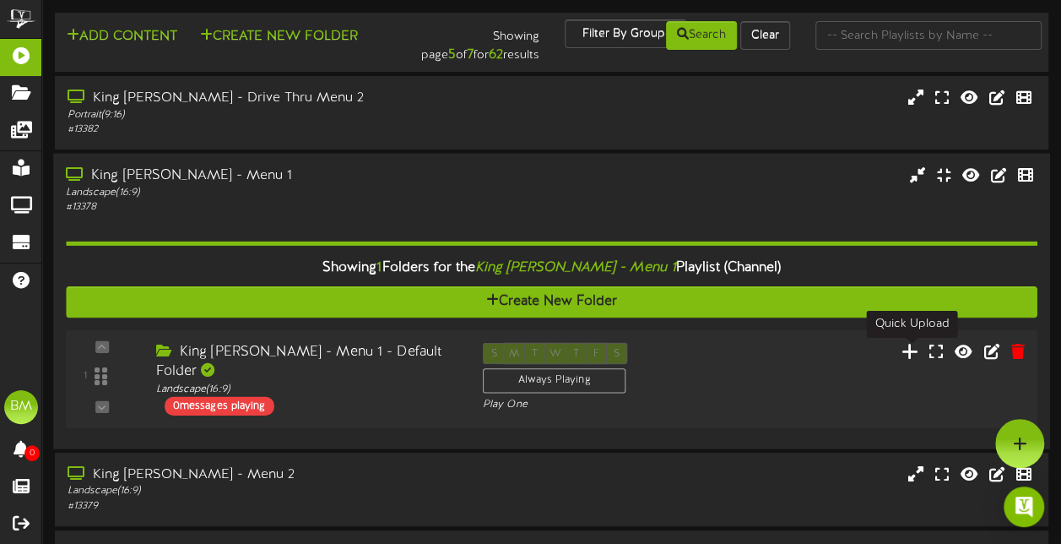
click at [916, 354] on icon at bounding box center [911, 350] width 18 height 19
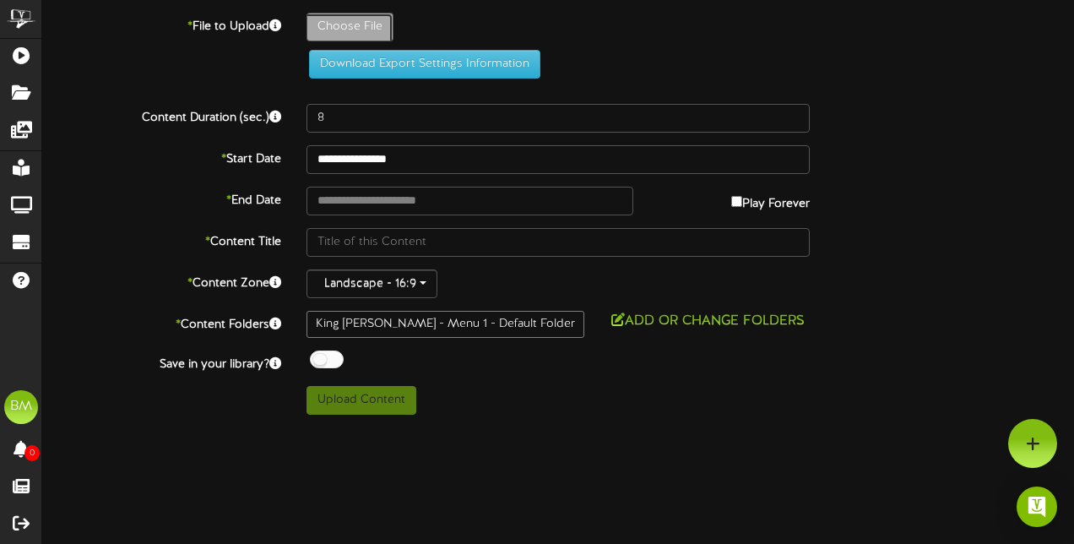
type input "**********"
type input "3panelcombosjune"
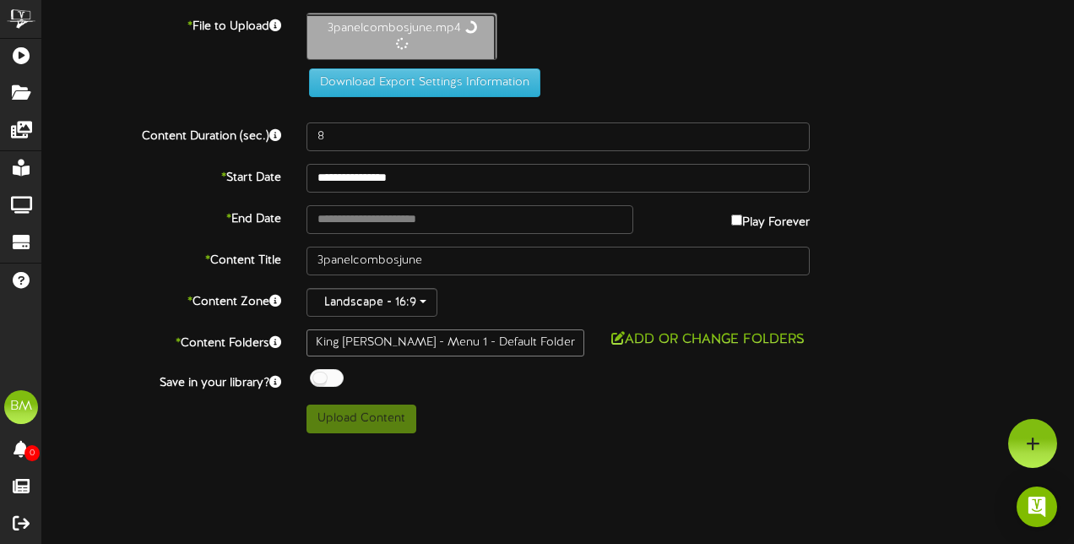
type input "29"
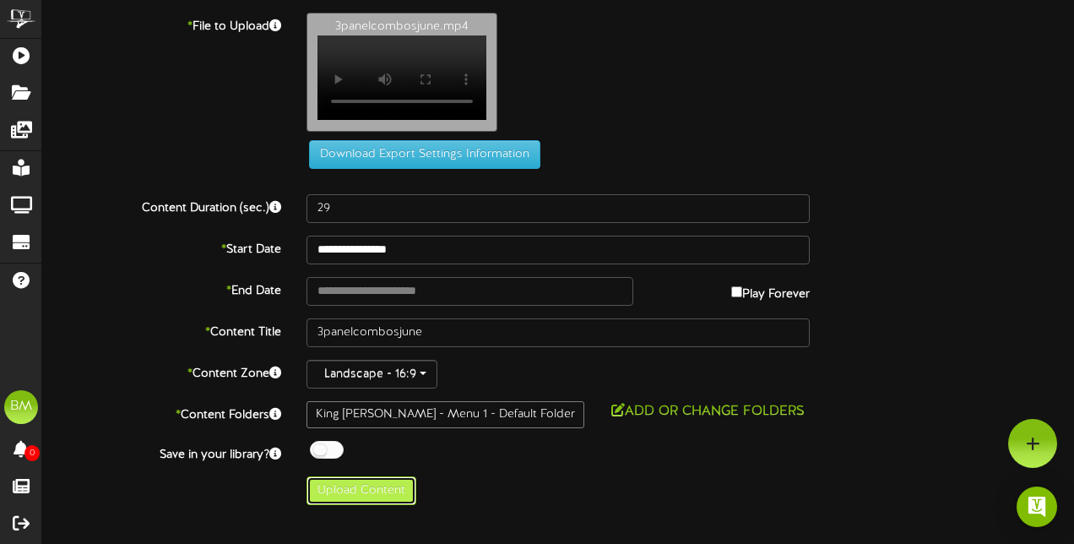
click at [407, 498] on button "Upload Content" at bounding box center [361, 490] width 110 height 29
type input "**********"
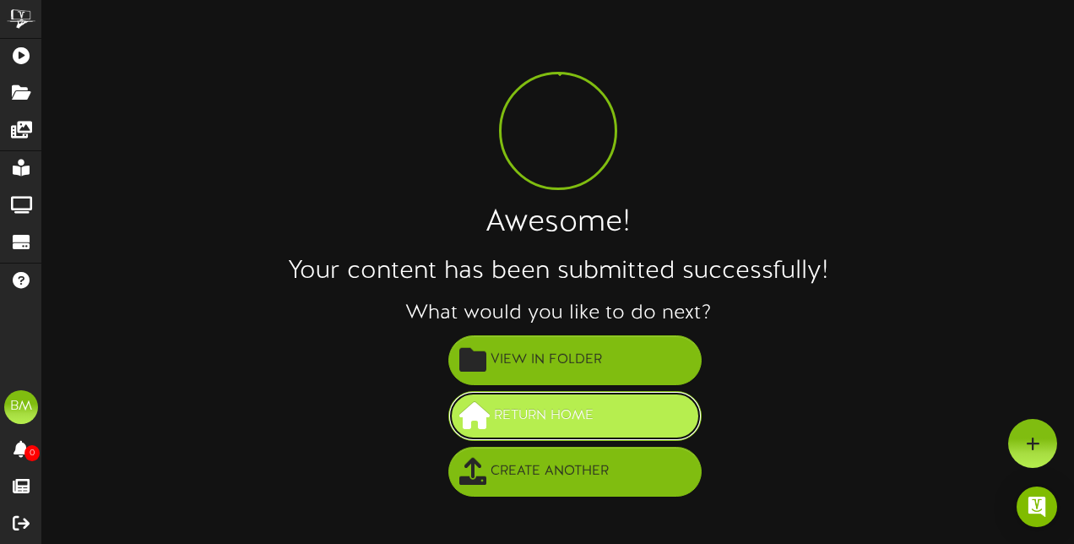
click at [589, 412] on span "Return Home" at bounding box center [544, 416] width 108 height 28
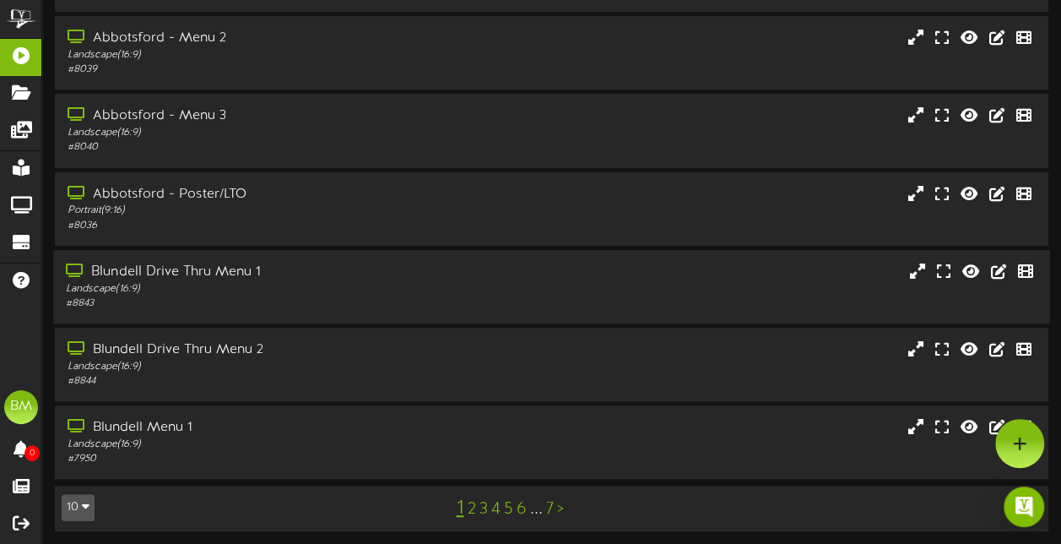
scroll to position [377, 0]
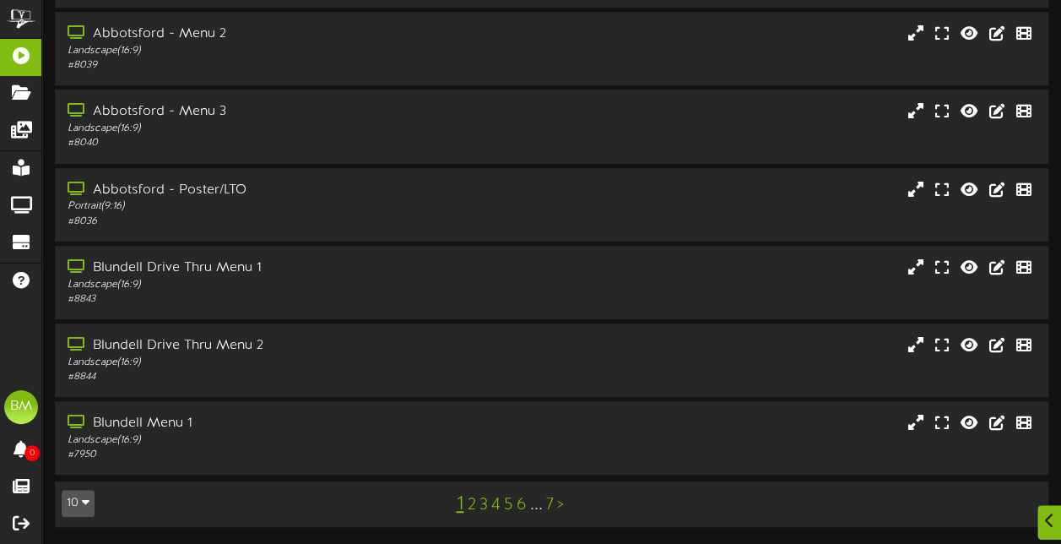
click at [506, 513] on link "5" at bounding box center [507, 504] width 9 height 19
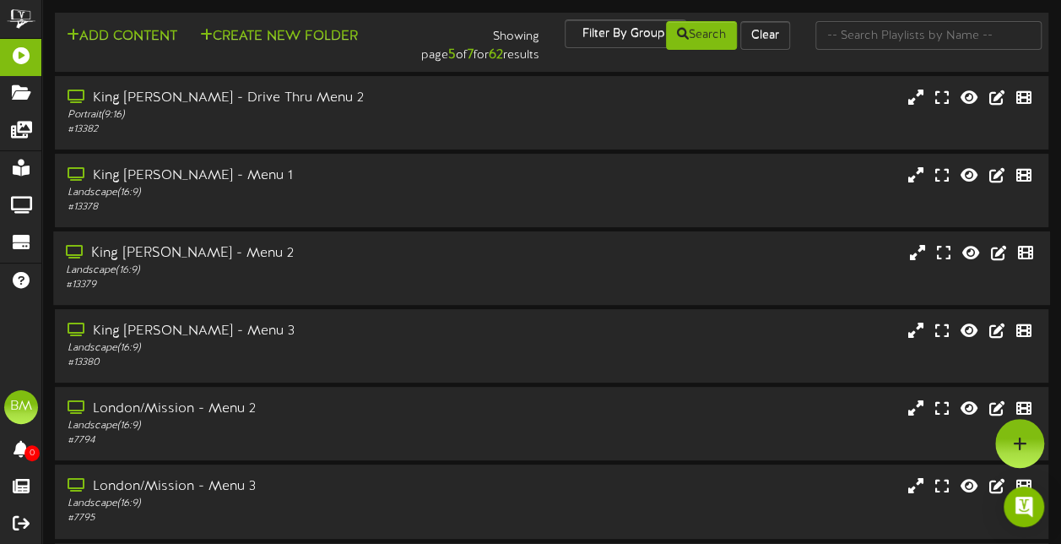
click at [383, 273] on div "Landscape ( 16:9 )" at bounding box center [261, 270] width 390 height 14
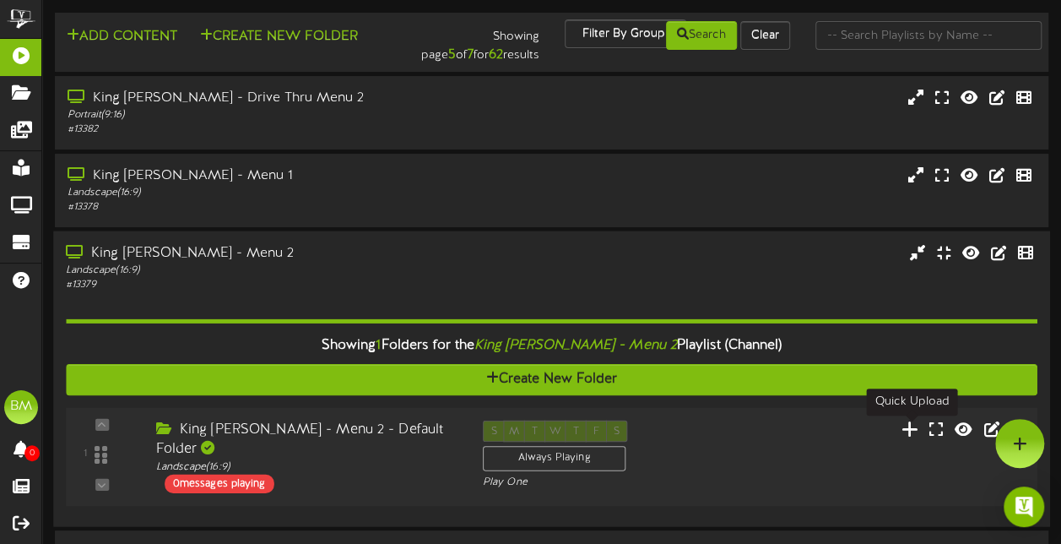
click at [916, 425] on icon at bounding box center [911, 428] width 18 height 19
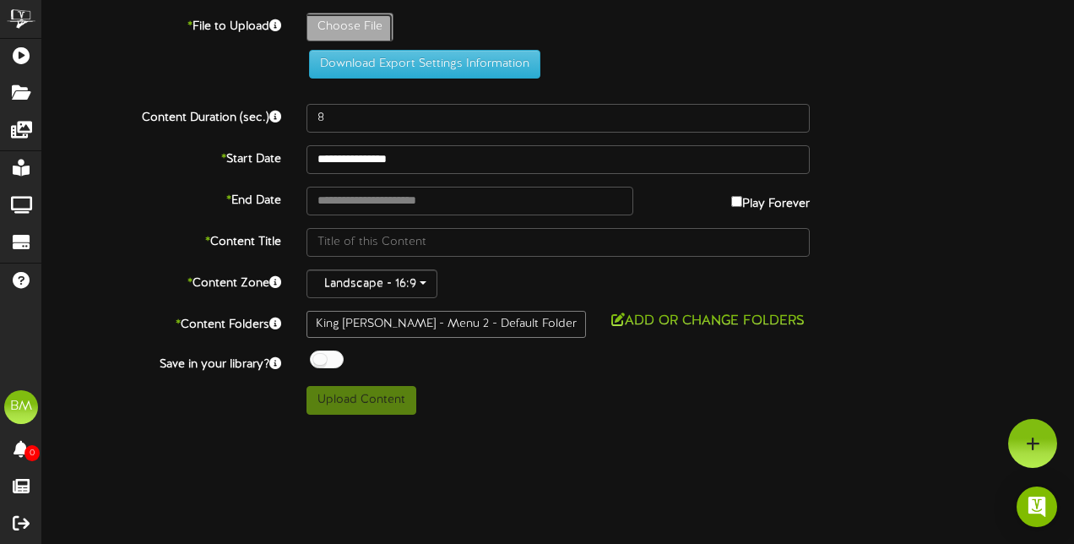
type input "**********"
type input "3panelsandjune"
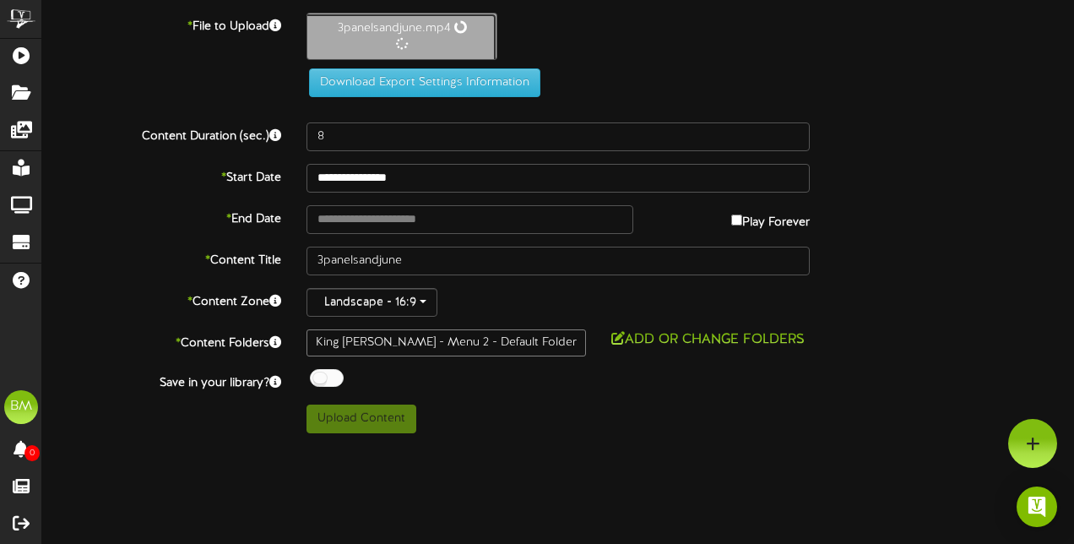
type input "29"
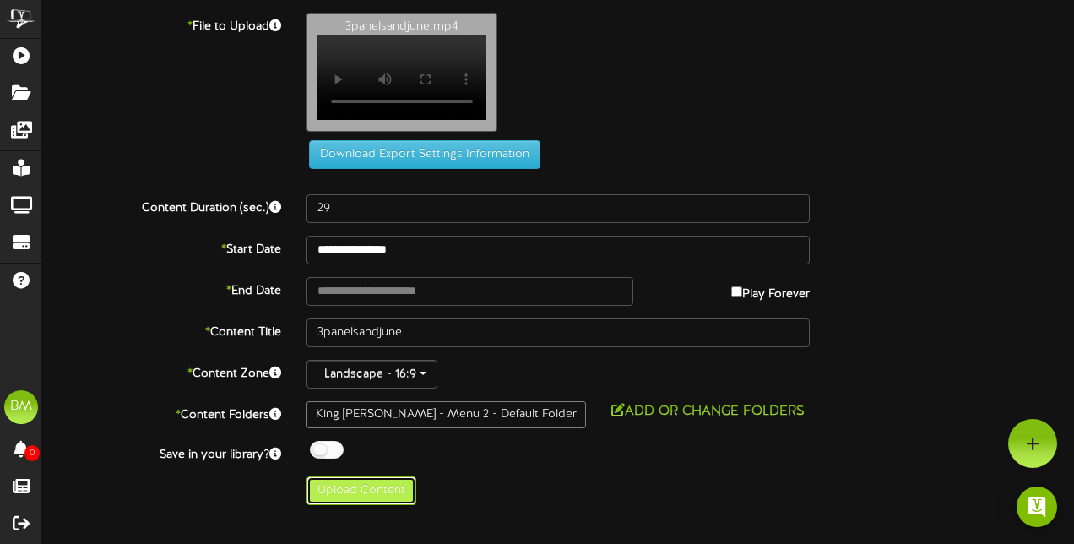
click at [372, 492] on button "Upload Content" at bounding box center [361, 490] width 110 height 29
type input "**********"
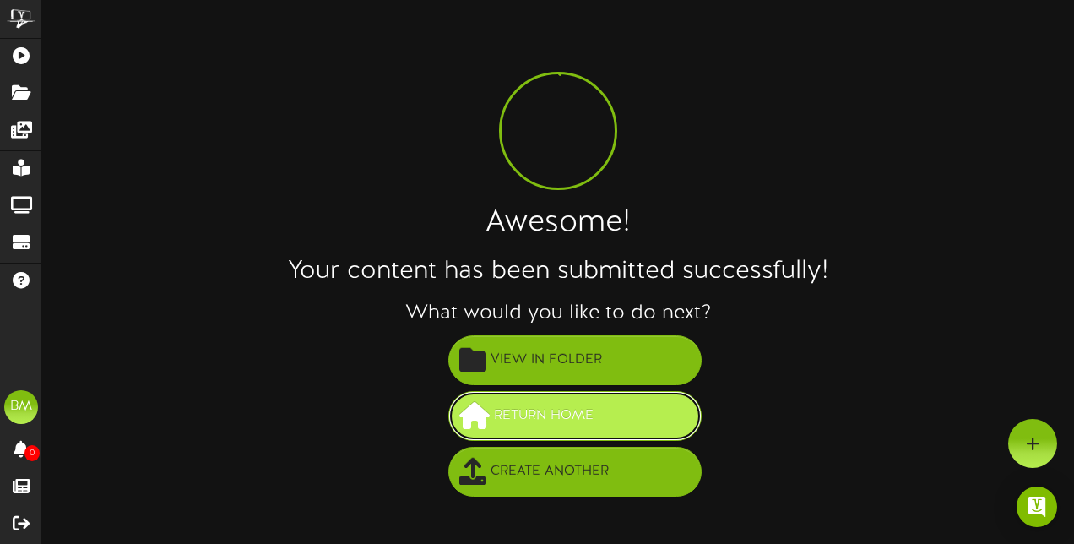
click at [550, 414] on span "Return Home" at bounding box center [544, 416] width 108 height 28
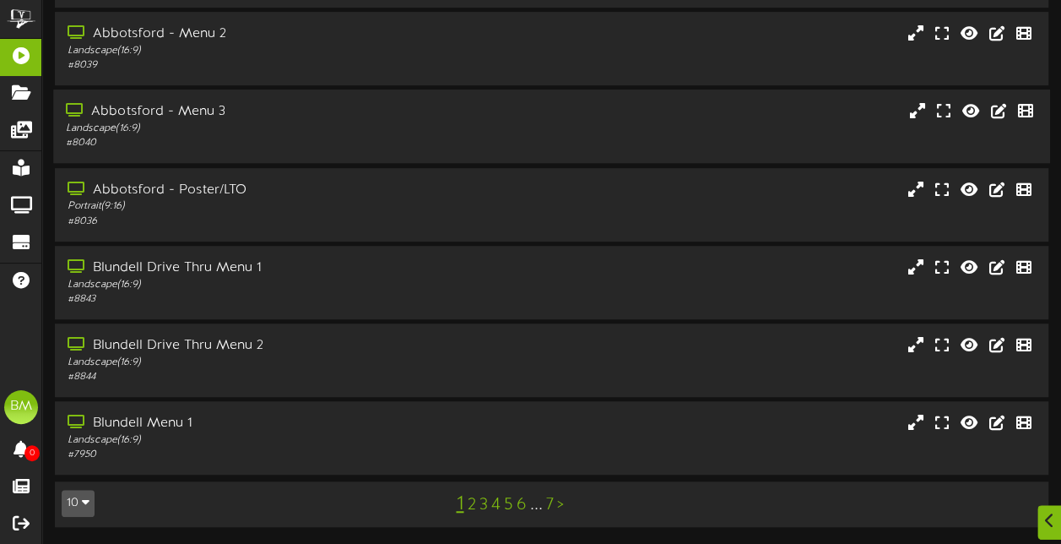
scroll to position [377, 0]
click at [505, 512] on link "5" at bounding box center [507, 504] width 9 height 19
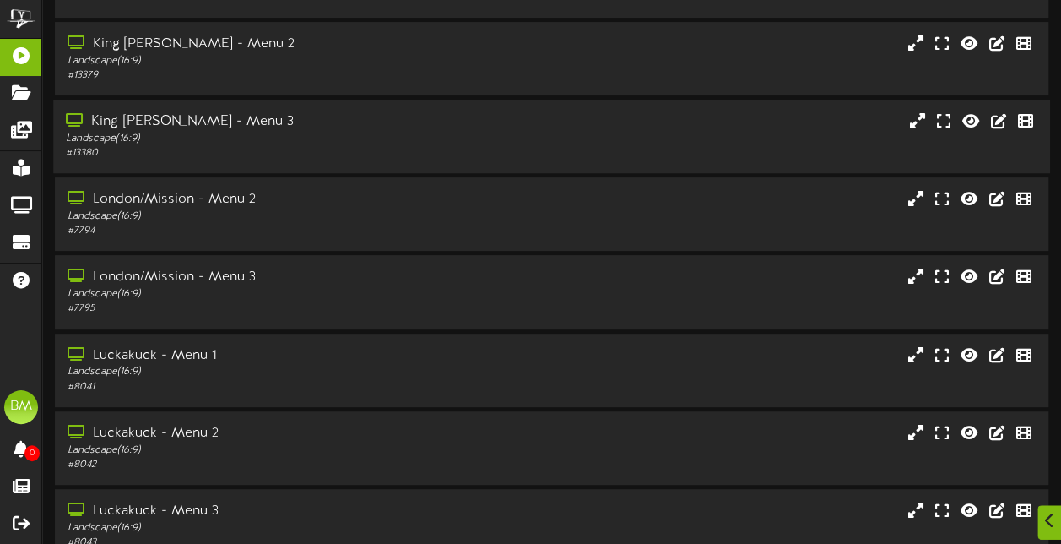
scroll to position [253, 0]
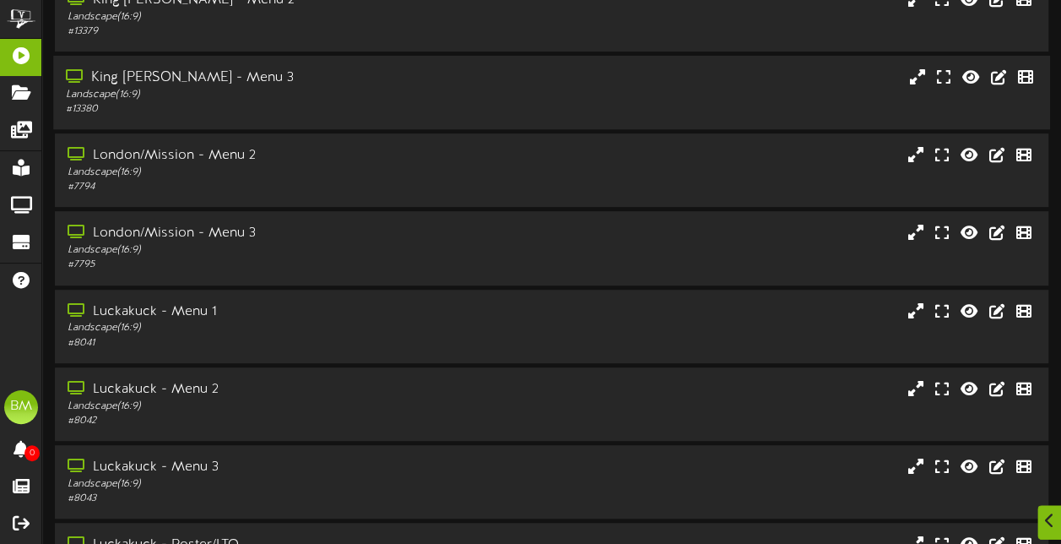
click at [459, 83] on div "King [PERSON_NAME] - Menu 3 Landscape ( 16:9 ) # 13380" at bounding box center [260, 92] width 415 height 48
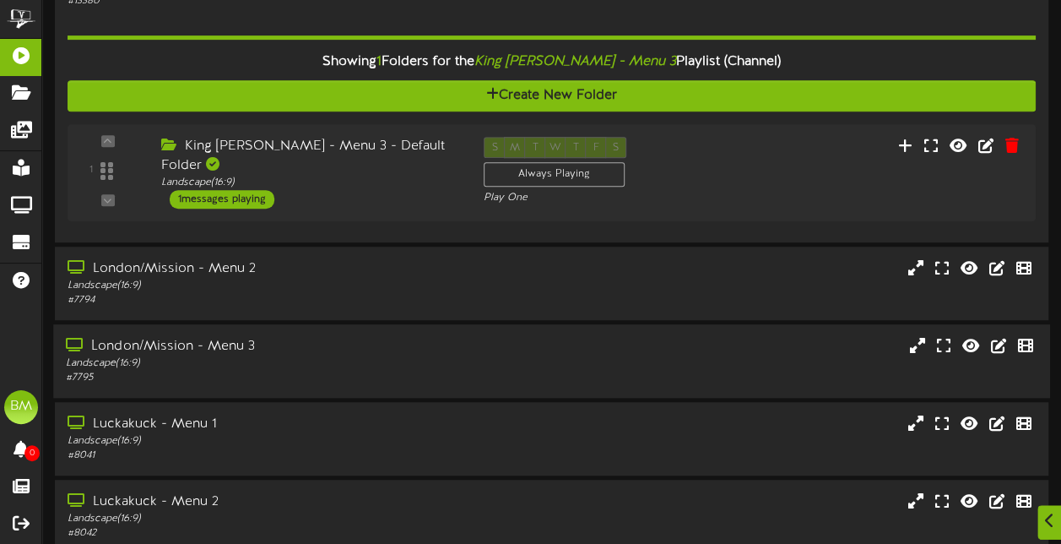
scroll to position [414, 0]
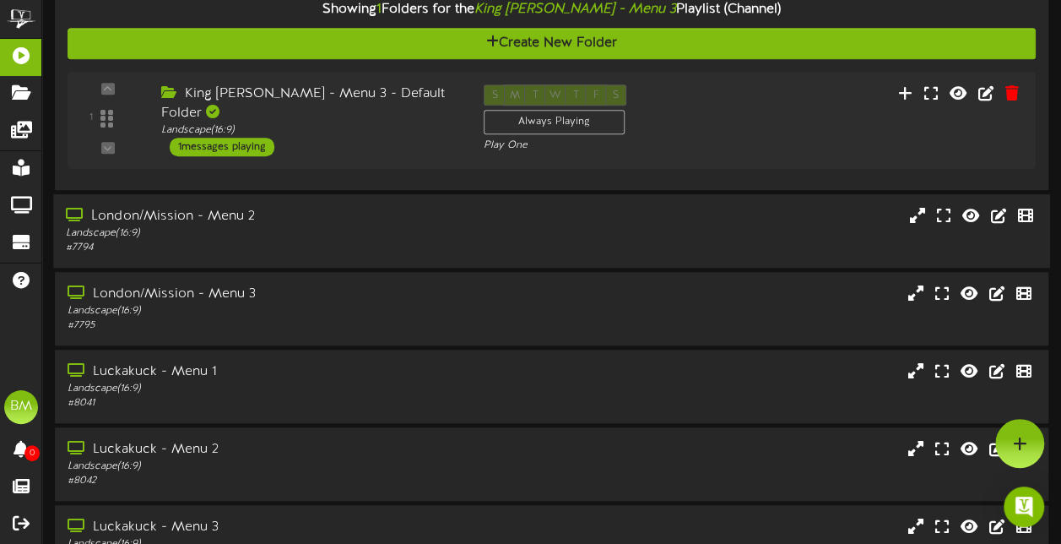
click at [375, 244] on div "# 7794" at bounding box center [261, 248] width 390 height 14
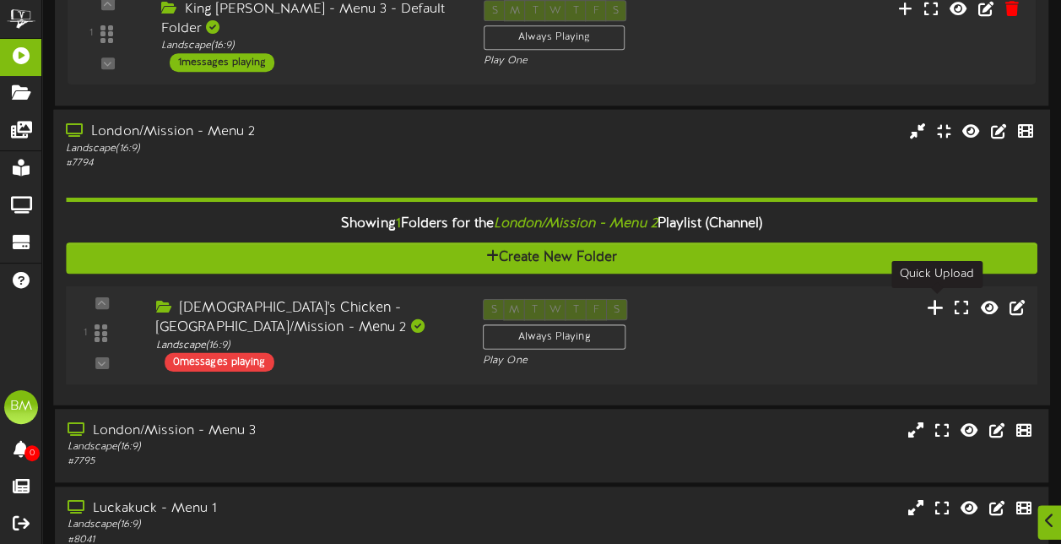
click at [929, 307] on icon at bounding box center [936, 306] width 18 height 19
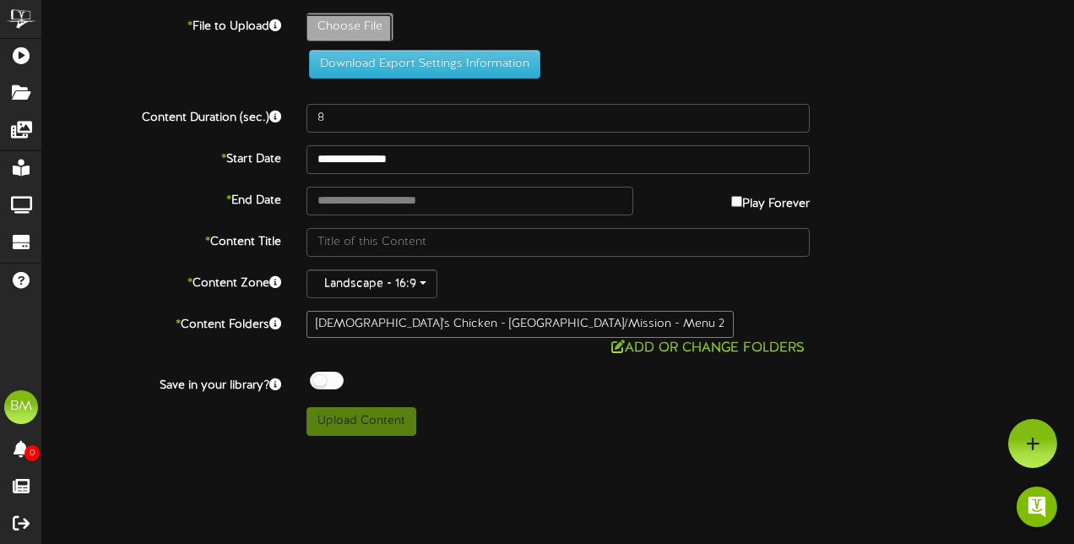
type input "**********"
type input "3panelsandjune"
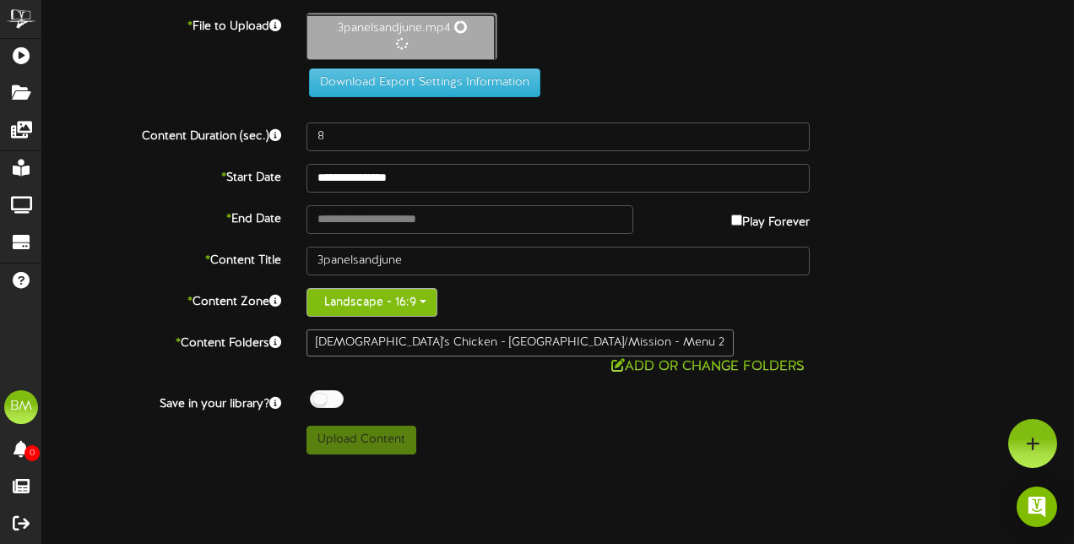
type input "29"
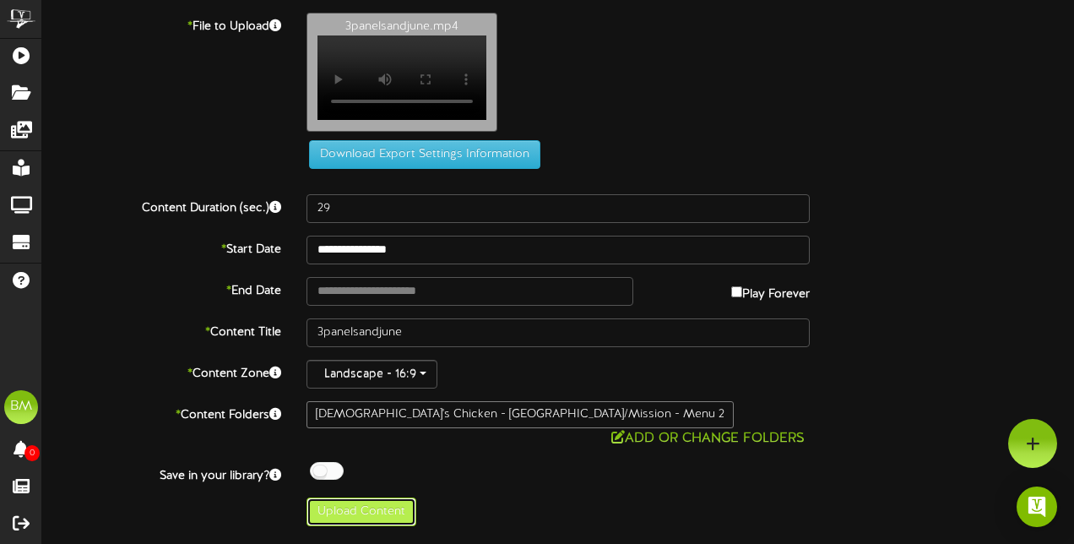
click at [358, 497] on button "Upload Content" at bounding box center [361, 511] width 110 height 29
type input "**********"
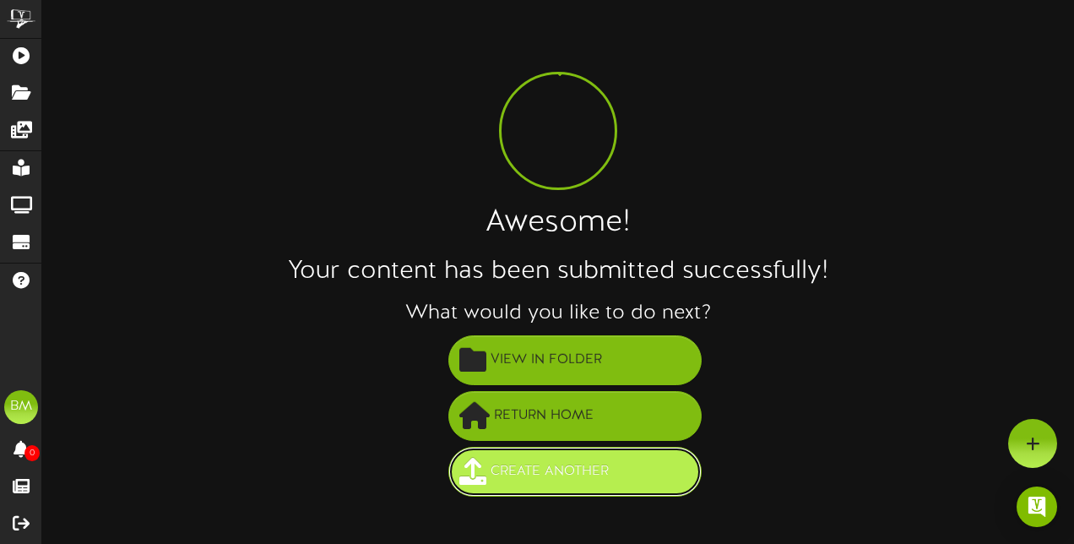
click at [582, 474] on span "Create Another" at bounding box center [549, 472] width 127 height 28
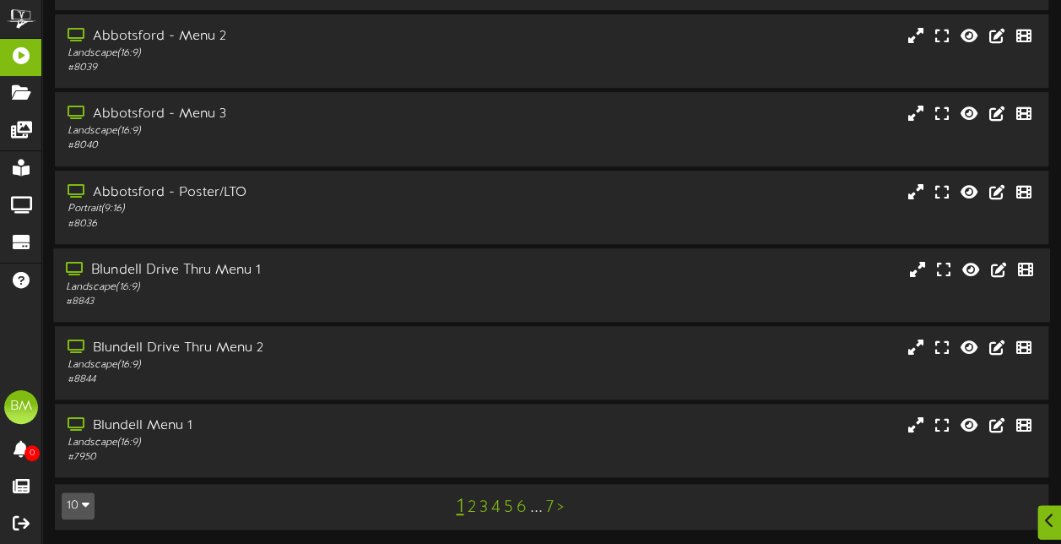
scroll to position [377, 0]
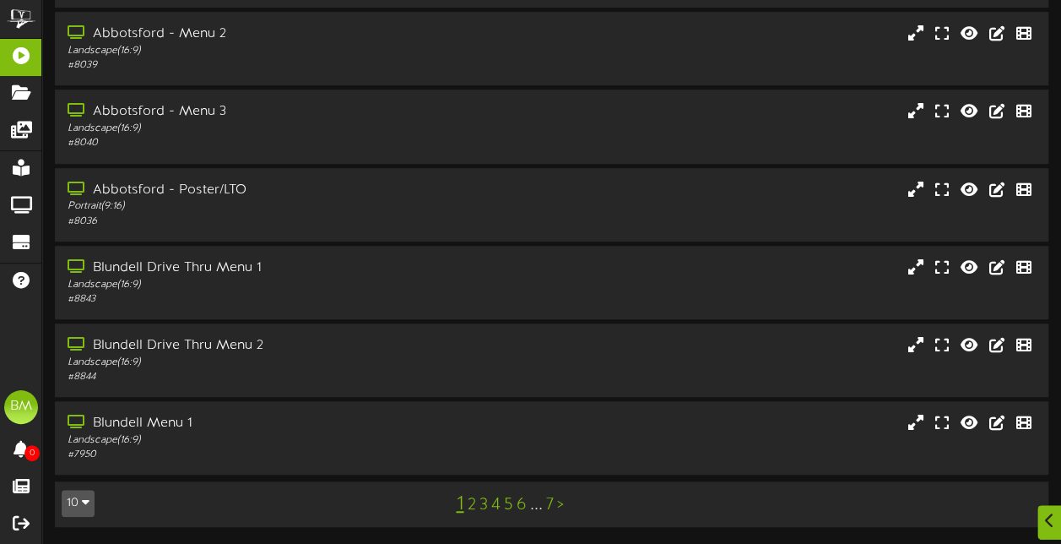
click at [523, 506] on link "6" at bounding box center [521, 504] width 10 height 19
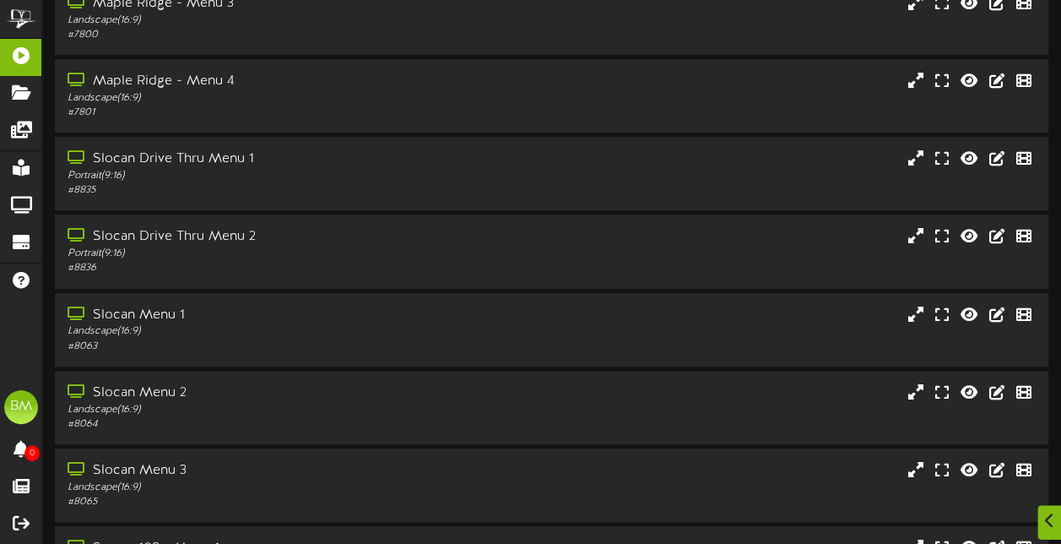
scroll to position [253, 0]
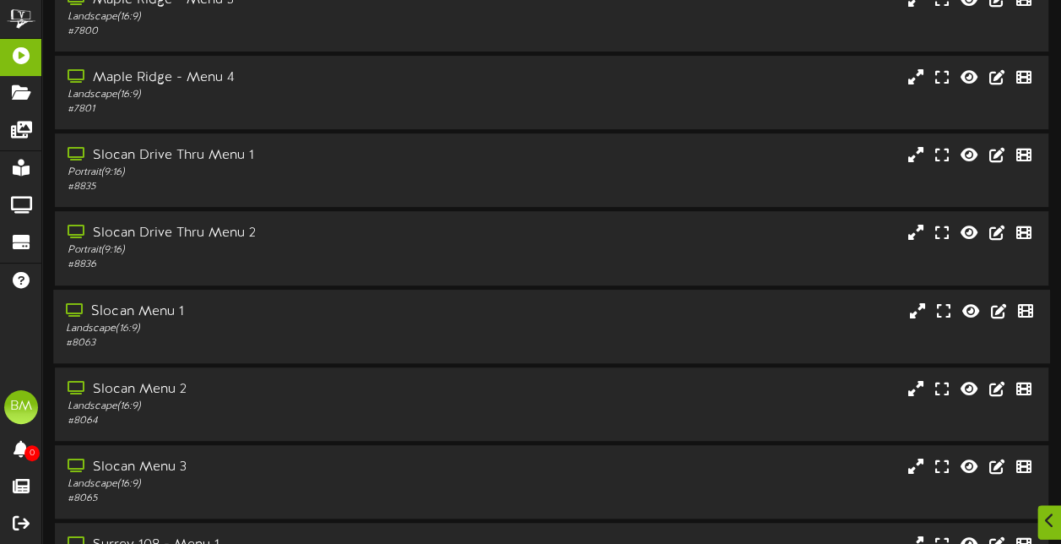
click at [483, 333] on div "Slocan Menu 1 Landscape ( 16:9 ) # 8063" at bounding box center [551, 326] width 997 height 48
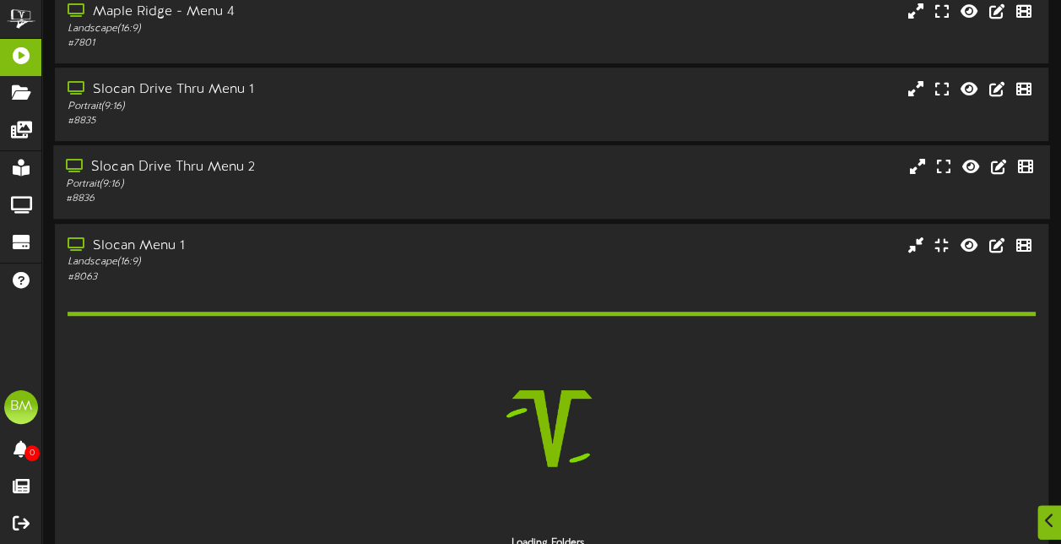
scroll to position [422, 0]
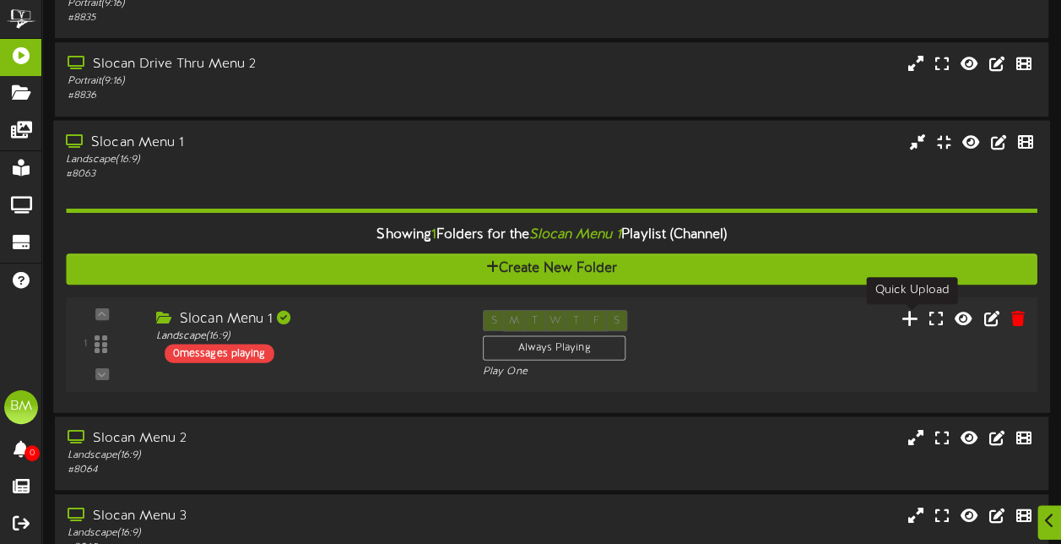
click at [907, 318] on icon at bounding box center [911, 317] width 18 height 19
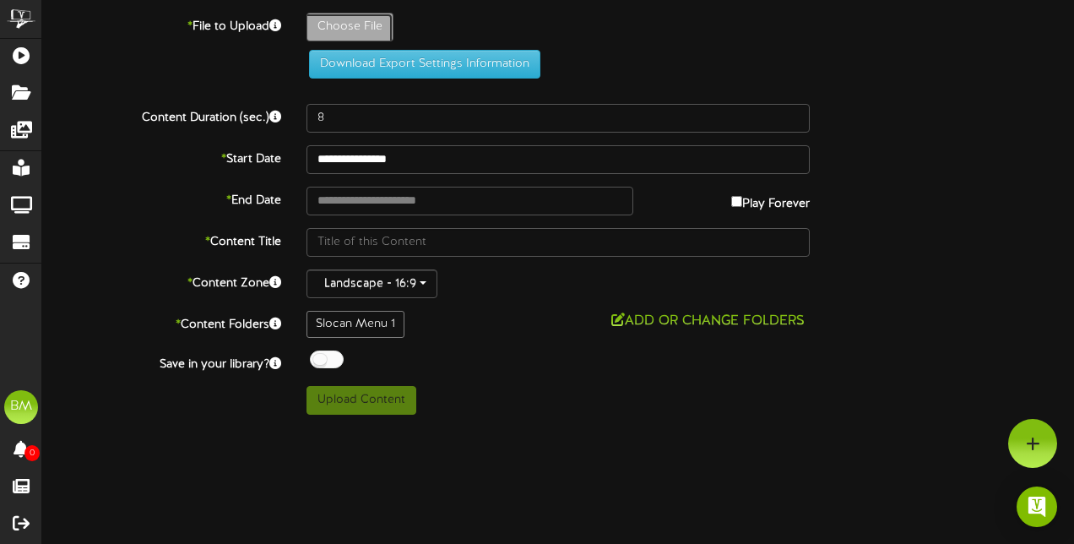
type input "**********"
type input "3panelcombosjune"
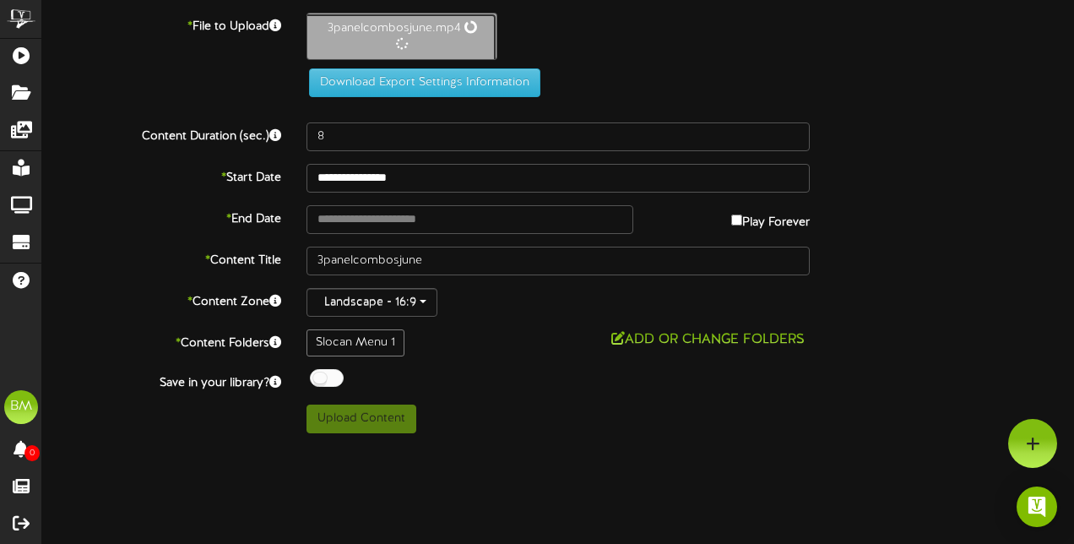
type input "29"
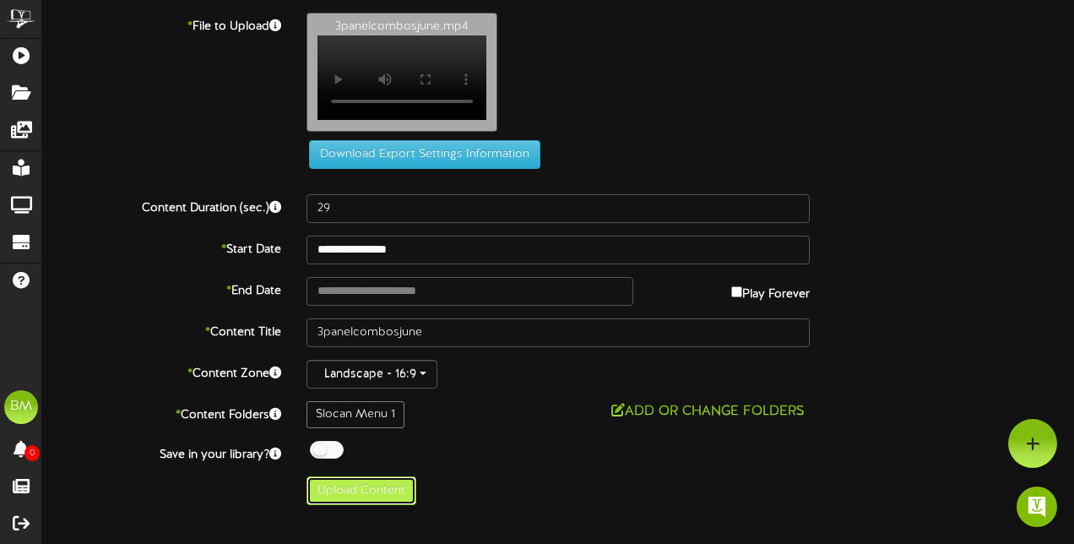
click at [365, 504] on button "Upload Content" at bounding box center [361, 490] width 110 height 29
type input "**********"
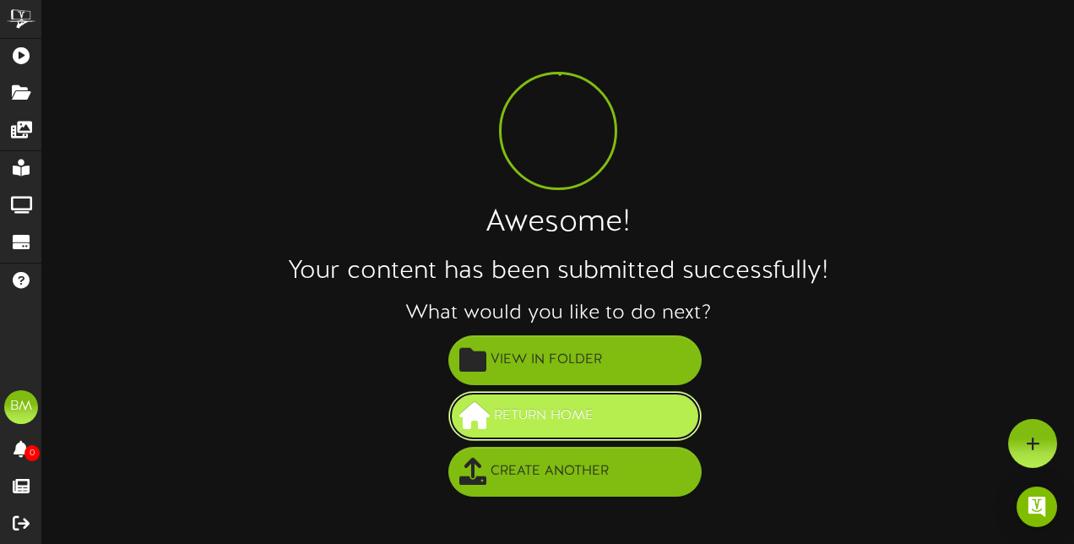
click at [577, 409] on span "Return Home" at bounding box center [544, 416] width 108 height 28
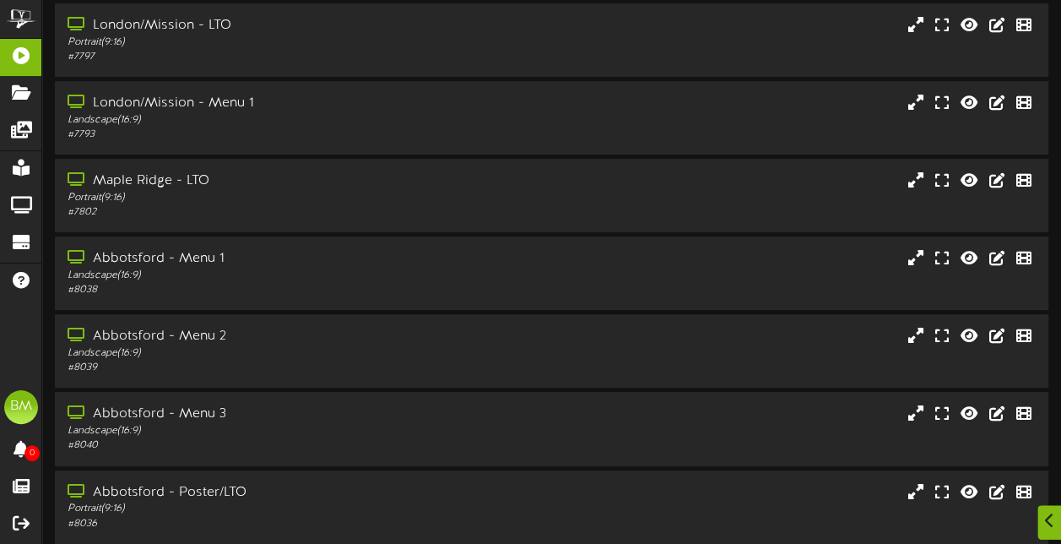
scroll to position [377, 0]
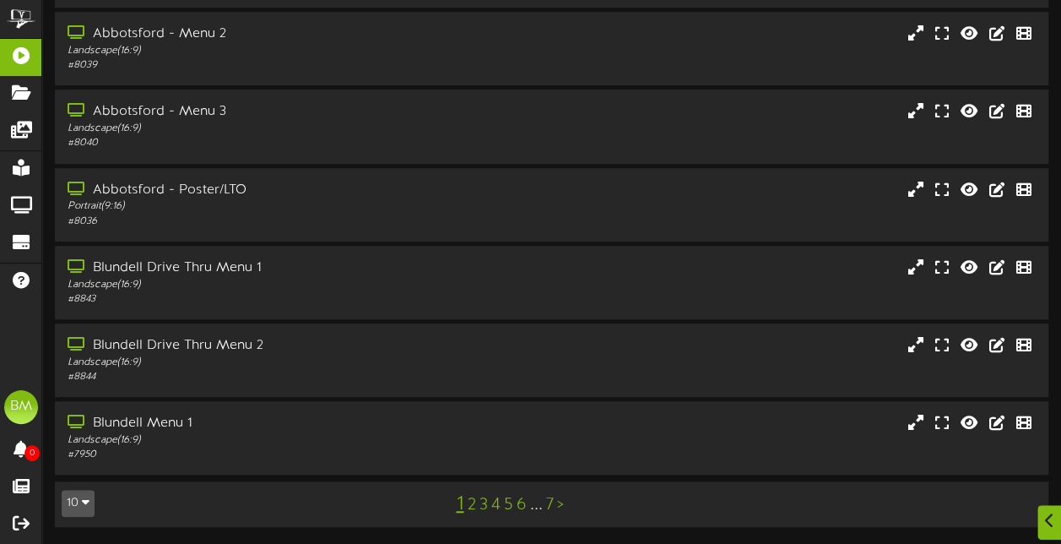
click at [517, 506] on link "6" at bounding box center [521, 504] width 10 height 19
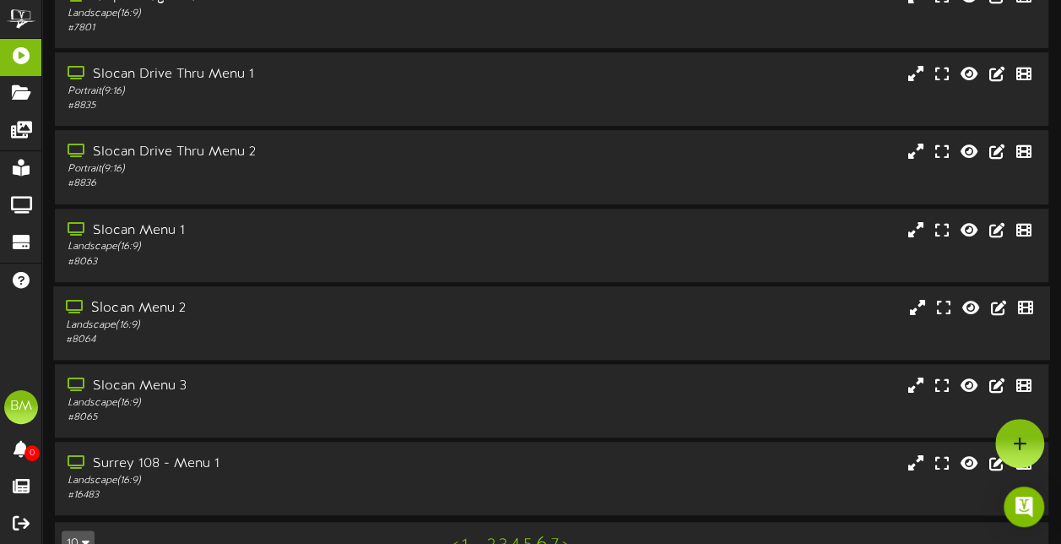
scroll to position [165, 0]
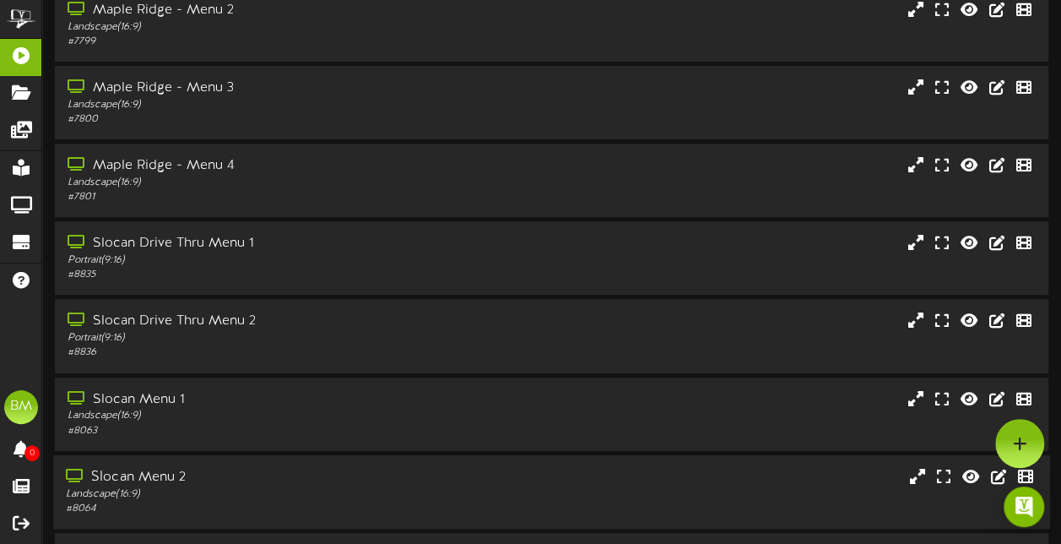
click at [327, 477] on div "Slocan Menu 2" at bounding box center [261, 477] width 390 height 19
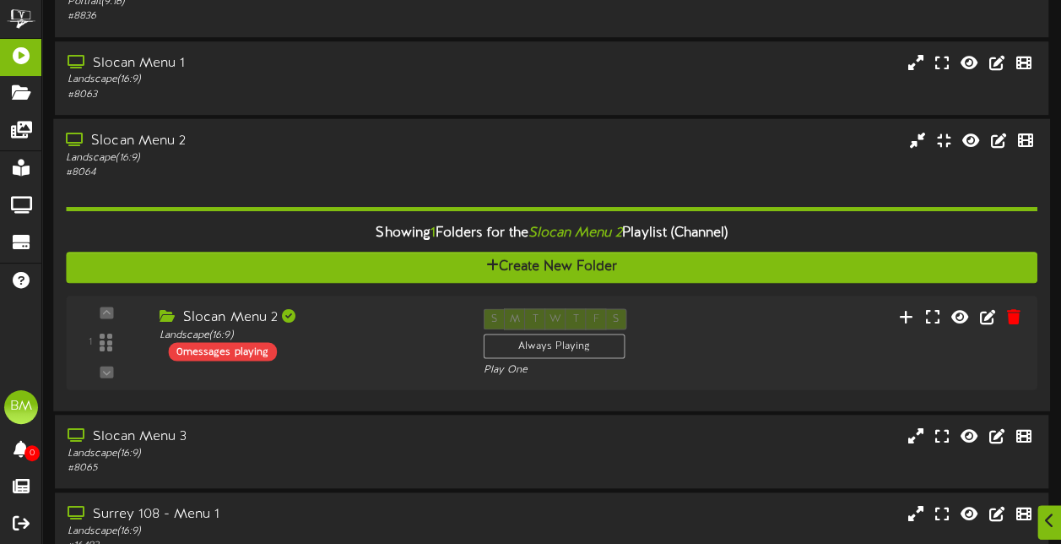
scroll to position [503, 0]
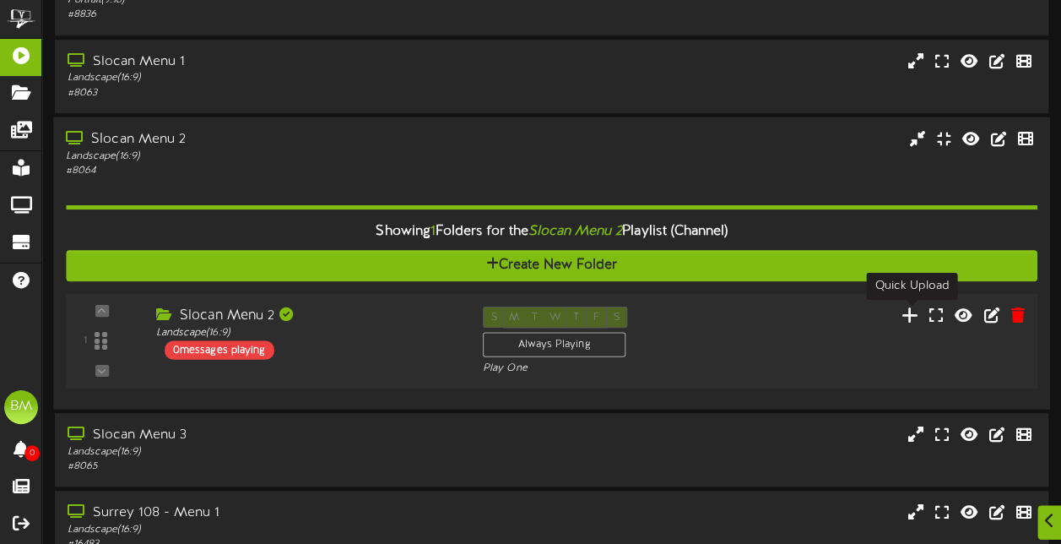
click at [918, 322] on icon at bounding box center [911, 314] width 18 height 19
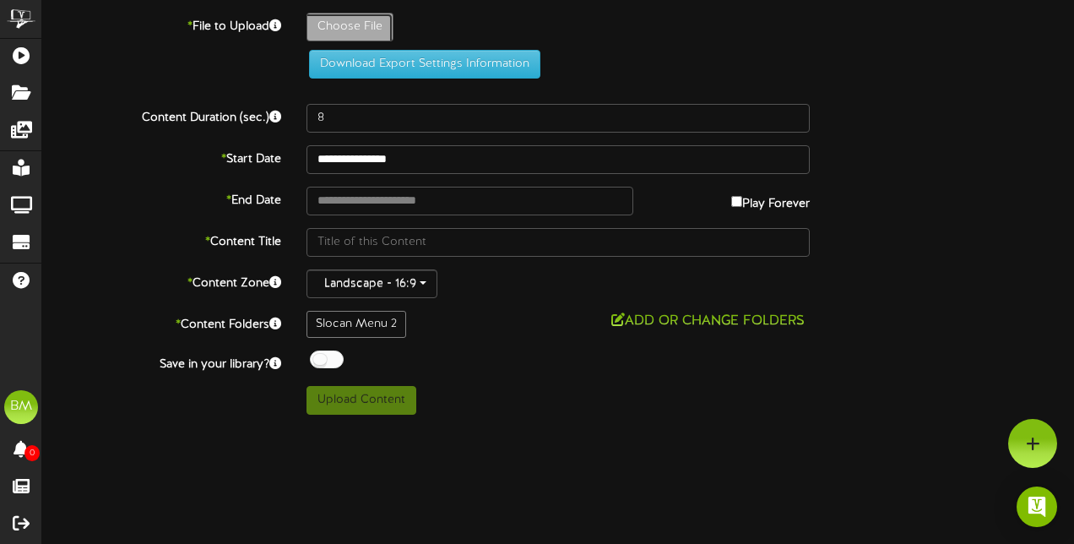
type input "**********"
type input "3panelsandjune"
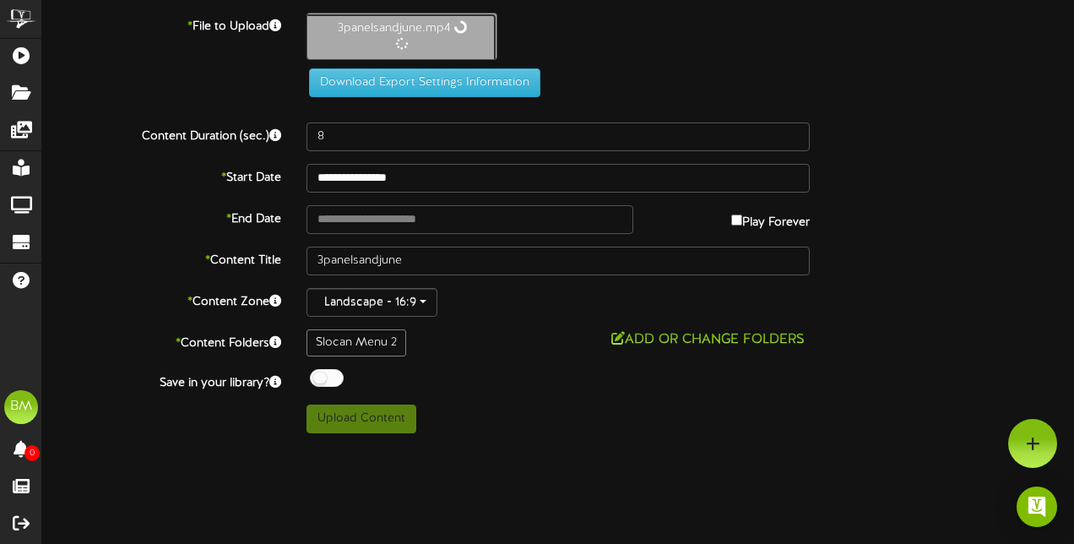
type input "29"
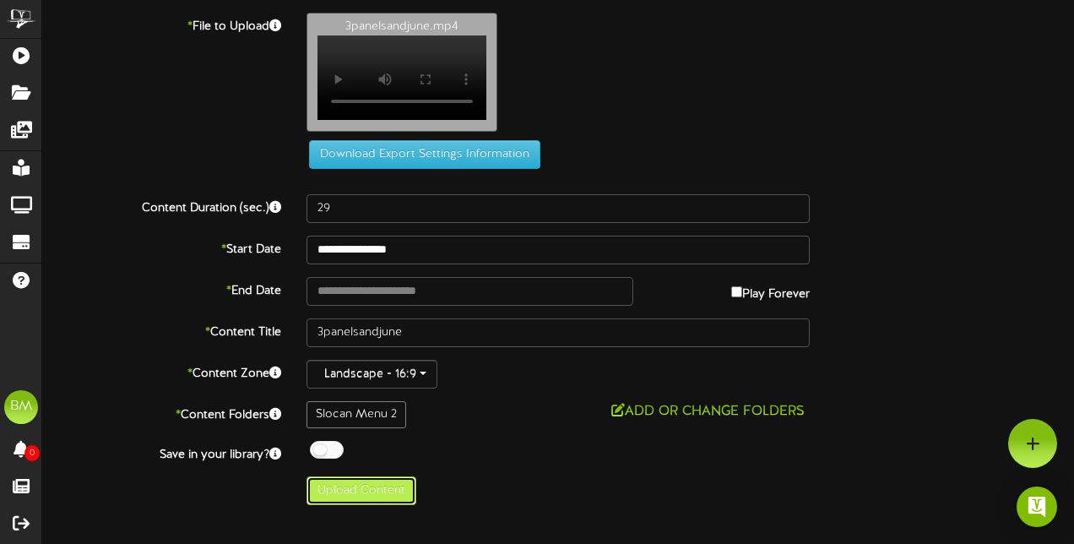
click at [382, 504] on button "Upload Content" at bounding box center [361, 490] width 110 height 29
type input "**********"
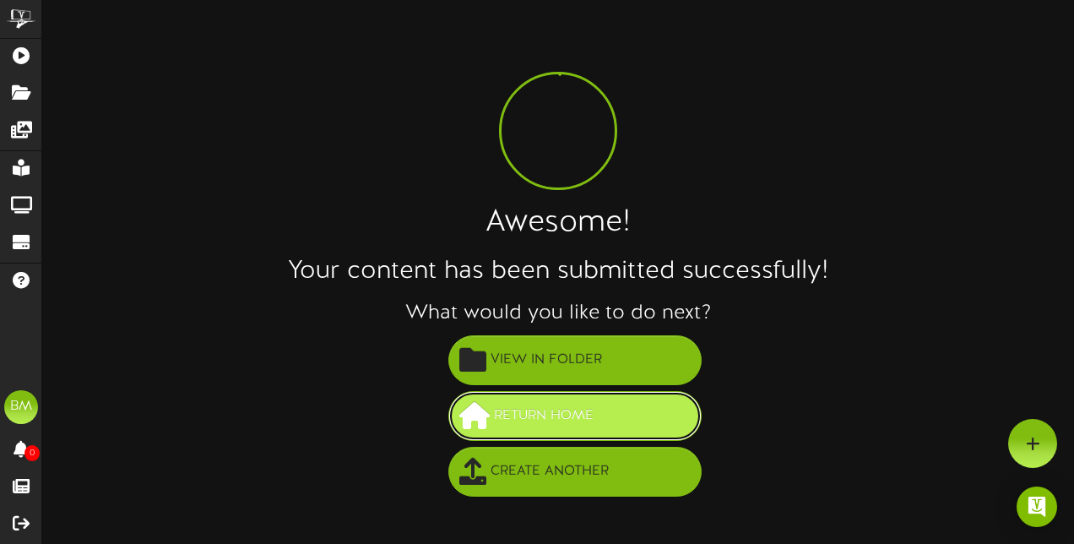
click at [640, 403] on button "Return Home" at bounding box center [574, 416] width 253 height 50
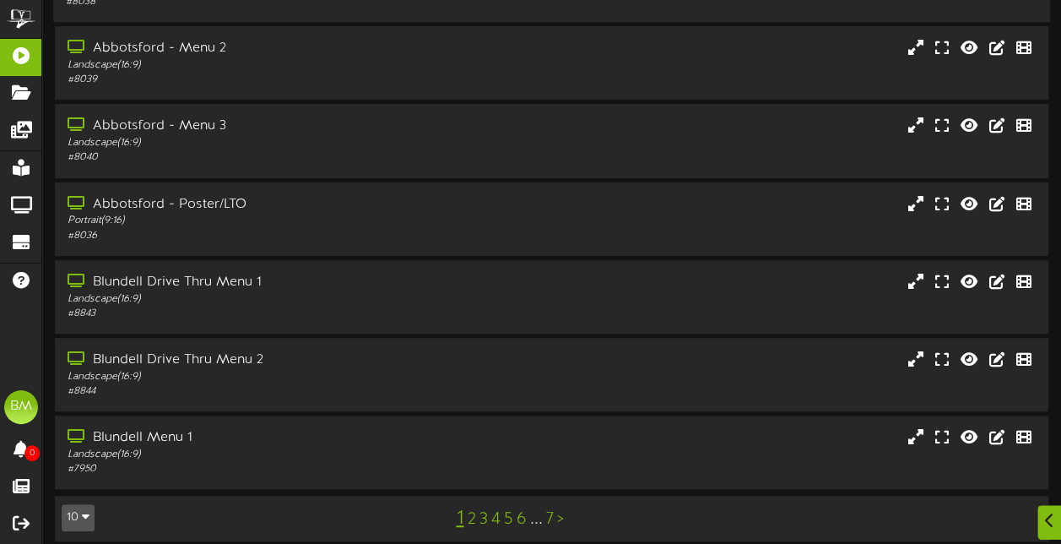
scroll to position [377, 0]
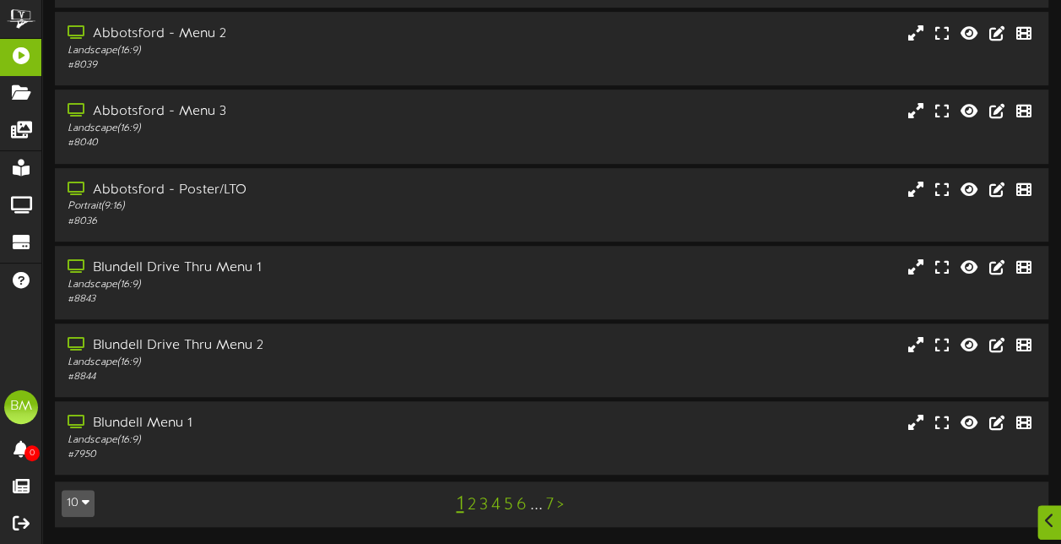
click at [523, 502] on link "6" at bounding box center [521, 504] width 10 height 19
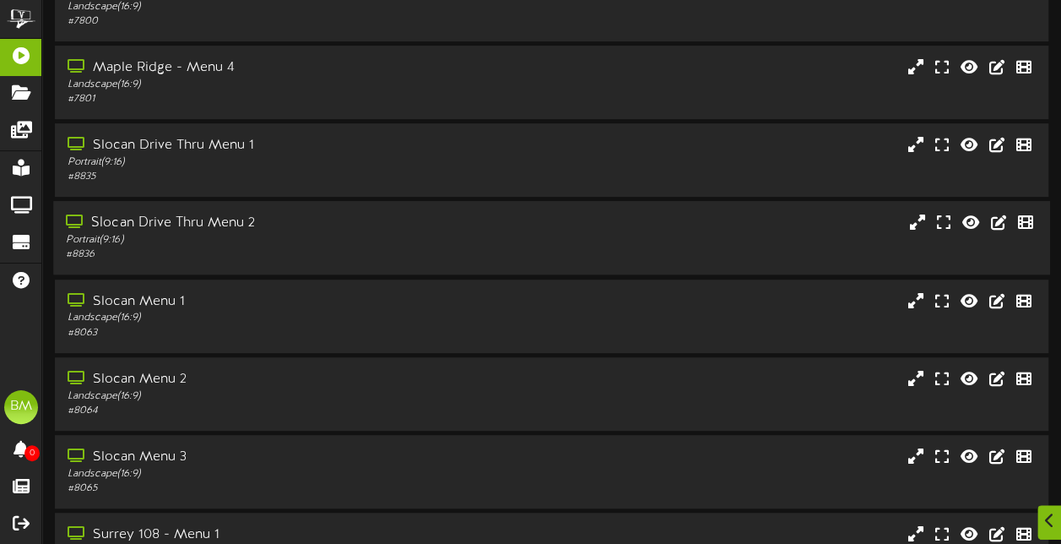
scroll to position [335, 0]
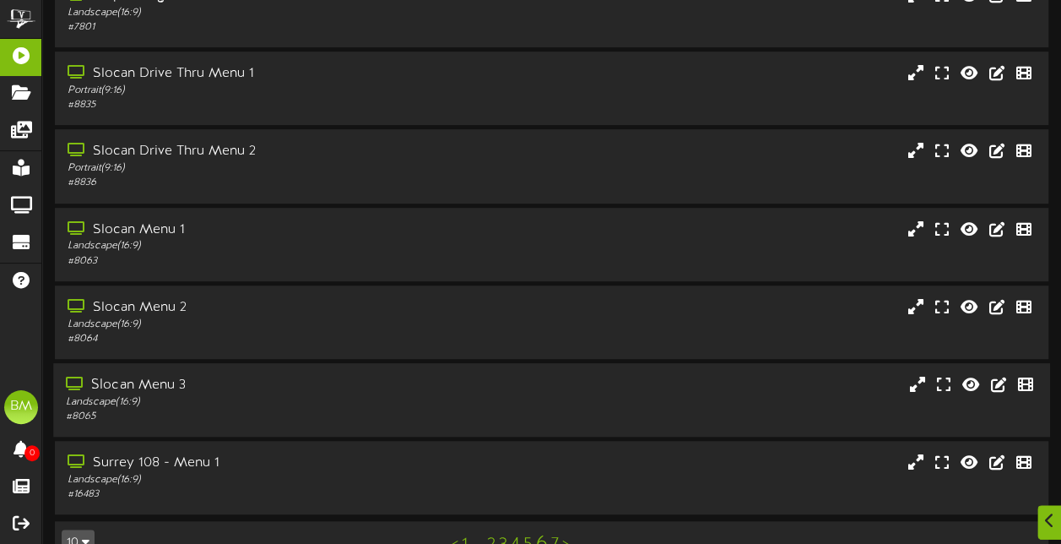
click at [586, 409] on div "Slocan Menu 3 Landscape ( 16:9 ) # 8065" at bounding box center [551, 400] width 997 height 48
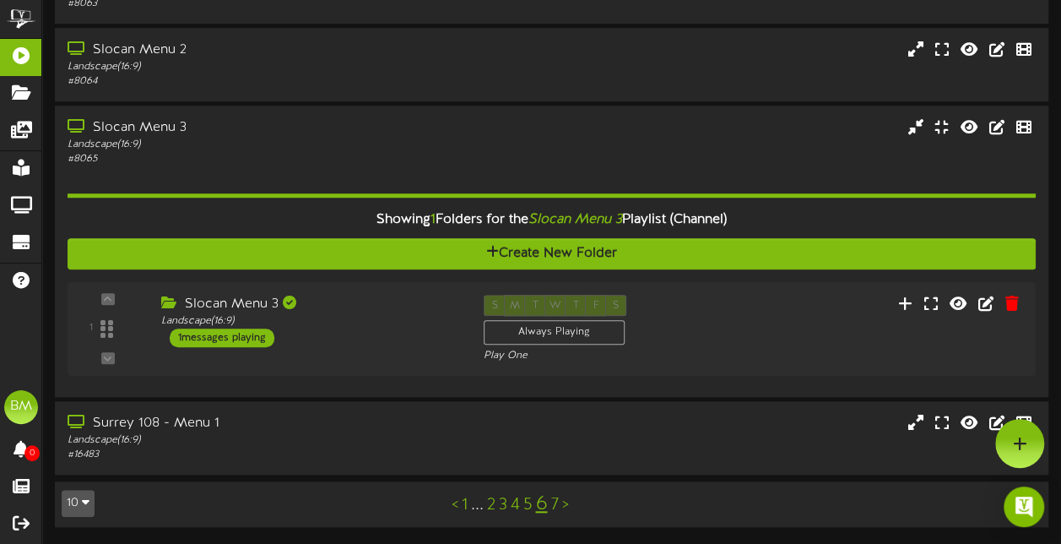
scroll to position [593, 0]
click at [618, 430] on div "Surrey 108 - Menu 1 Landscape ( 16:9 ) # 16483" at bounding box center [551, 438] width 997 height 48
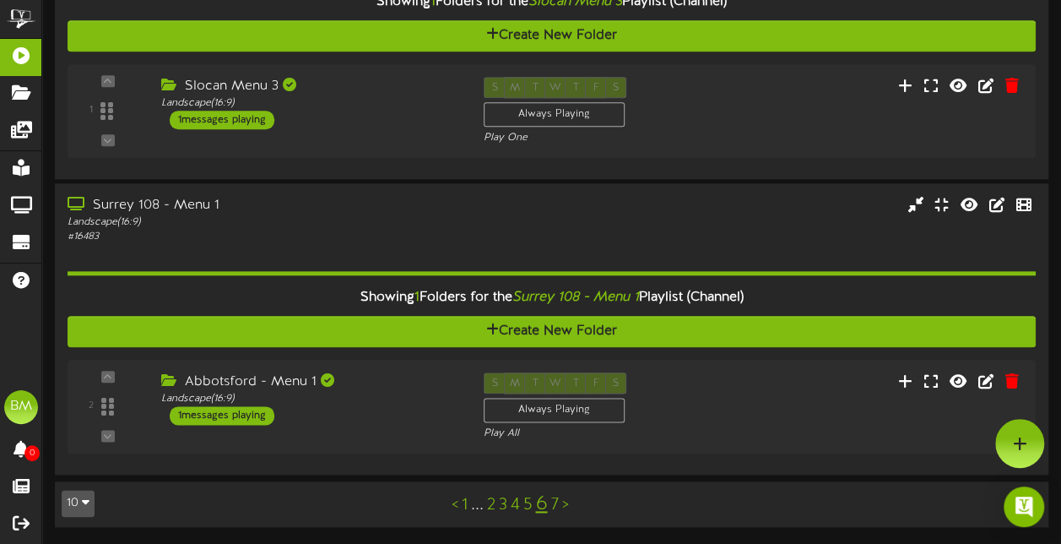
scroll to position [810, 0]
click at [485, 505] on div "< 1 ... 2 3 4 5 6 7 >" at bounding box center [510, 504] width 252 height 32
click at [548, 508] on div "< 1 ... 2 3 4 5 6 7 >" at bounding box center [510, 504] width 252 height 32
click at [552, 501] on link "7" at bounding box center [554, 504] width 8 height 19
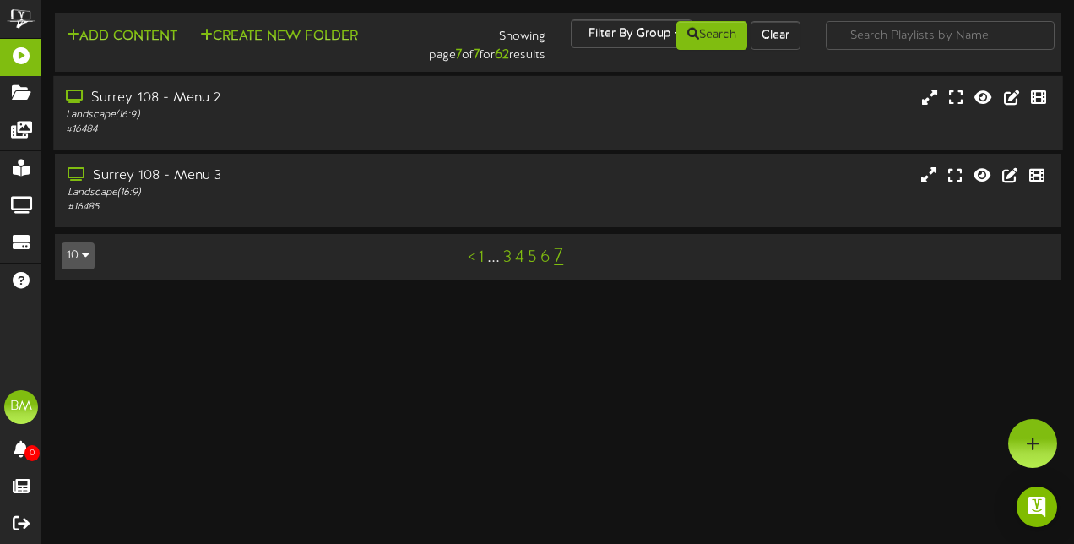
click at [394, 111] on div "Landscape ( 16:9 )" at bounding box center [263, 115] width 395 height 14
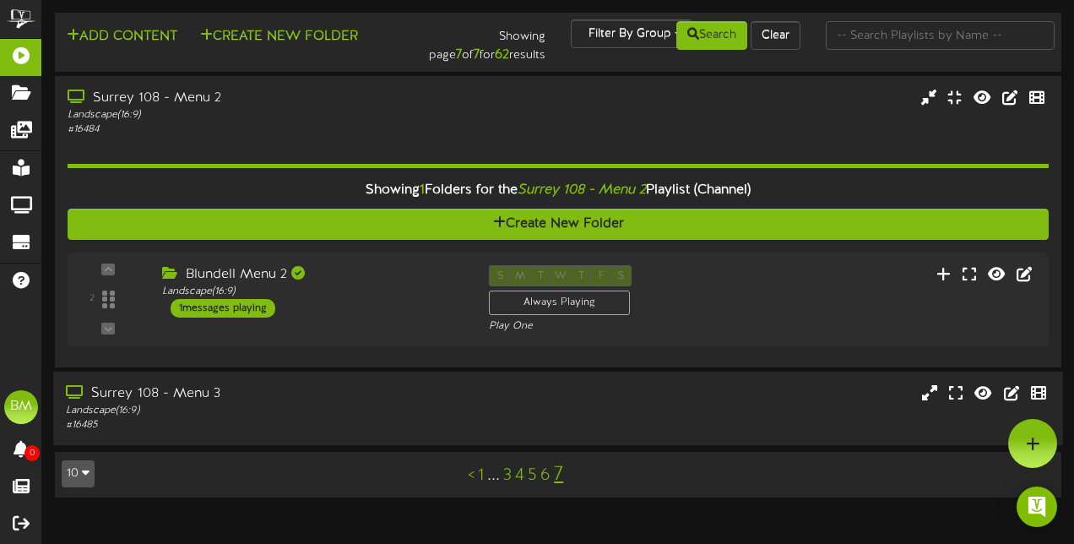
click at [376, 393] on div "Surrey 108 - Menu 3" at bounding box center [263, 393] width 395 height 19
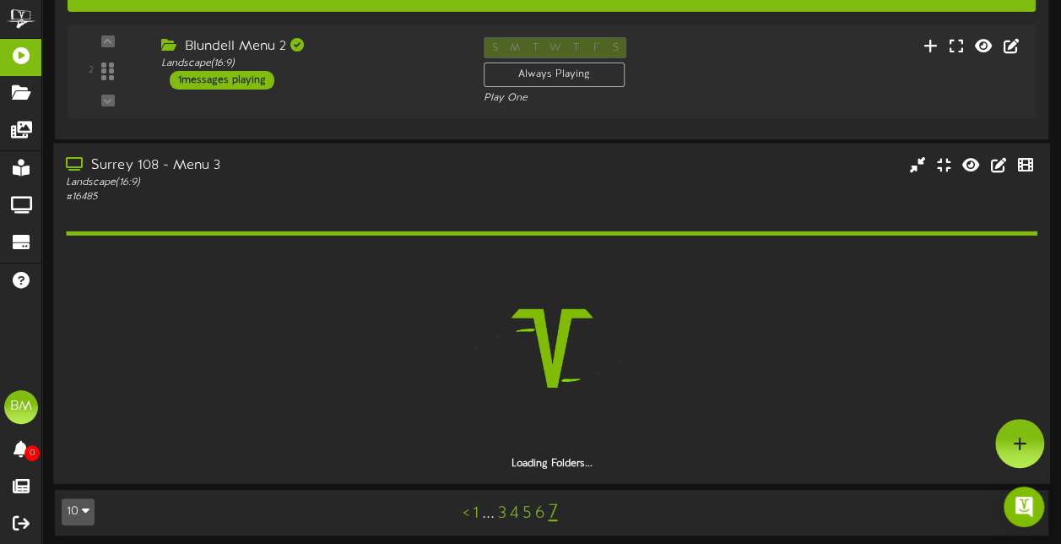
scroll to position [187, 0]
